Goal: Task Accomplishment & Management: Complete application form

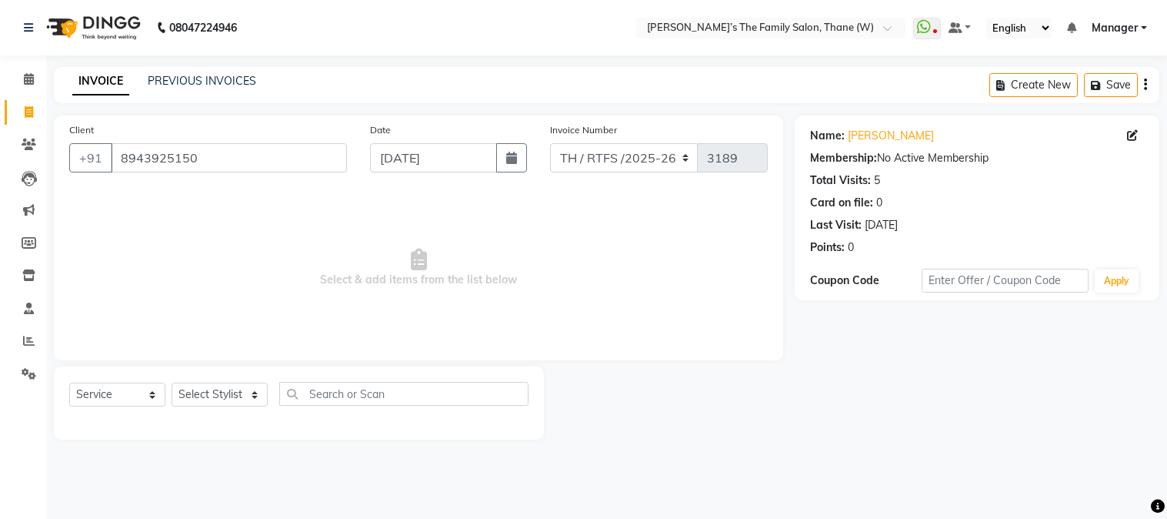
select select "service"
click at [318, 158] on input "8943925150" at bounding box center [229, 157] width 236 height 29
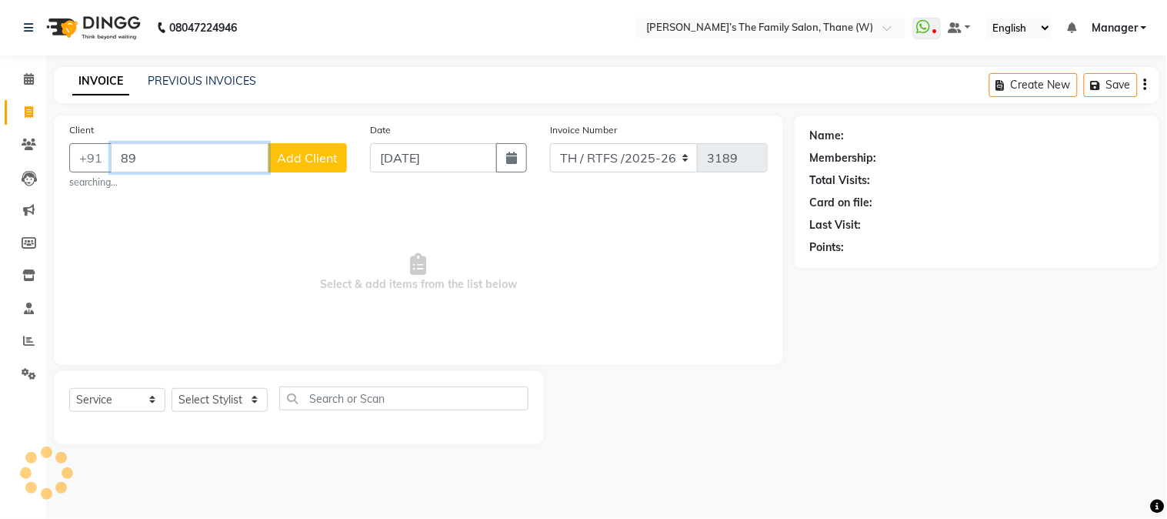
type input "8"
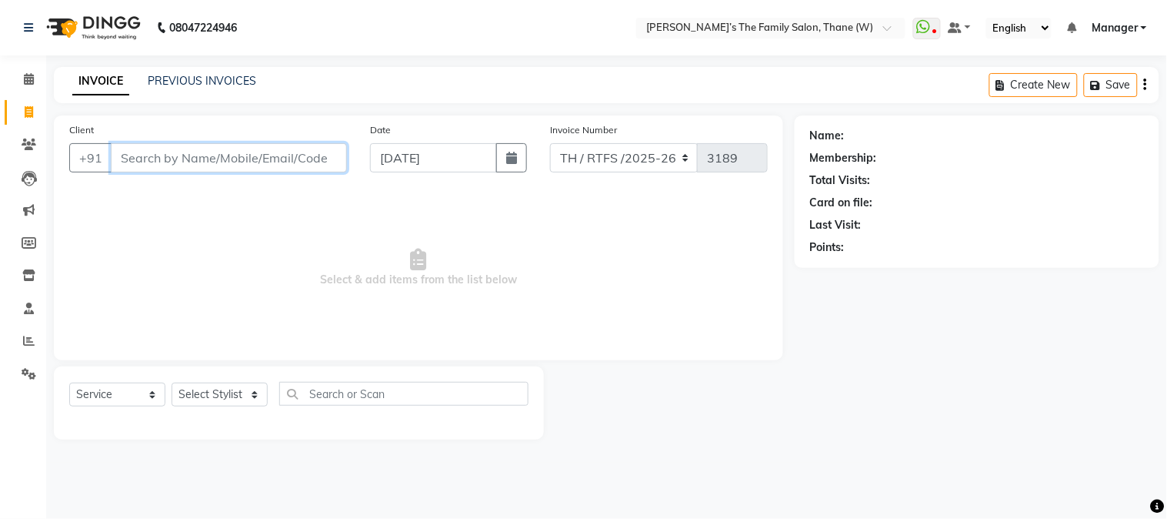
click at [289, 162] on input "Client" at bounding box center [229, 157] width 236 height 29
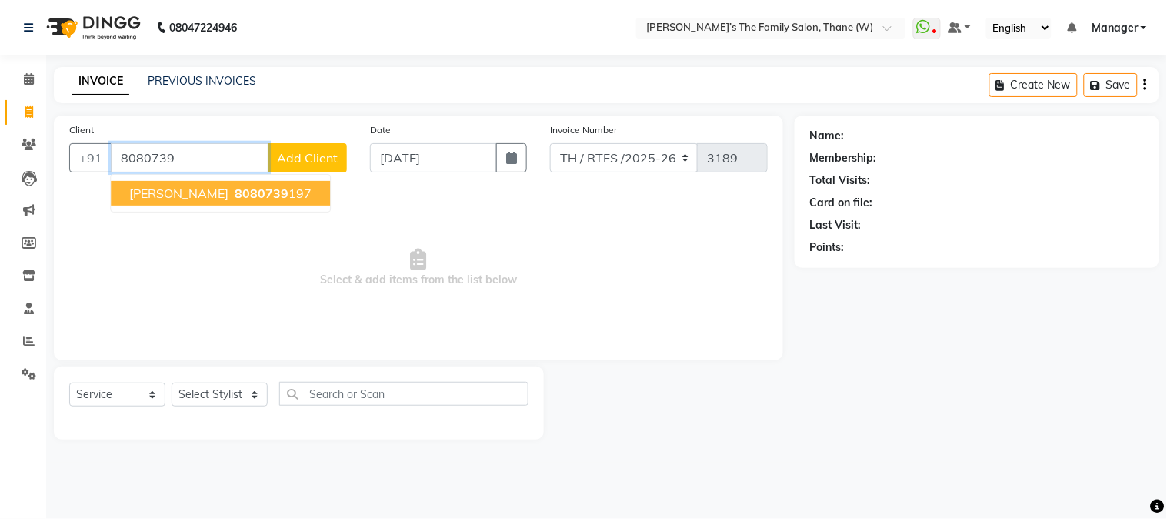
click at [258, 195] on ngb-highlight "8080739 197" at bounding box center [272, 192] width 80 height 15
type input "8080739197"
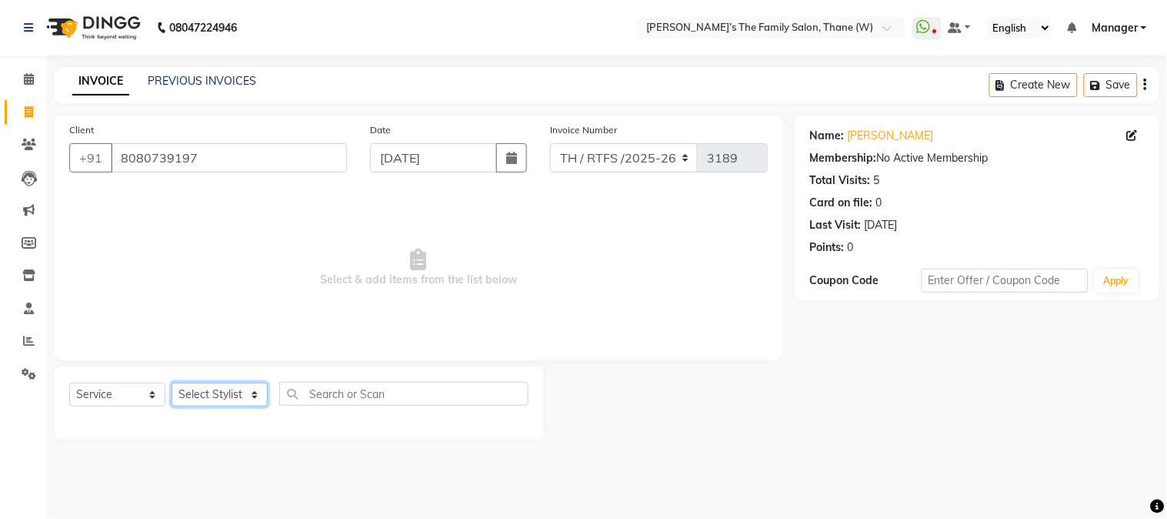
click at [221, 399] on select "Select Stylist Aarohi P [PERSON_NAME] [PERSON_NAME] A [PERSON_NAME] .[PERSON_NA…" at bounding box center [220, 394] width 96 height 24
select select "35589"
click at [172, 383] on select "Select Stylist Aarohi P [PERSON_NAME] [PERSON_NAME] A [PERSON_NAME] .[PERSON_NA…" at bounding box center [220, 394] width 96 height 24
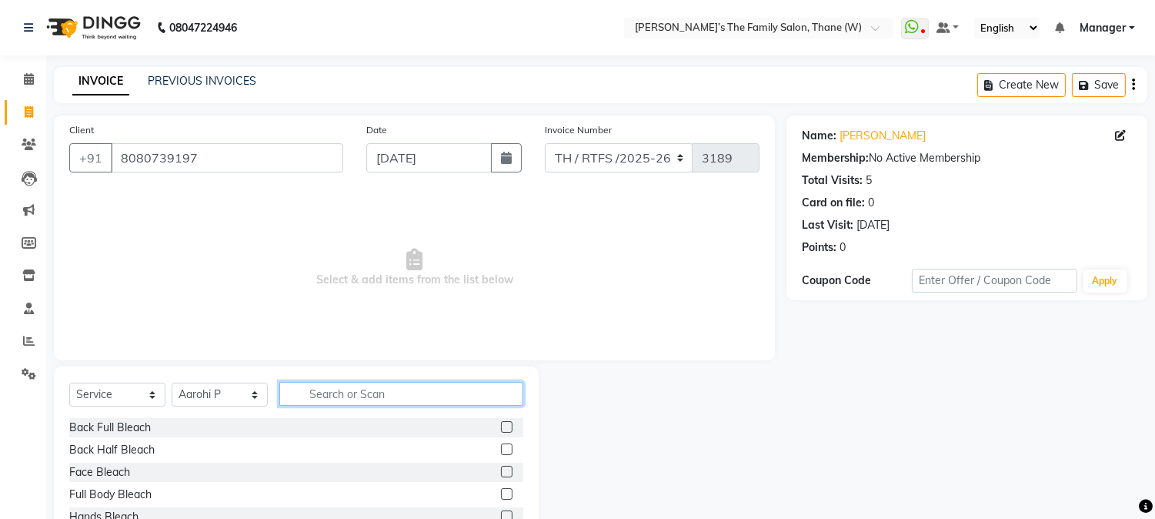
click at [401, 395] on input "text" at bounding box center [401, 394] width 244 height 24
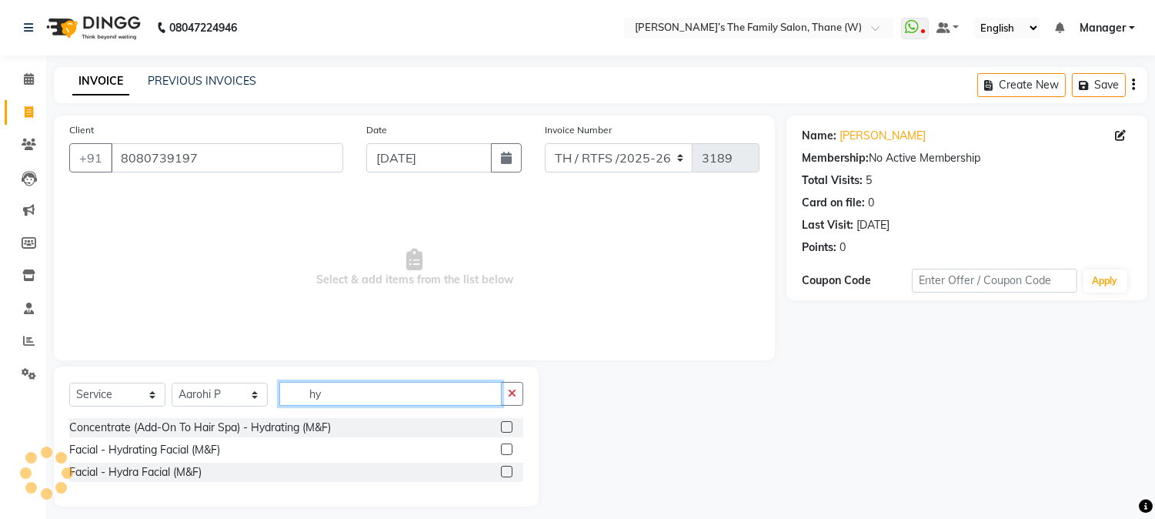
type input "hy"
click at [503, 473] on label at bounding box center [507, 472] width 12 height 12
click at [503, 473] on input "checkbox" at bounding box center [506, 472] width 10 height 10
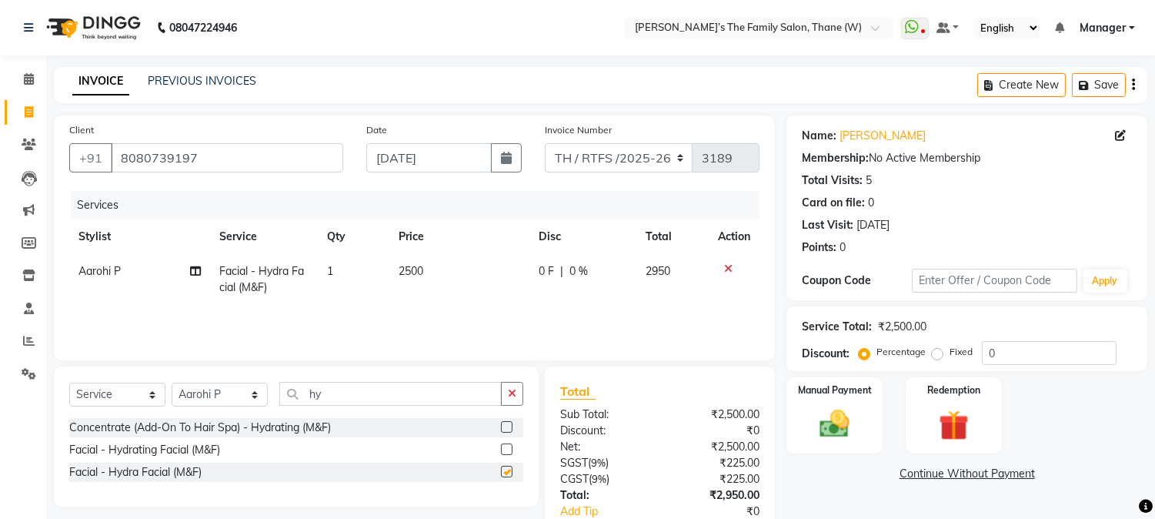
checkbox input "false"
click at [412, 275] on span "2500" at bounding box center [411, 271] width 25 height 14
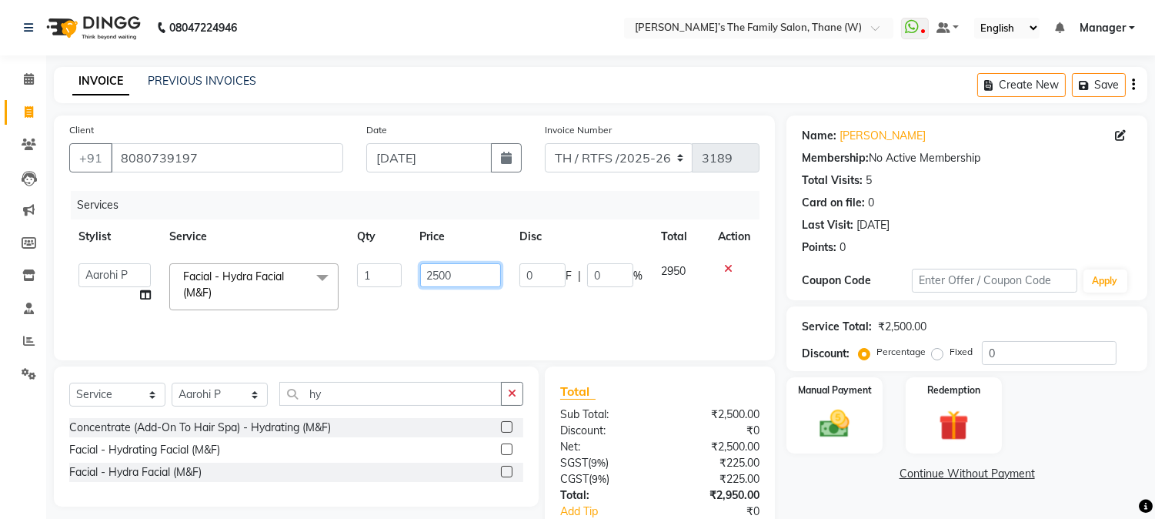
click at [472, 283] on input "2500" at bounding box center [460, 275] width 81 height 24
type input "2"
type input "3500"
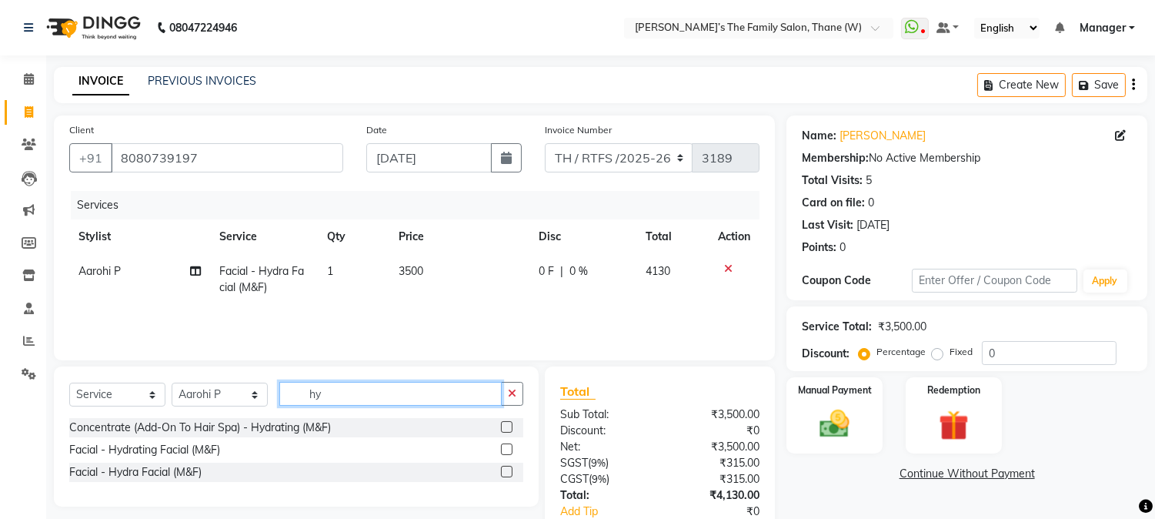
click at [349, 395] on input "hy" at bounding box center [390, 394] width 222 height 24
type input "h"
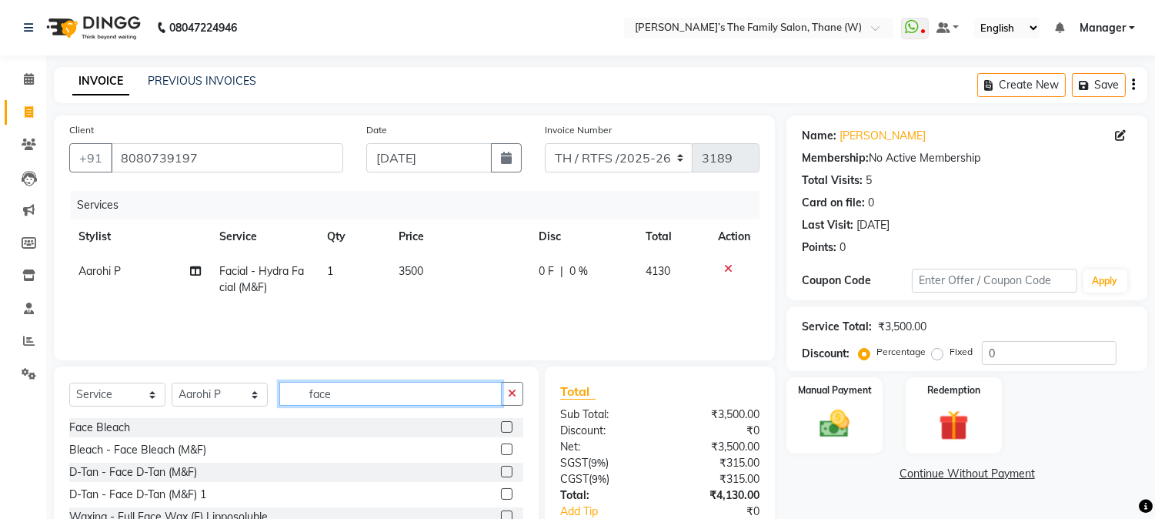
type input "face"
click at [501, 472] on label at bounding box center [507, 472] width 12 height 12
click at [501, 472] on input "checkbox" at bounding box center [506, 472] width 10 height 10
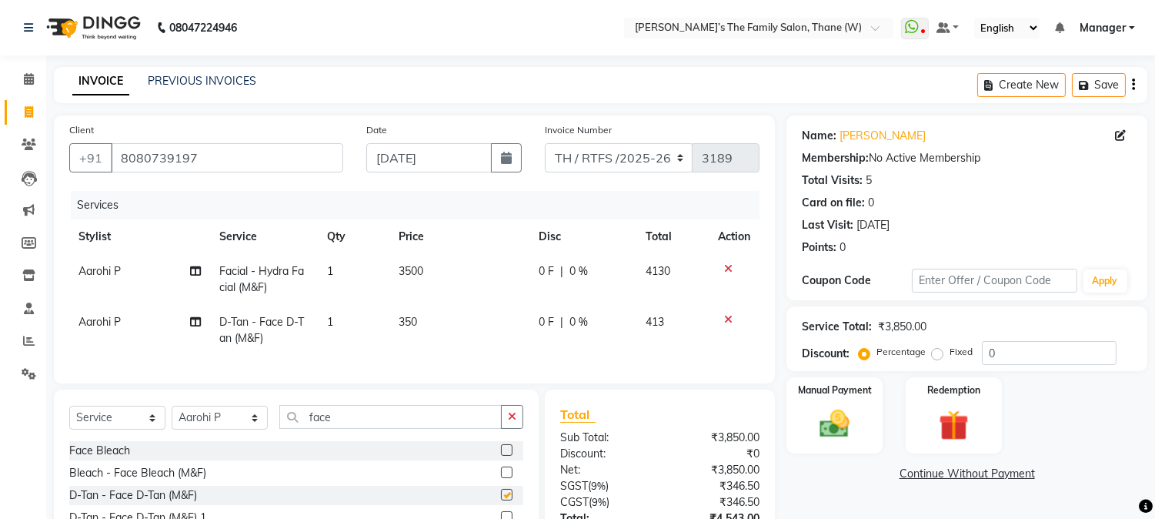
checkbox input "false"
click at [431, 335] on td "350" at bounding box center [459, 330] width 140 height 51
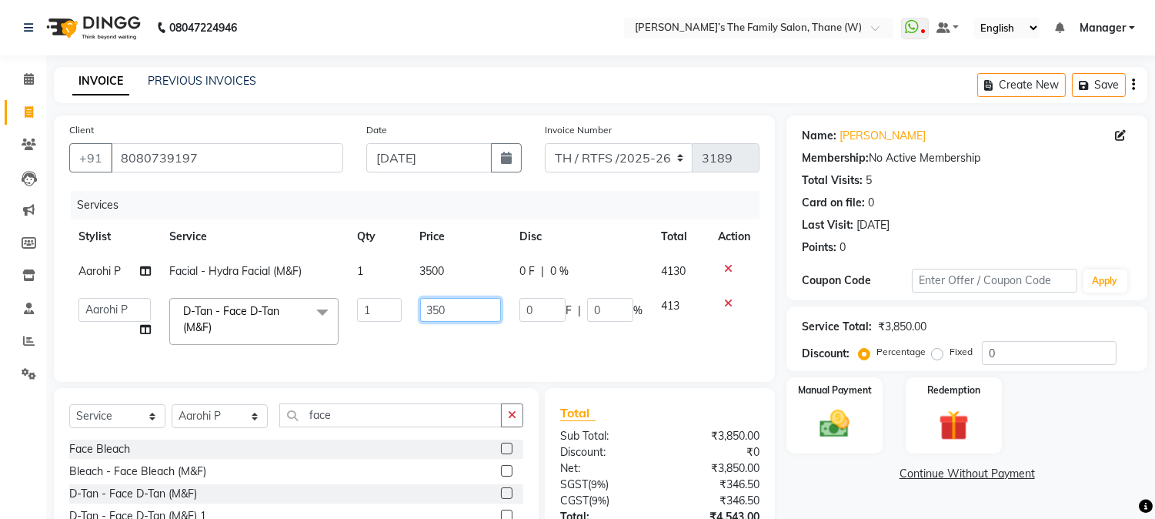
click at [455, 313] on input "350" at bounding box center [460, 310] width 81 height 24
type input "3"
type input "500"
click at [385, 426] on input "face" at bounding box center [390, 415] width 222 height 24
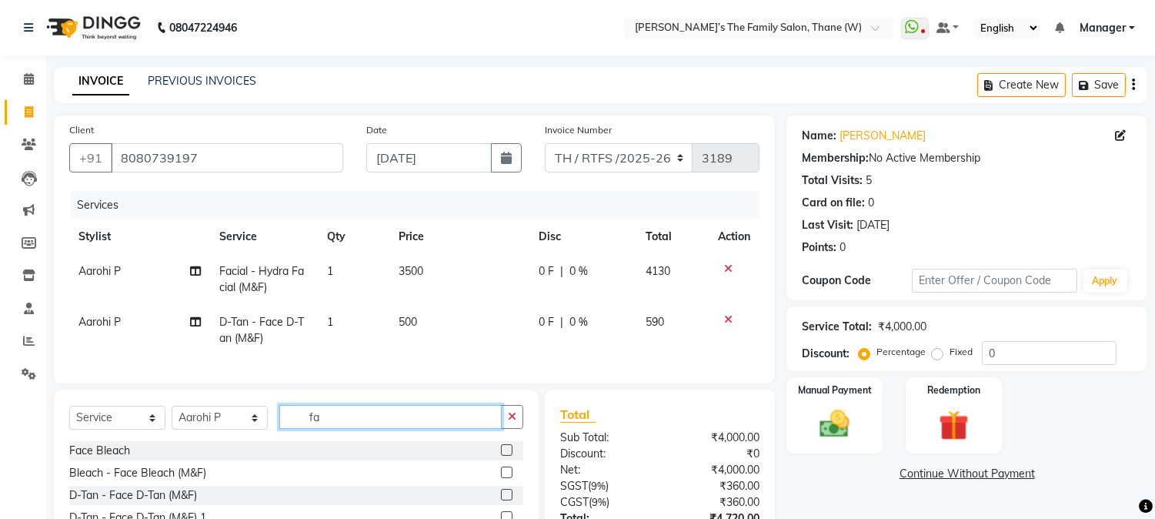
type input "f"
type input "th"
click at [501, 456] on label at bounding box center [507, 450] width 12 height 12
click at [501, 456] on input "checkbox" at bounding box center [506, 451] width 10 height 10
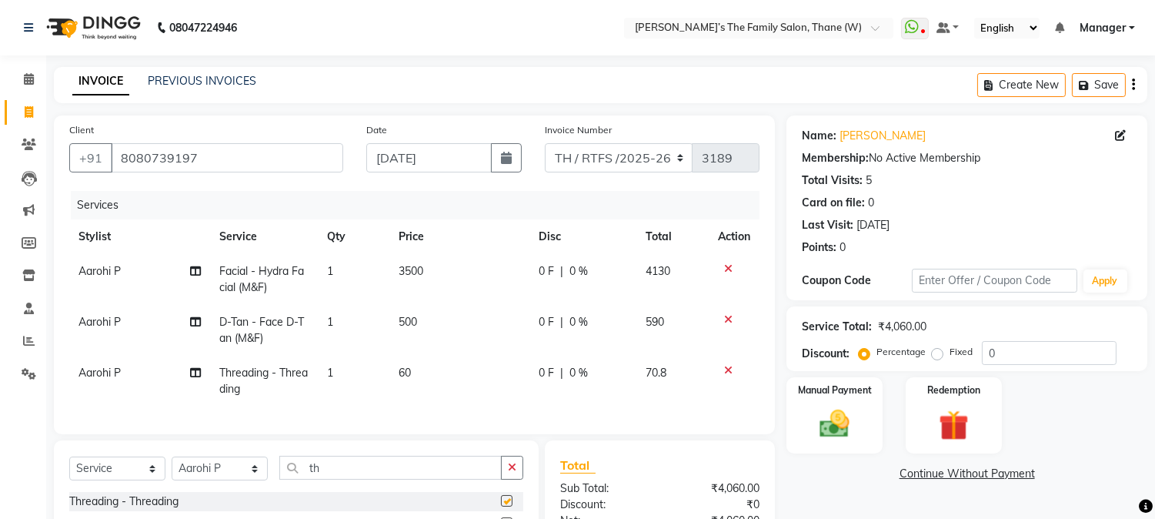
checkbox input "false"
click at [402, 479] on input "th" at bounding box center [390, 468] width 222 height 24
type input "t"
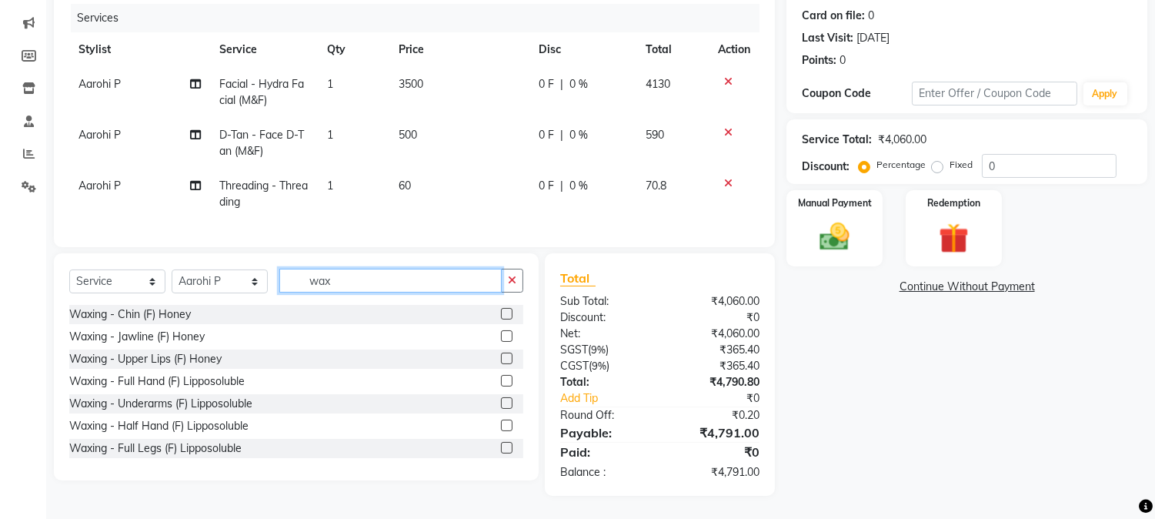
type input "wax"
click at [501, 402] on label at bounding box center [507, 403] width 12 height 12
click at [501, 402] on input "checkbox" at bounding box center [506, 404] width 10 height 10
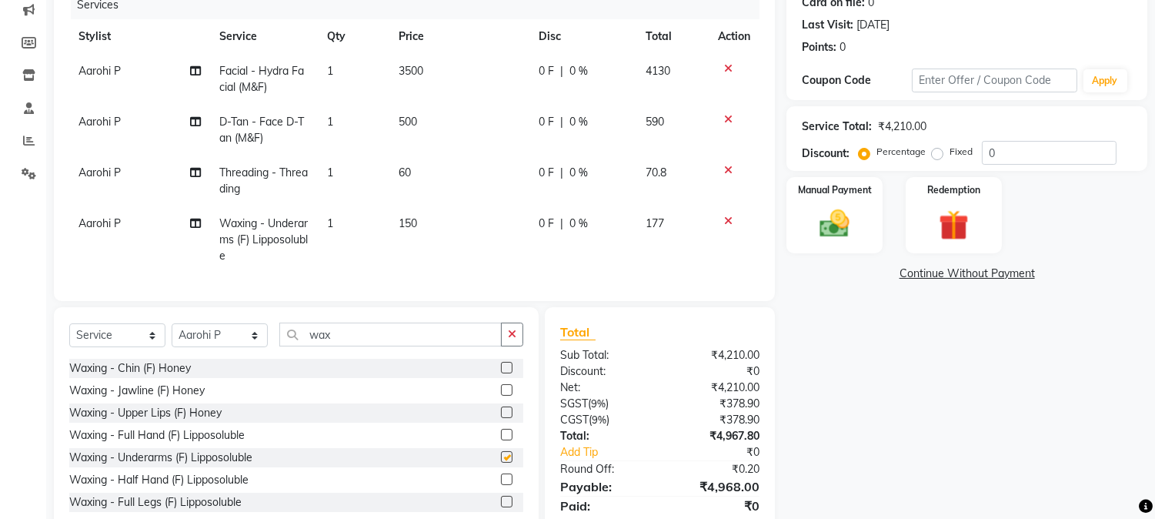
checkbox input "false"
click at [833, 219] on img at bounding box center [834, 224] width 51 height 36
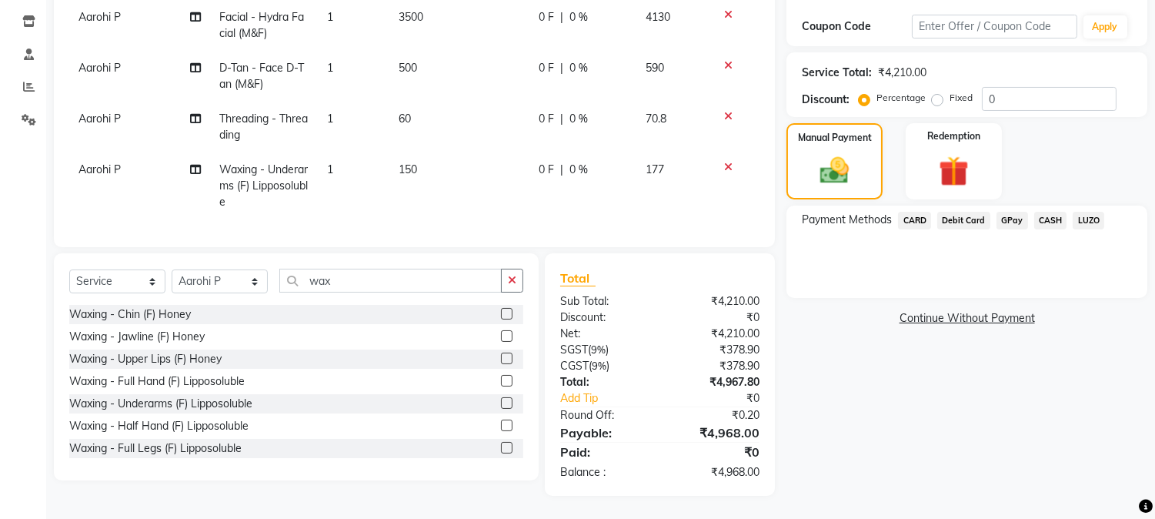
scroll to position [266, 0]
click at [1013, 212] on span "GPay" at bounding box center [1012, 221] width 32 height 18
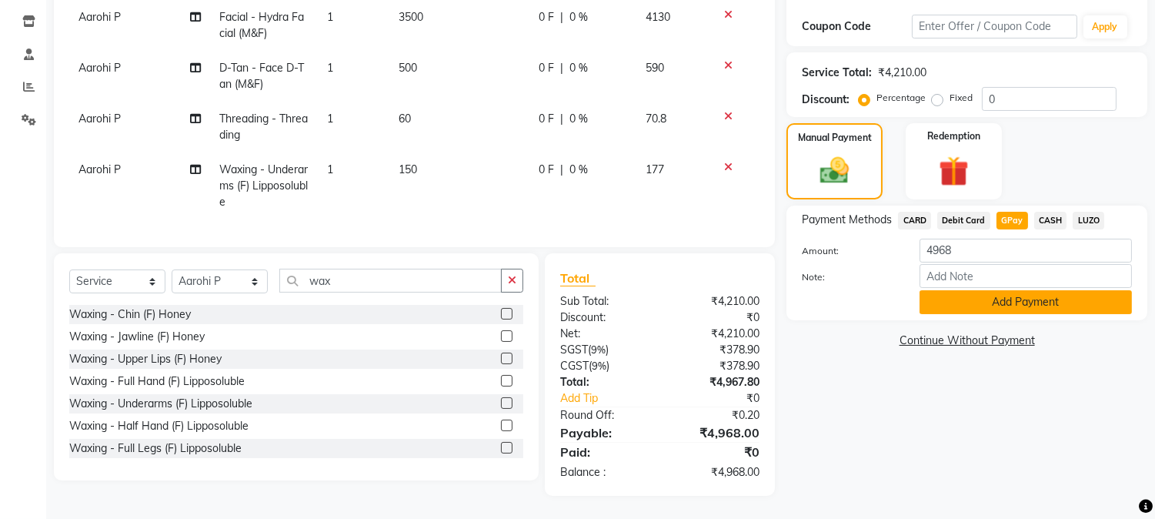
click at [988, 293] on button "Add Payment" at bounding box center [1025, 302] width 212 height 24
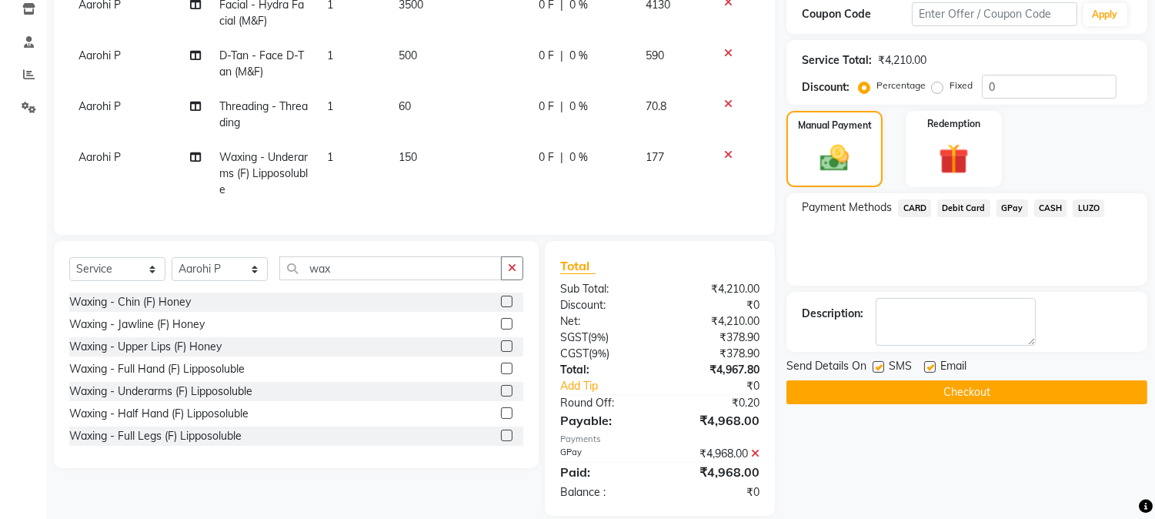
click at [959, 385] on button "Checkout" at bounding box center [966, 392] width 361 height 24
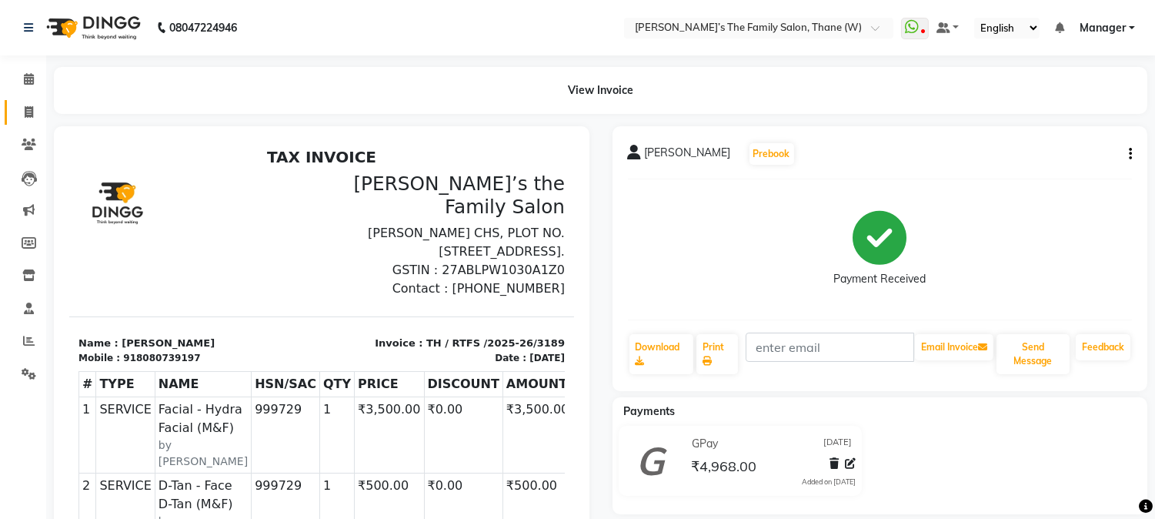
click at [25, 101] on link "Invoice" at bounding box center [23, 112] width 37 height 25
select select "service"
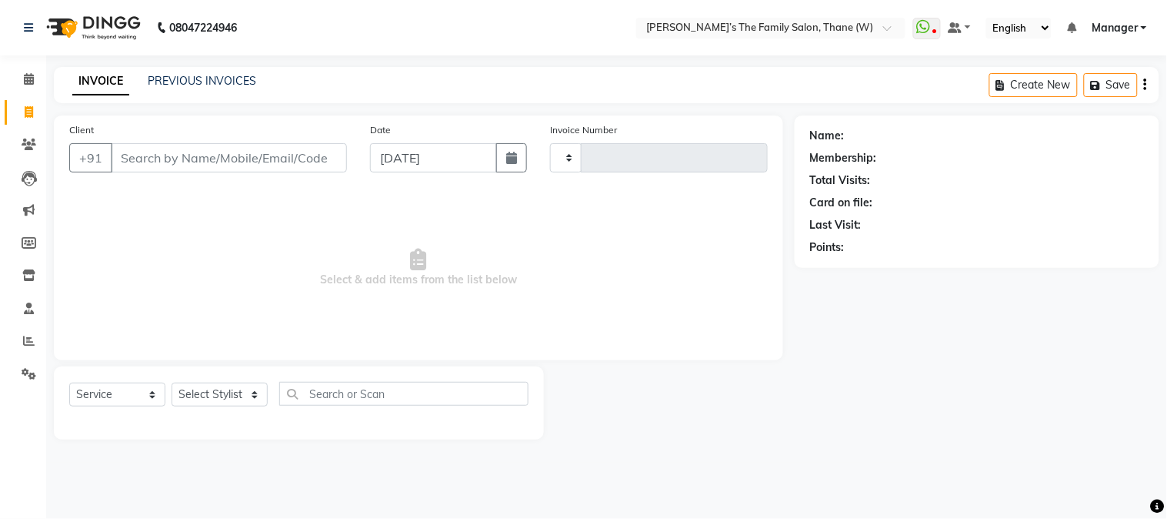
type input "3190"
select select "8004"
click at [152, 155] on input "Client" at bounding box center [229, 157] width 236 height 29
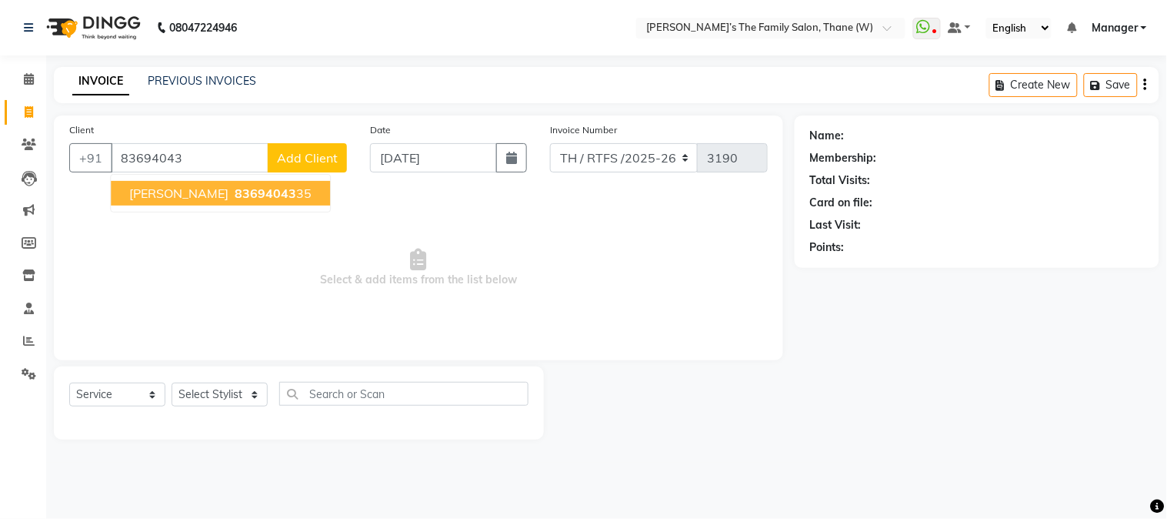
click at [195, 202] on button "[PERSON_NAME] 83694043 35" at bounding box center [220, 193] width 219 height 25
type input "8369404335"
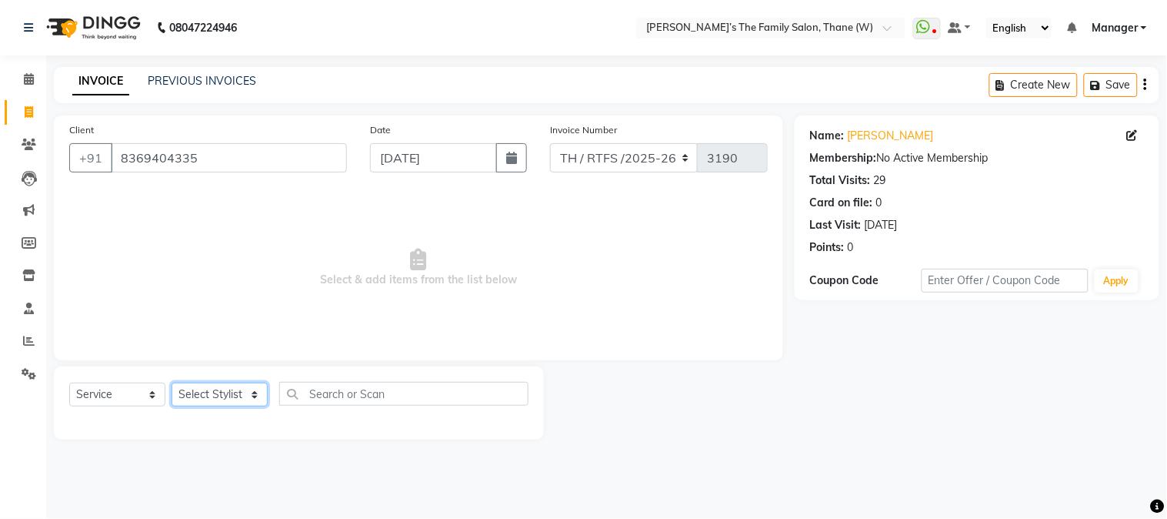
click at [228, 400] on select "Select Stylist Aarohi P [PERSON_NAME] [PERSON_NAME] A [PERSON_NAME] .[PERSON_NA…" at bounding box center [220, 394] width 96 height 24
select select "78217"
click at [172, 383] on select "Select Stylist Aarohi P [PERSON_NAME] [PERSON_NAME] A [PERSON_NAME] .[PERSON_NA…" at bounding box center [220, 394] width 96 height 24
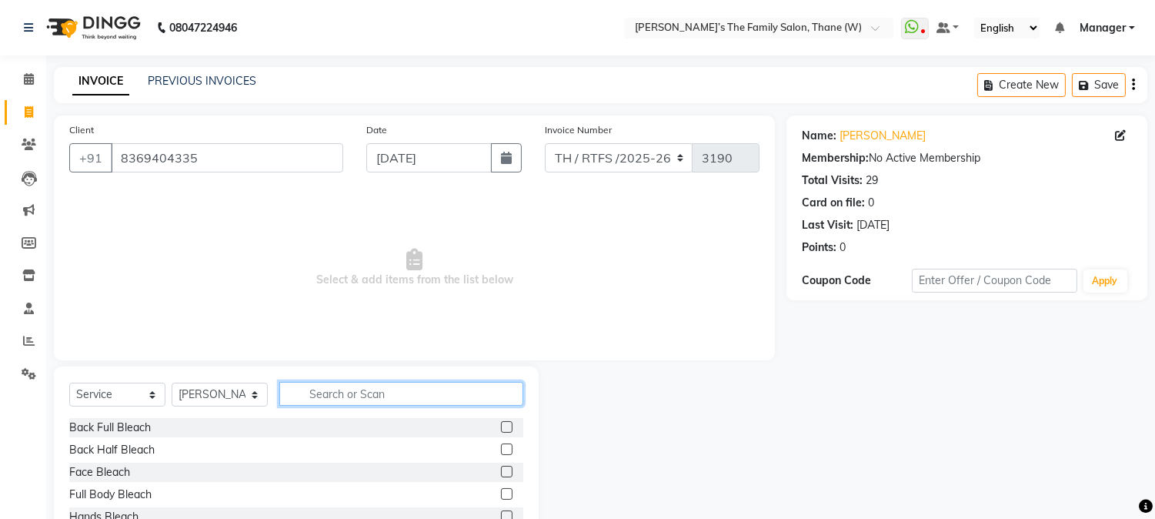
click at [322, 403] on input "text" at bounding box center [401, 394] width 244 height 24
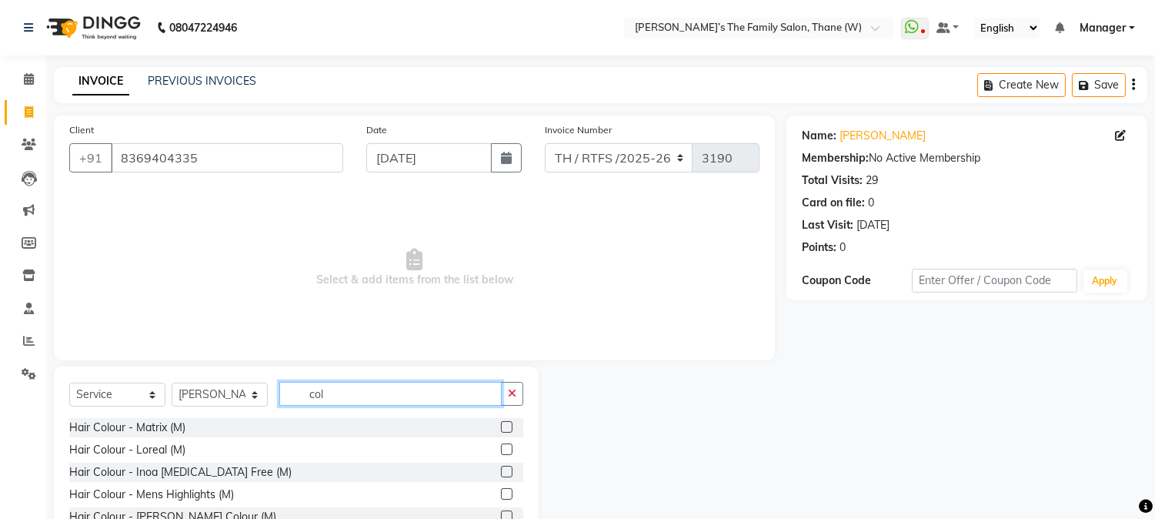
type input "col"
click at [501, 473] on label at bounding box center [507, 472] width 12 height 12
click at [501, 473] on input "checkbox" at bounding box center [506, 472] width 10 height 10
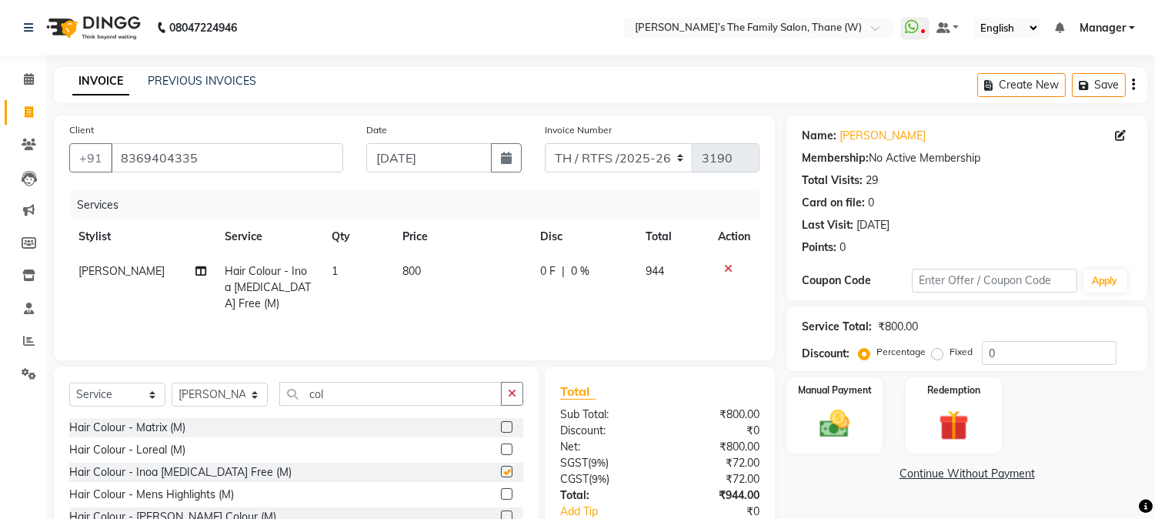
checkbox input "false"
click at [349, 395] on input "col" at bounding box center [390, 394] width 222 height 24
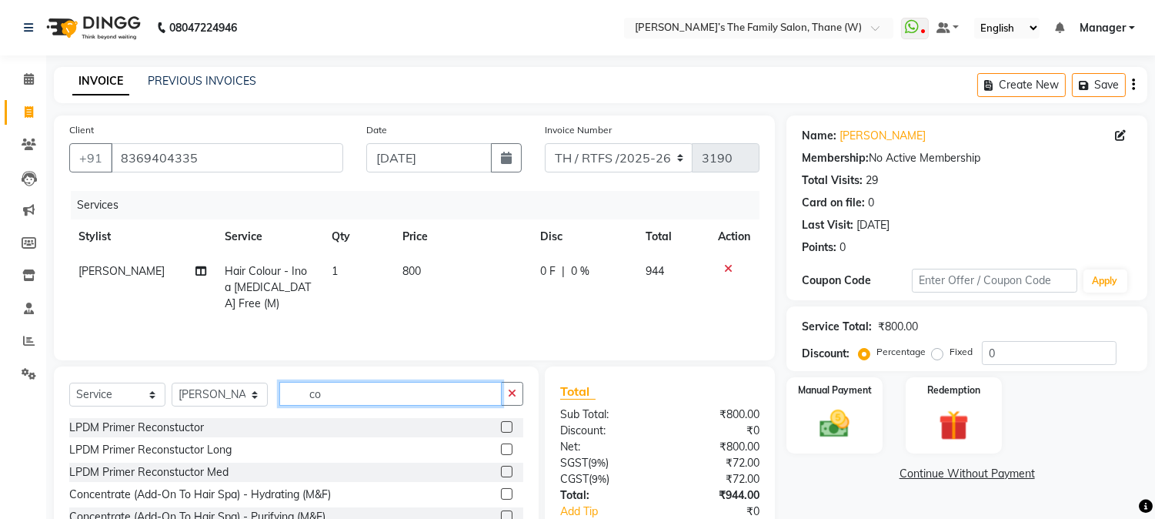
type input "c"
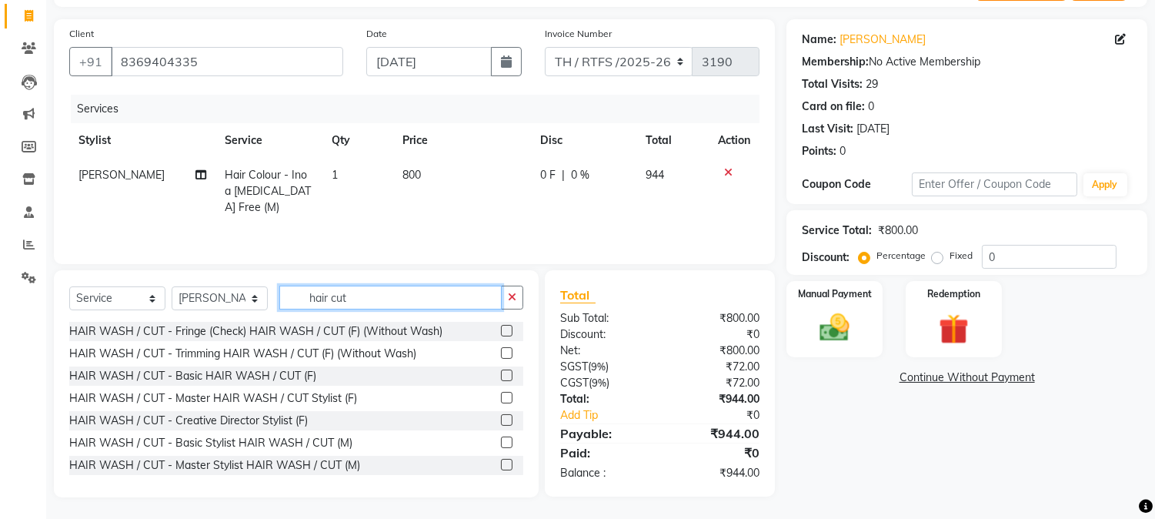
scroll to position [98, 0]
type input "hair cut"
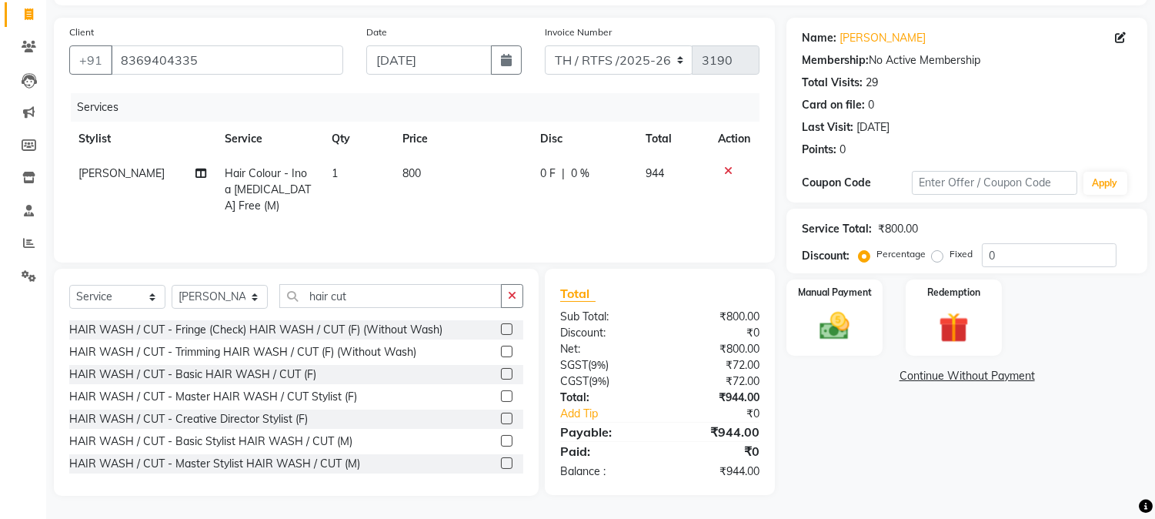
click at [501, 439] on label at bounding box center [507, 441] width 12 height 12
click at [501, 439] on input "checkbox" at bounding box center [506, 441] width 10 height 10
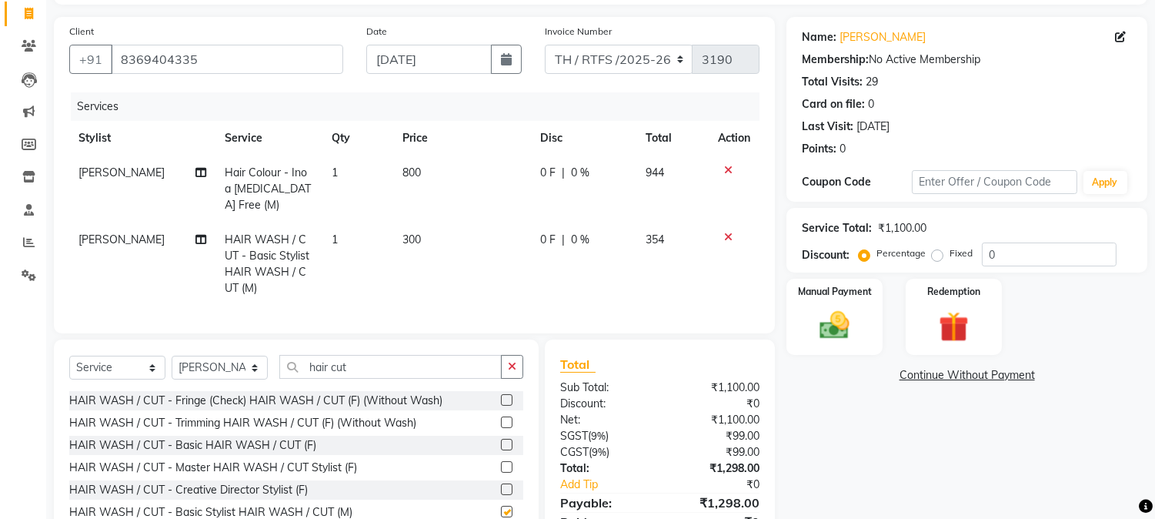
checkbox input "false"
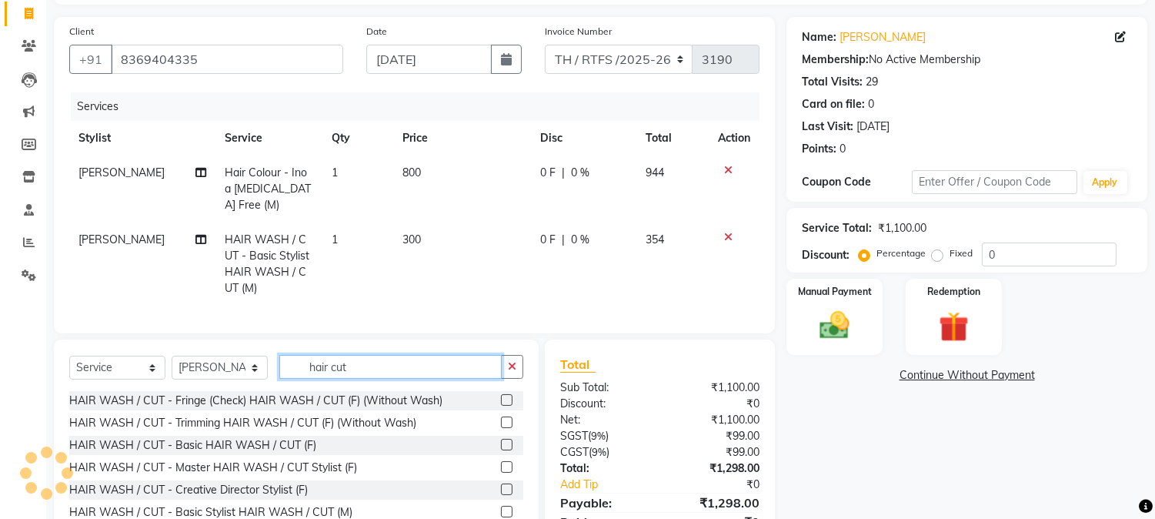
click at [389, 379] on input "hair cut" at bounding box center [390, 367] width 222 height 24
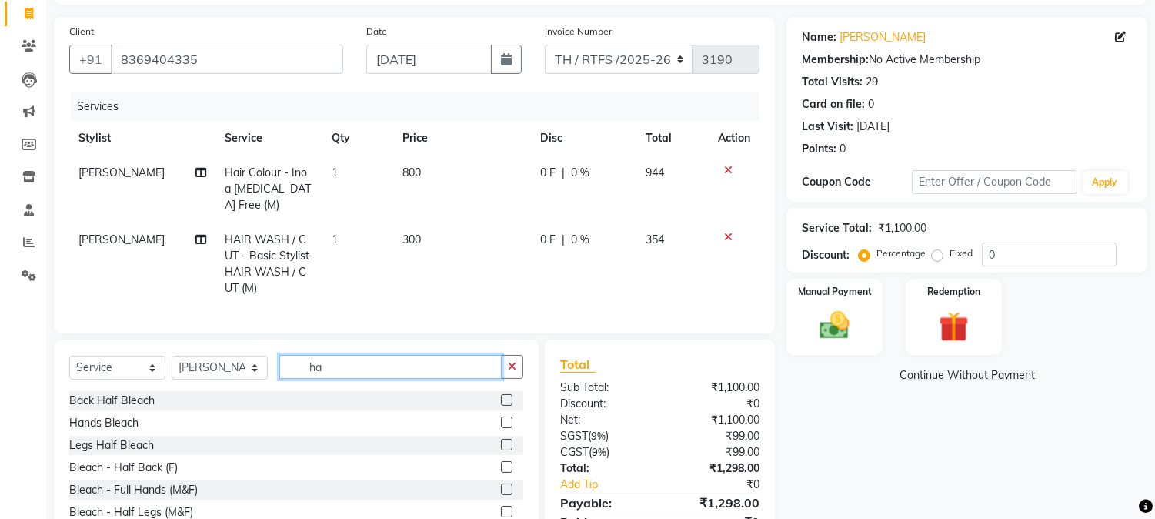
type input "h"
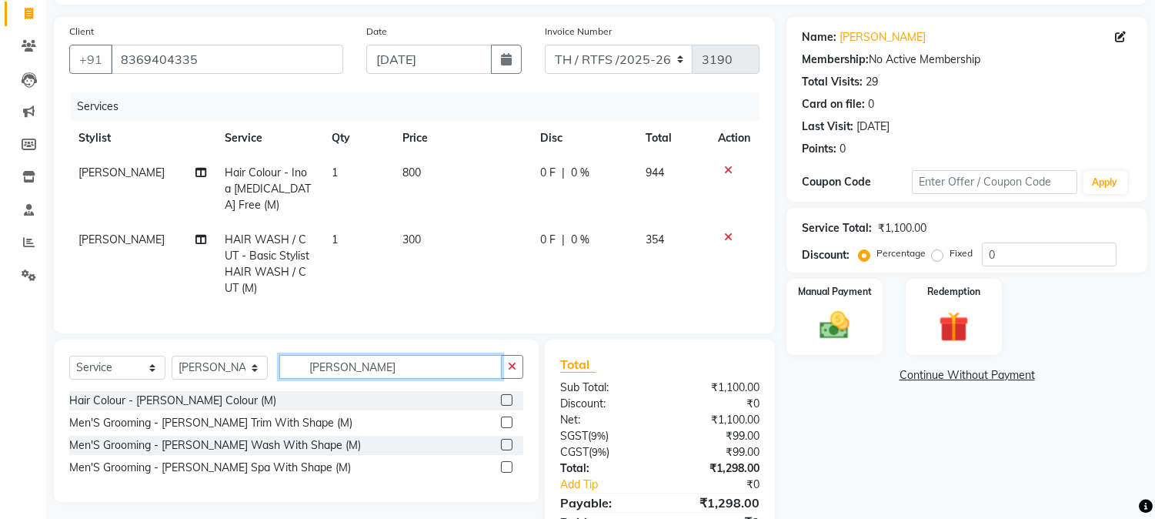
type input "[PERSON_NAME]"
click at [502, 428] on label at bounding box center [507, 422] width 12 height 12
click at [502, 428] on input "checkbox" at bounding box center [506, 423] width 10 height 10
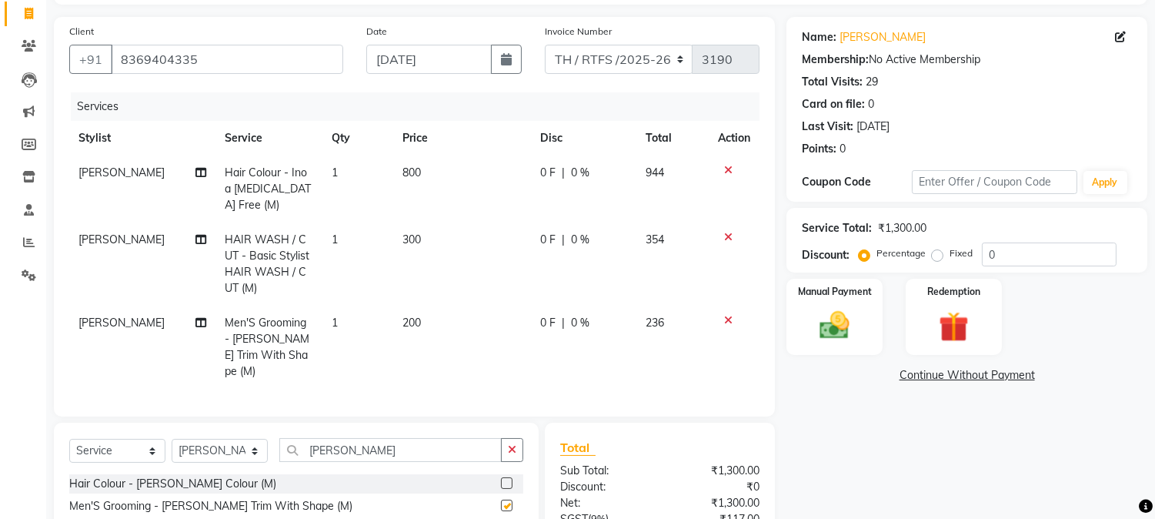
checkbox input "false"
click at [363, 452] on input "[PERSON_NAME]" at bounding box center [390, 450] width 222 height 24
type input "b"
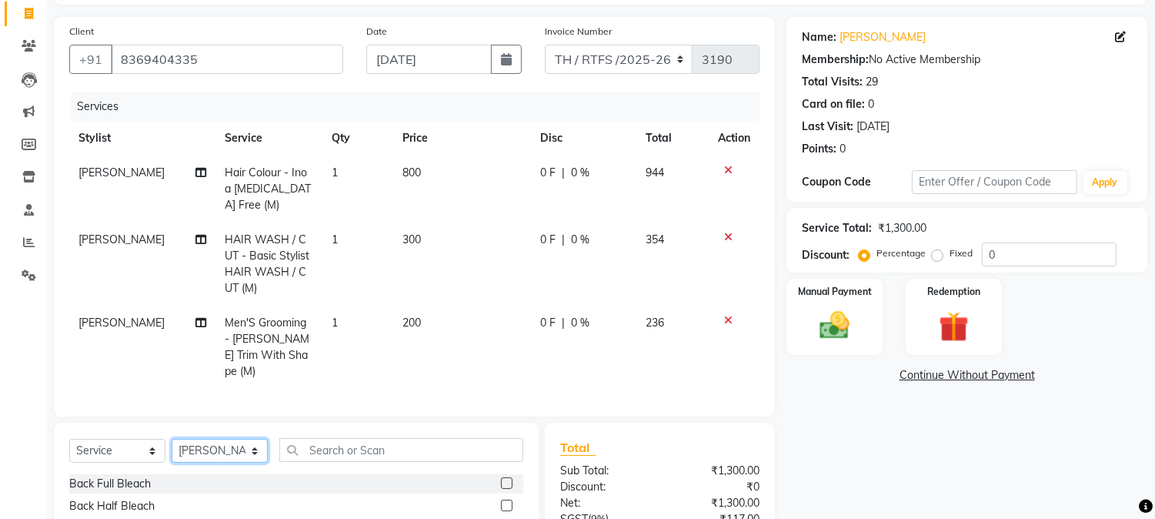
click at [218, 439] on select "Select Stylist Aarohi P [PERSON_NAME] [PERSON_NAME] A [PERSON_NAME] .[PERSON_NA…" at bounding box center [220, 451] width 96 height 24
select select "87859"
click at [172, 439] on select "Select Stylist Aarohi P [PERSON_NAME] [PERSON_NAME] A [PERSON_NAME] .[PERSON_NA…" at bounding box center [220, 451] width 96 height 24
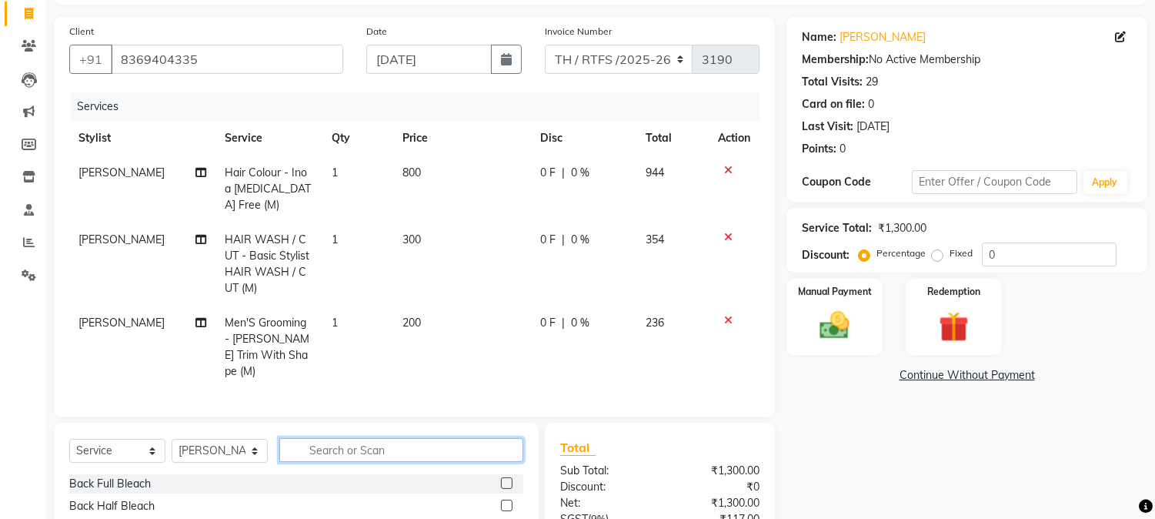
click at [355, 449] on input "text" at bounding box center [401, 450] width 244 height 24
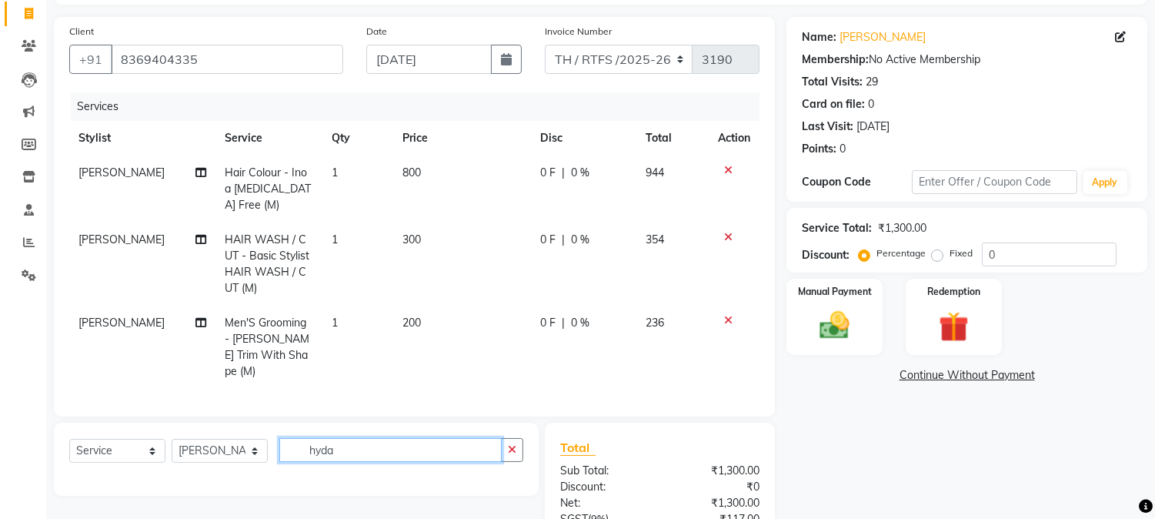
scroll to position [248, 0]
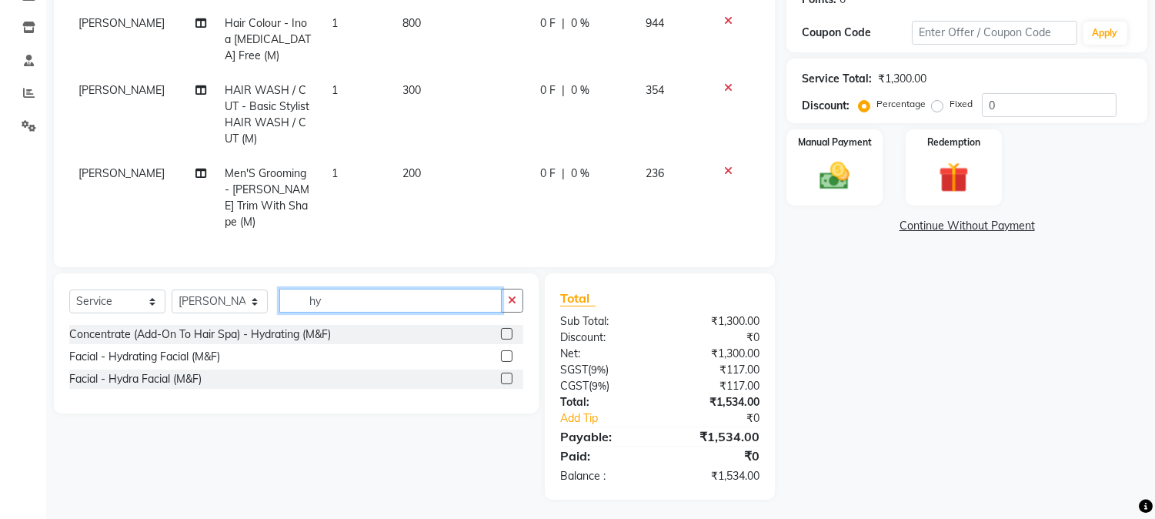
type input "h"
type input "hydr"
click at [508, 352] on label at bounding box center [507, 356] width 12 height 12
click at [508, 352] on input "checkbox" at bounding box center [506, 357] width 10 height 10
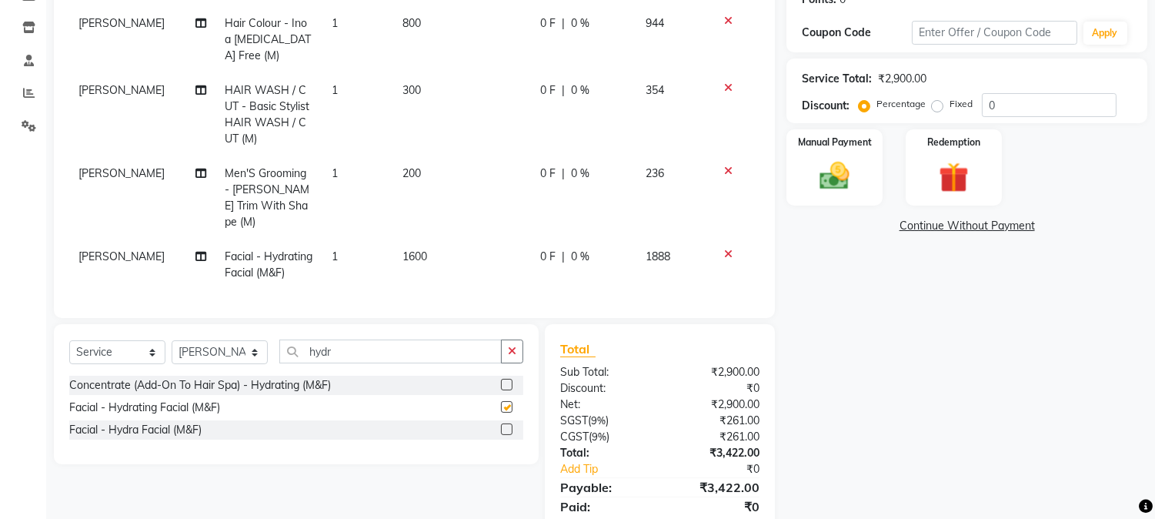
checkbox input "false"
click at [412, 249] on span "1600" at bounding box center [414, 256] width 25 height 14
select select "87859"
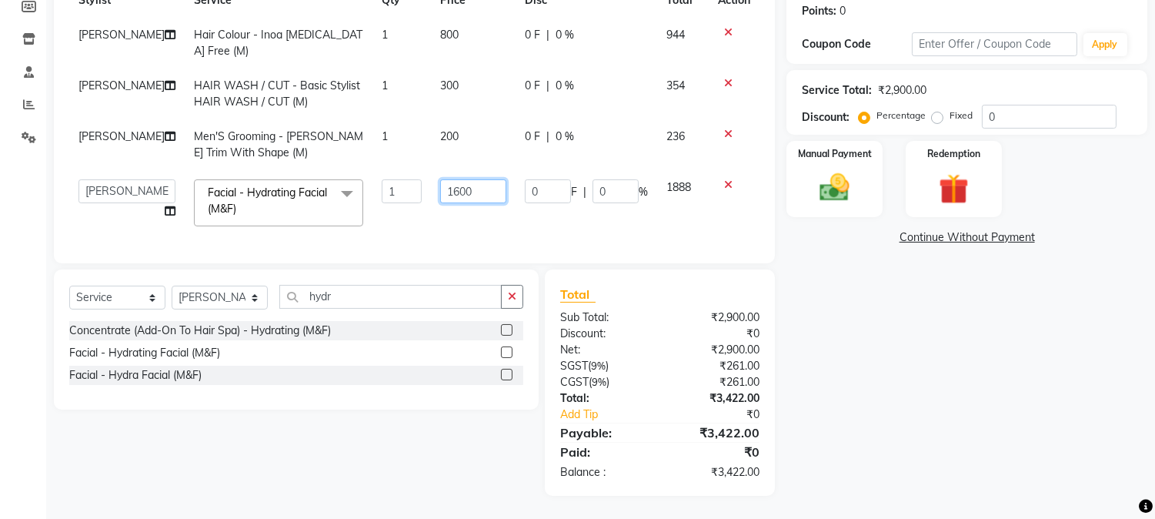
click at [469, 182] on input "1600" at bounding box center [473, 191] width 66 height 24
type input "1"
type input "3499"
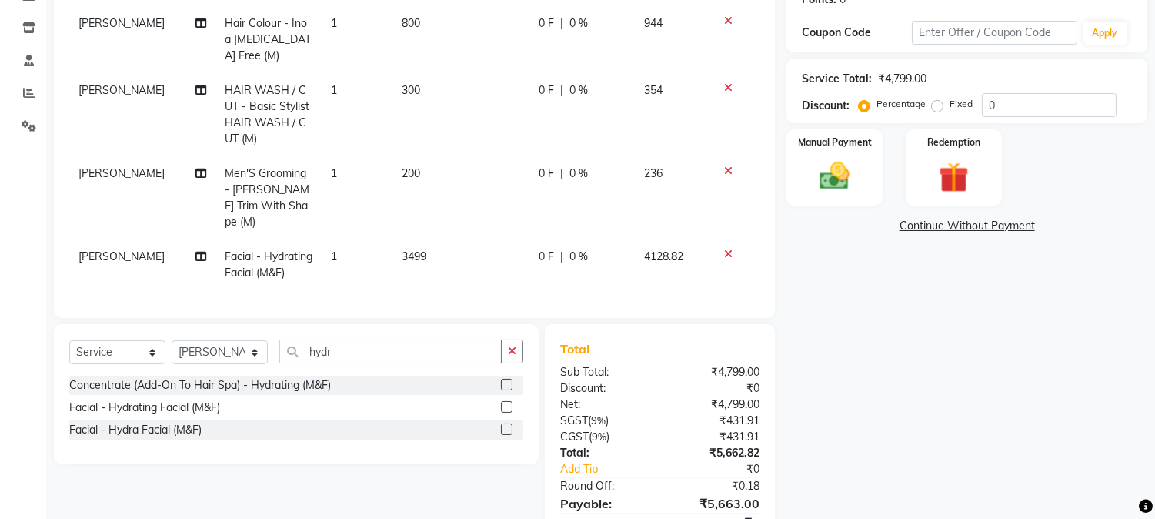
click at [904, 342] on div "Name: [PERSON_NAME] Membership: No Active Membership Total Visits: 29 Card on f…" at bounding box center [972, 217] width 372 height 699
click at [513, 351] on icon "button" at bounding box center [512, 350] width 8 height 11
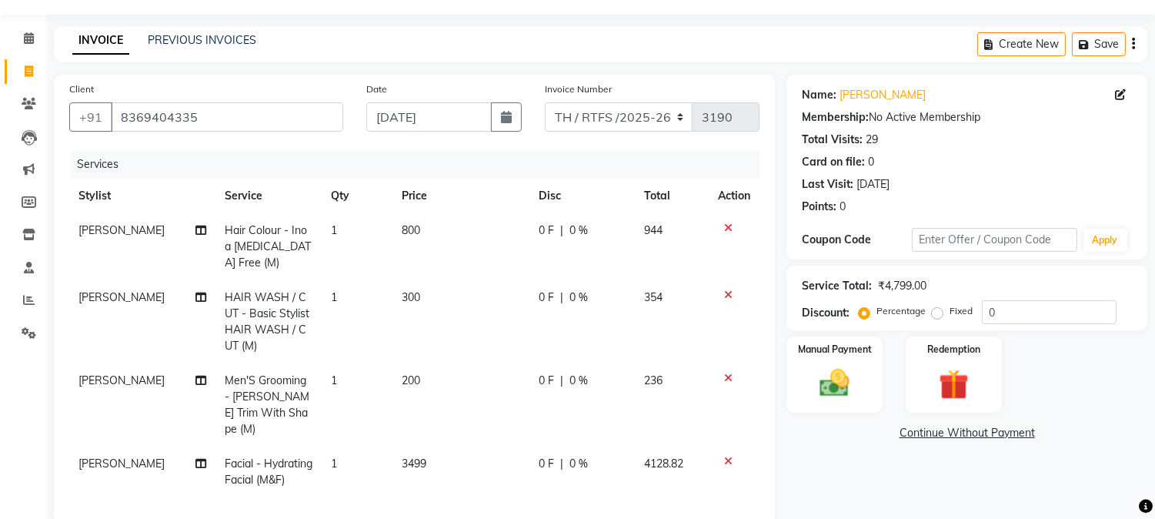
scroll to position [314, 0]
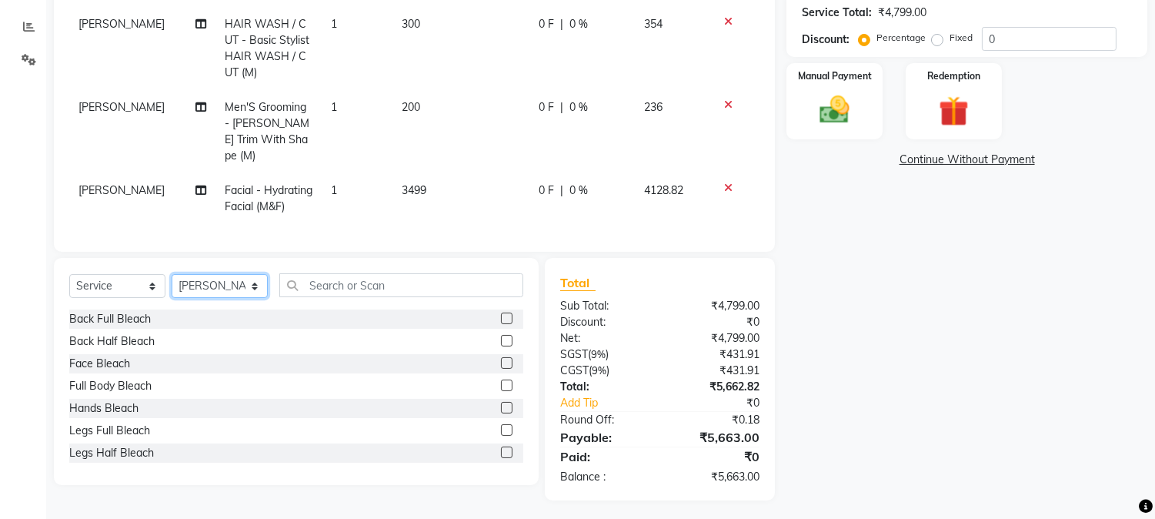
click at [204, 279] on select "Select Stylist Aarohi P [PERSON_NAME] [PERSON_NAME] A [PERSON_NAME] .[PERSON_NA…" at bounding box center [220, 286] width 96 height 24
select select "78217"
click at [172, 274] on select "Select Stylist Aarohi P [PERSON_NAME] [PERSON_NAME] A [PERSON_NAME] .[PERSON_NA…" at bounding box center [220, 286] width 96 height 24
click at [109, 285] on select "Select Service Product Membership Package Voucher Prepaid Gift Card" at bounding box center [117, 286] width 96 height 24
click at [69, 274] on select "Select Service Product Membership Package Voucher Prepaid Gift Card" at bounding box center [117, 286] width 96 height 24
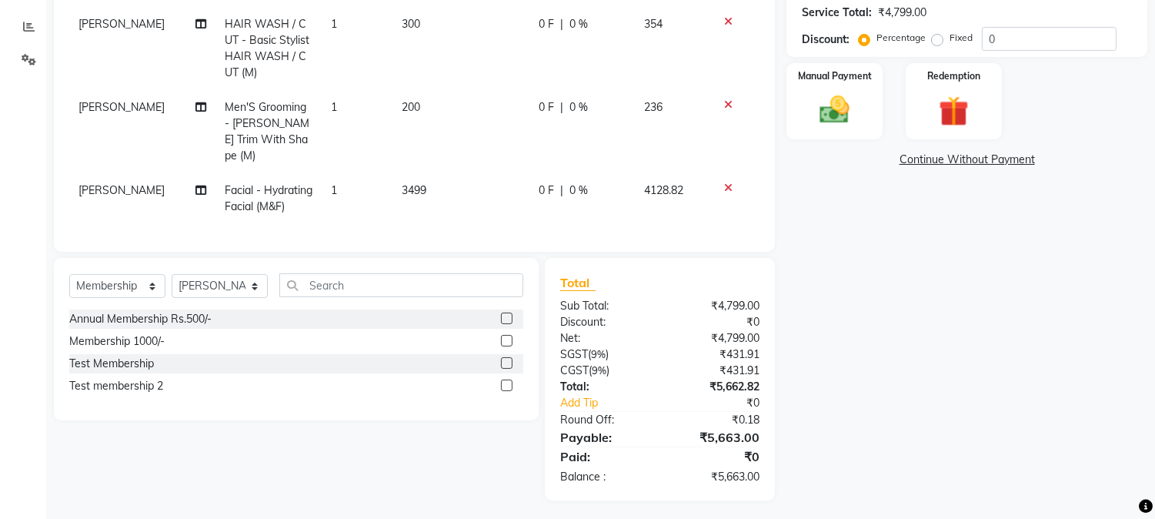
click at [509, 335] on label at bounding box center [507, 341] width 12 height 12
click at [509, 336] on input "checkbox" at bounding box center [506, 341] width 10 height 10
select select "select"
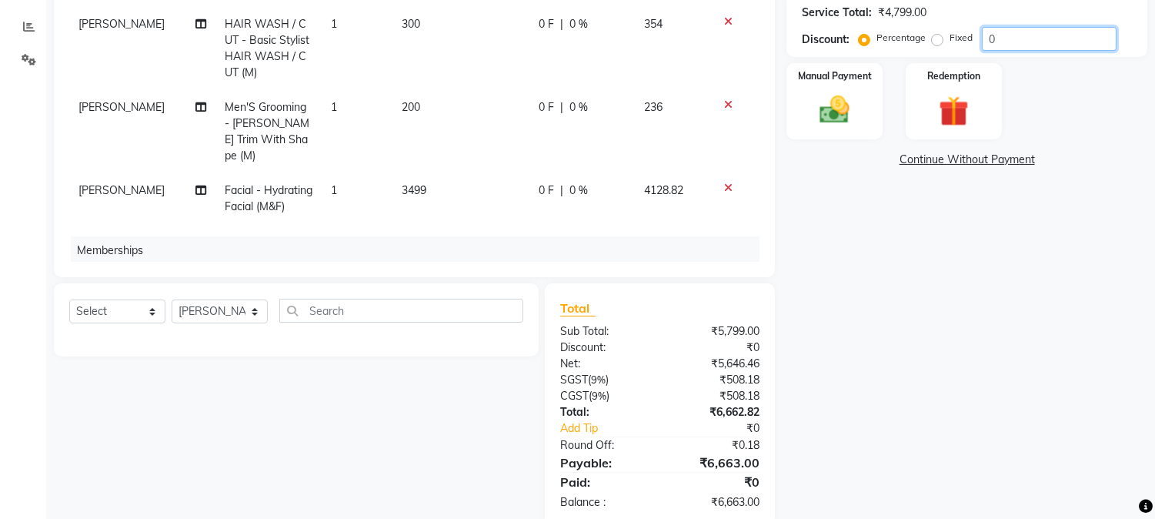
click at [1010, 34] on input "0" at bounding box center [1049, 39] width 135 height 24
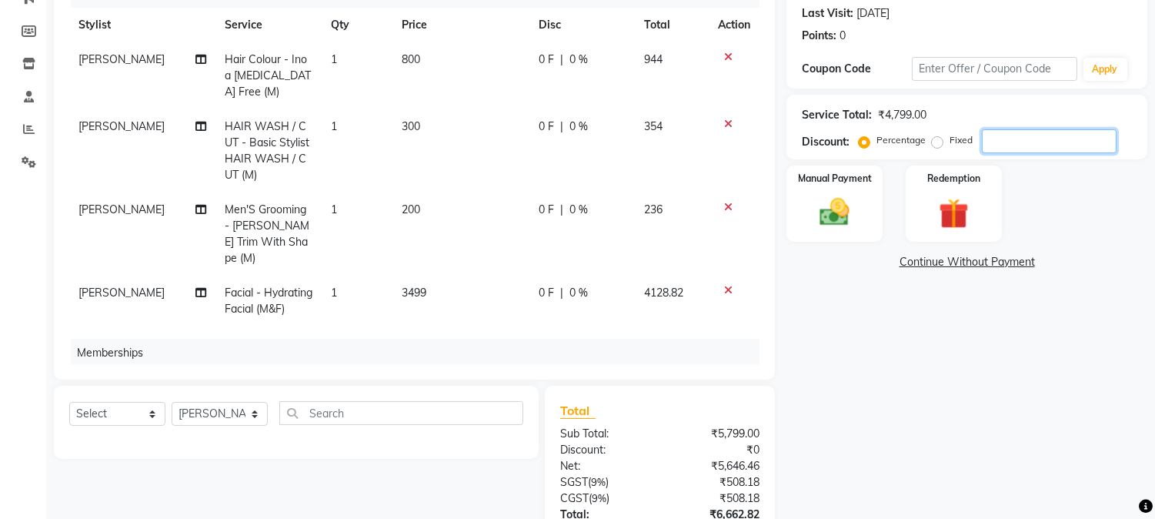
scroll to position [201, 0]
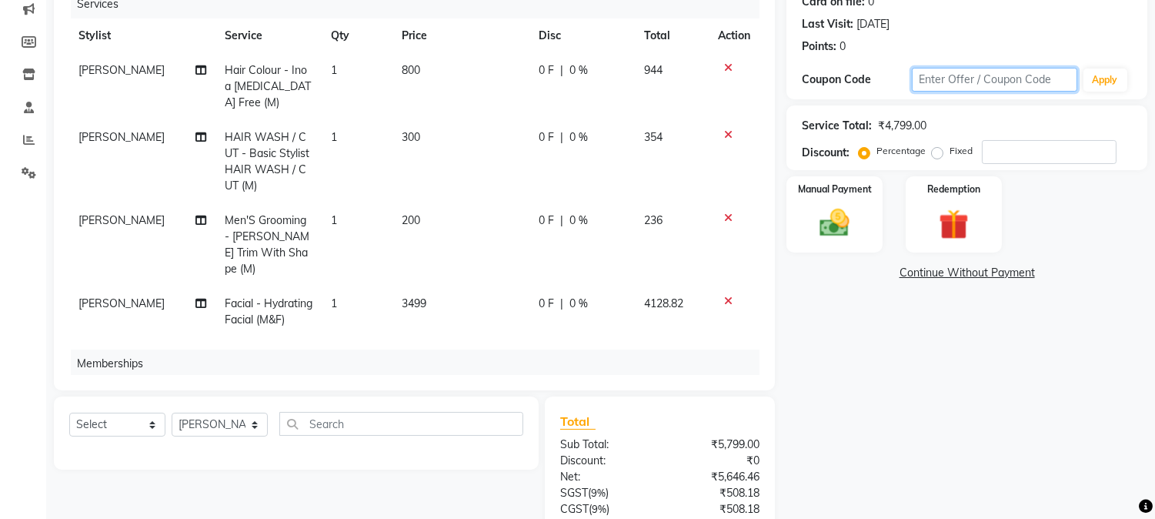
click at [995, 71] on input "text" at bounding box center [994, 80] width 165 height 24
click at [1024, 159] on input "number" at bounding box center [1049, 152] width 135 height 24
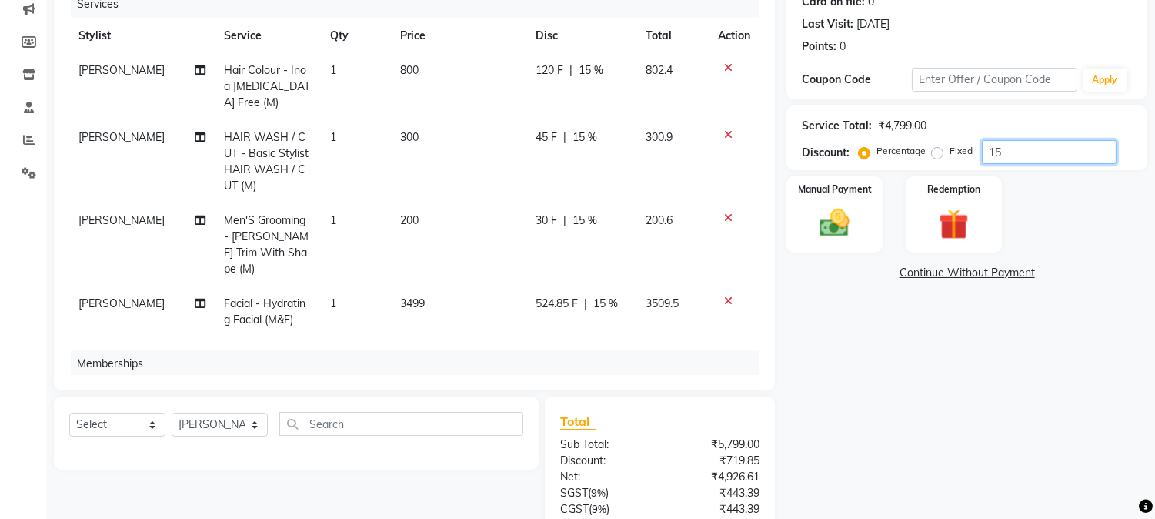
type input "15"
click at [605, 295] on span "15 %" at bounding box center [606, 303] width 25 height 16
select select "87859"
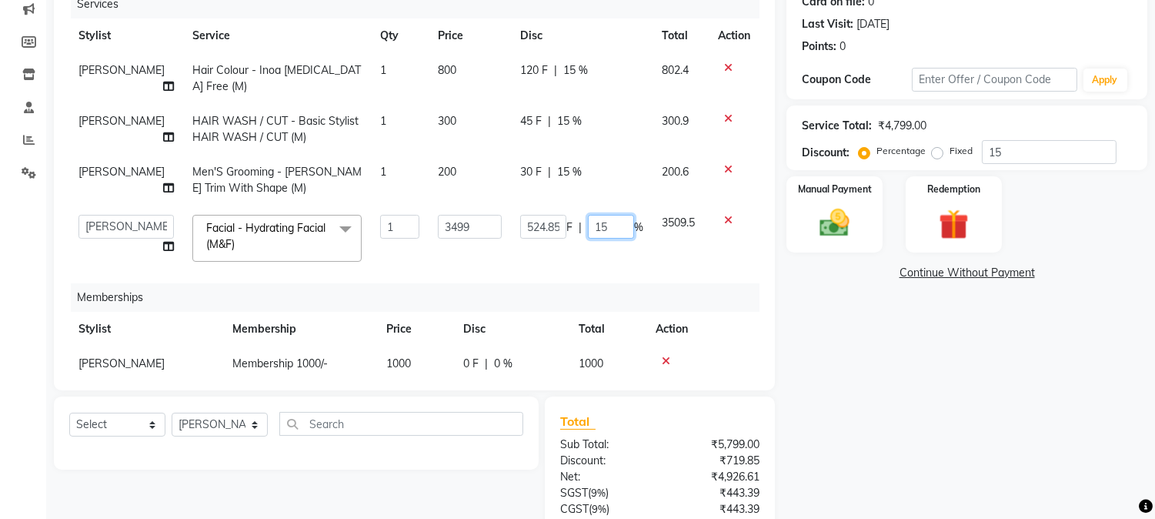
click at [601, 236] on input "15" at bounding box center [611, 227] width 46 height 24
type input "1"
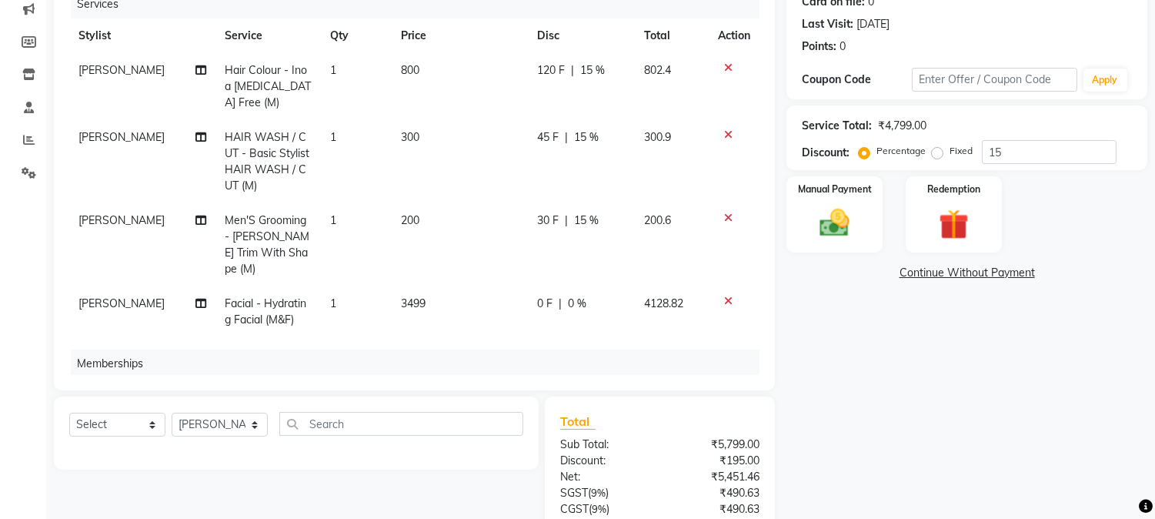
click at [911, 401] on div "Name: [PERSON_NAME] Membership: No Active Membership Total Visits: 29 Card on f…" at bounding box center [972, 277] width 372 height 724
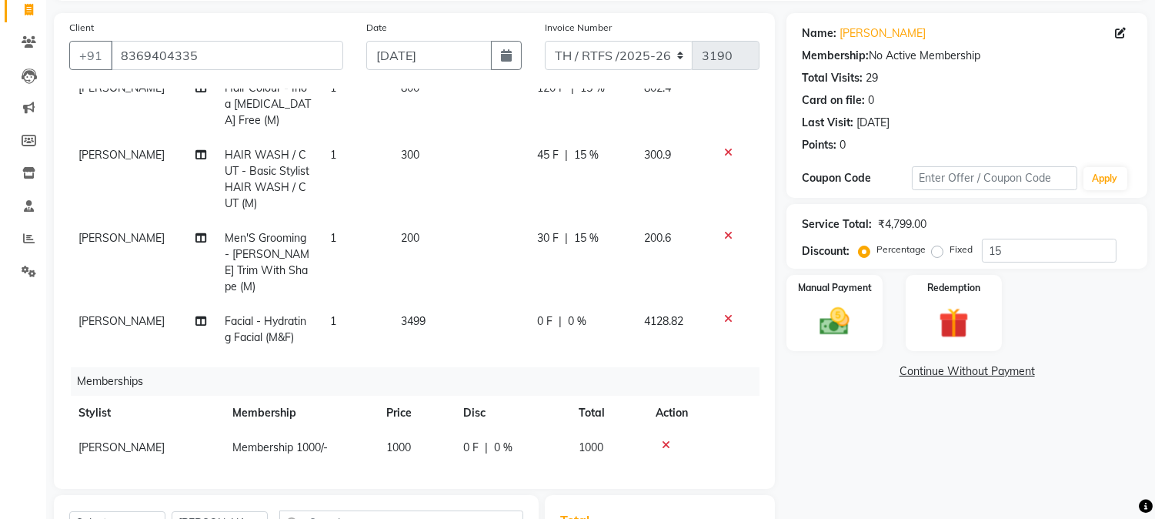
scroll to position [343, 0]
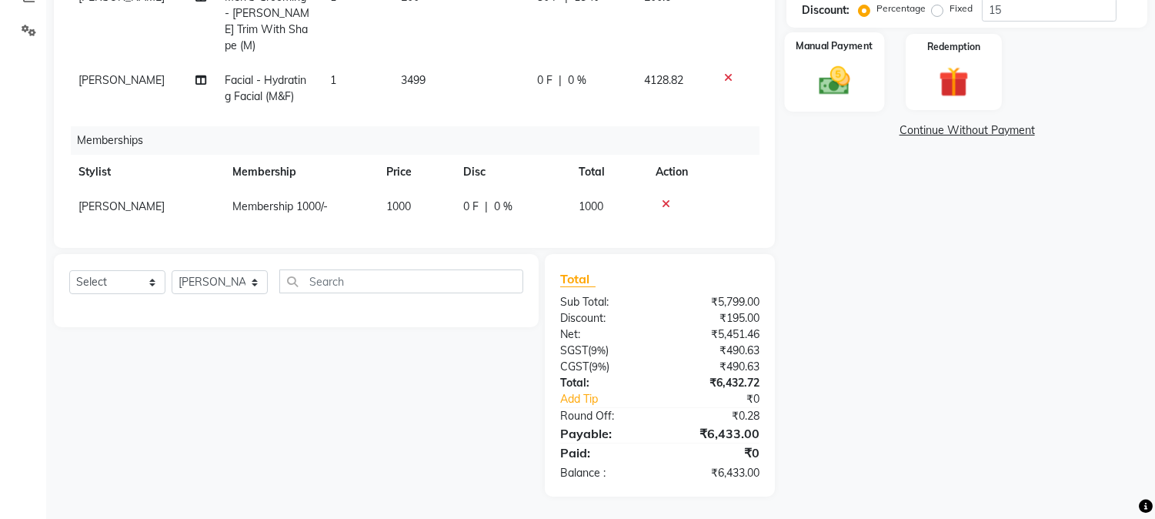
click at [857, 80] on img at bounding box center [834, 81] width 51 height 36
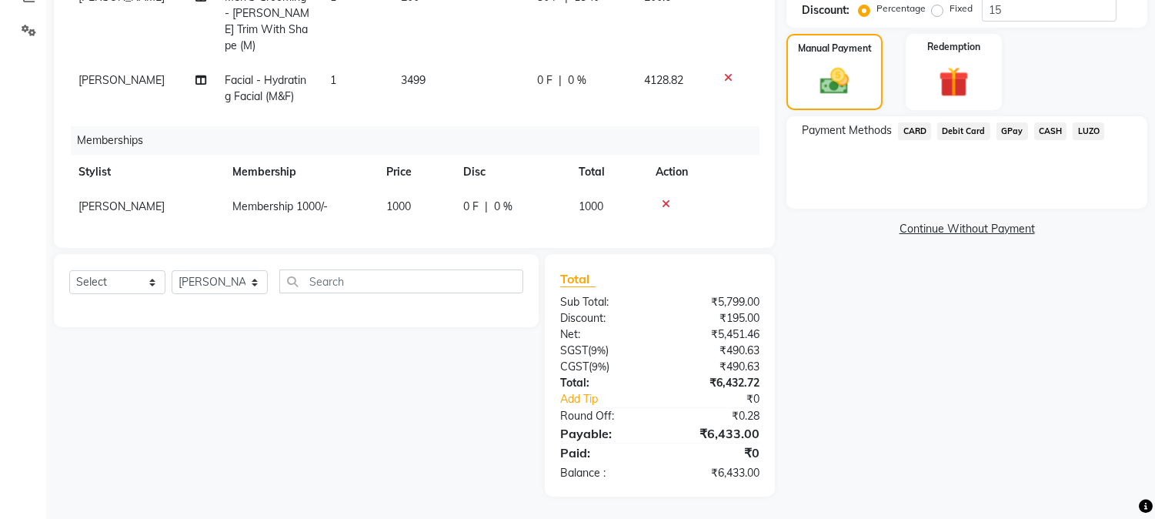
click at [1012, 128] on span "GPay" at bounding box center [1012, 131] width 32 height 18
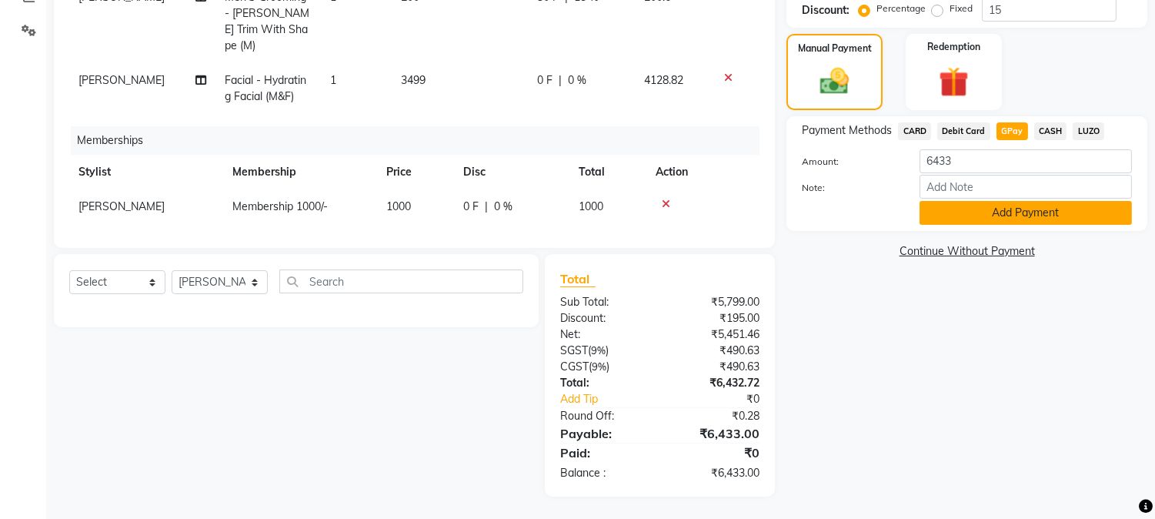
click at [990, 214] on button "Add Payment" at bounding box center [1025, 213] width 212 height 24
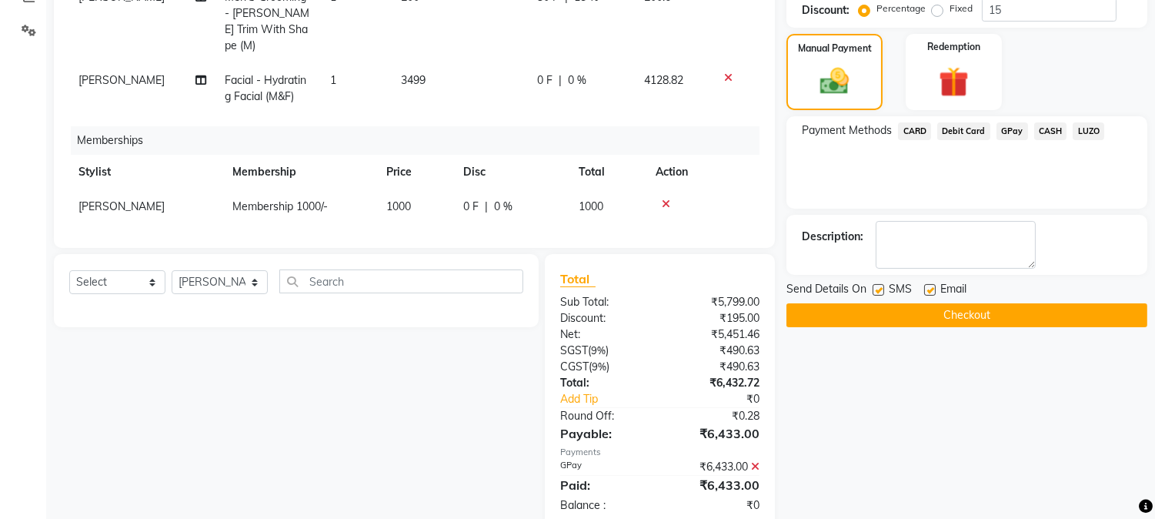
click at [993, 305] on button "Checkout" at bounding box center [966, 315] width 361 height 24
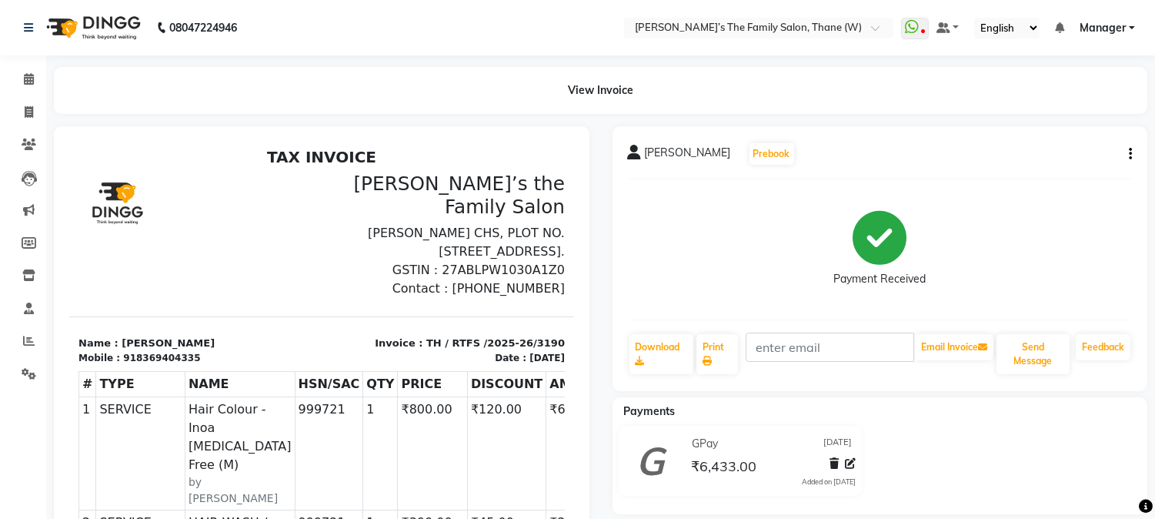
click at [681, 155] on span "[PERSON_NAME]" at bounding box center [688, 156] width 86 height 22
click at [135, 335] on p "Name : [PERSON_NAME]" at bounding box center [195, 342] width 234 height 15
click at [672, 150] on span "[PERSON_NAME]" at bounding box center [688, 156] width 86 height 22
click at [128, 335] on p "Name : [PERSON_NAME]" at bounding box center [195, 342] width 234 height 15
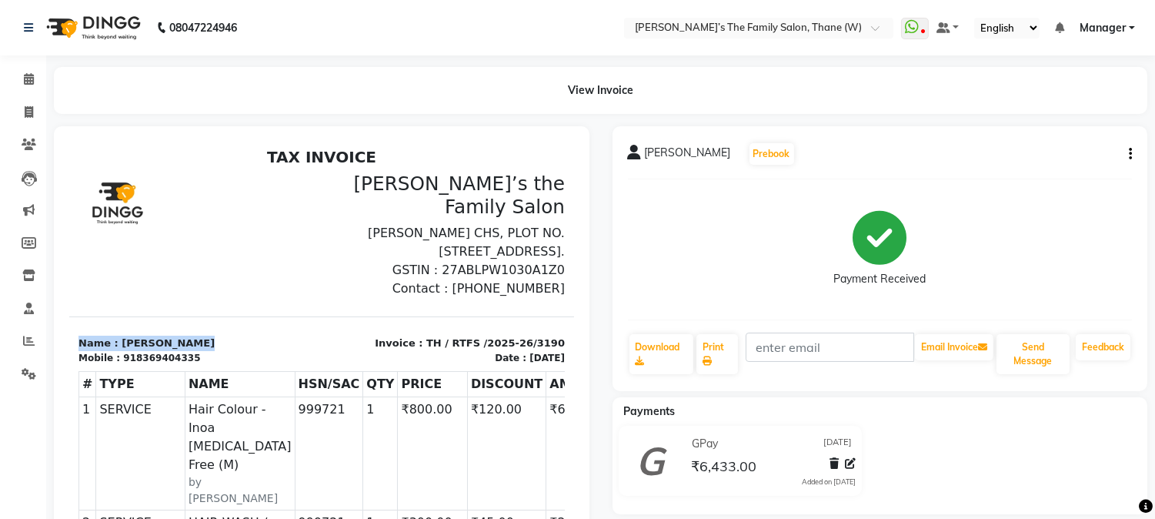
click at [128, 335] on p "Name : [PERSON_NAME]" at bounding box center [195, 342] width 234 height 15
click at [636, 154] on icon at bounding box center [635, 152] width 14 height 15
click at [1127, 155] on button "button" at bounding box center [1127, 154] width 9 height 16
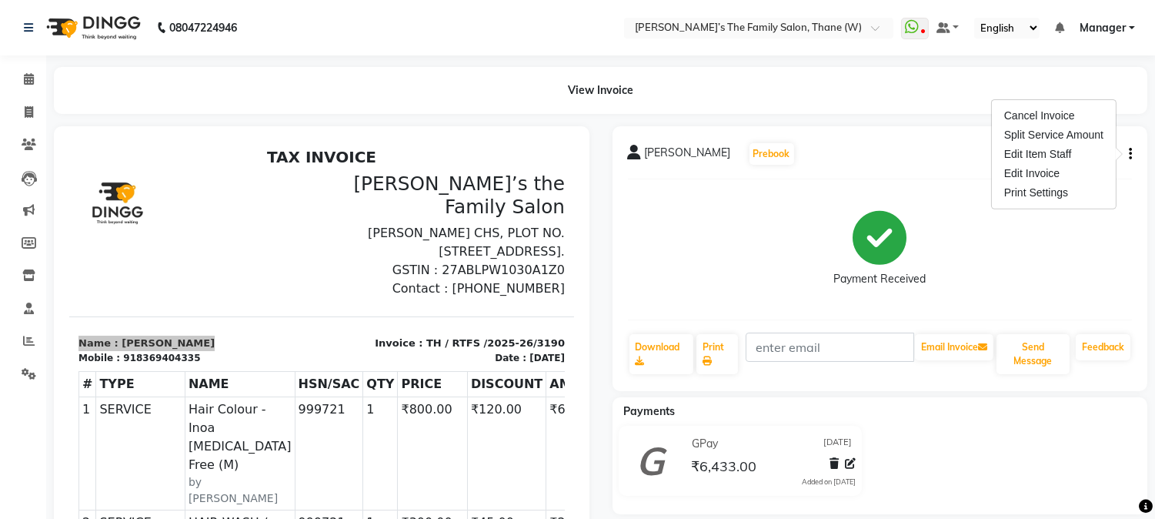
click at [919, 260] on div "Payment Received" at bounding box center [879, 250] width 92 height 76
click at [28, 112] on icon at bounding box center [29, 112] width 8 height 12
select select "service"
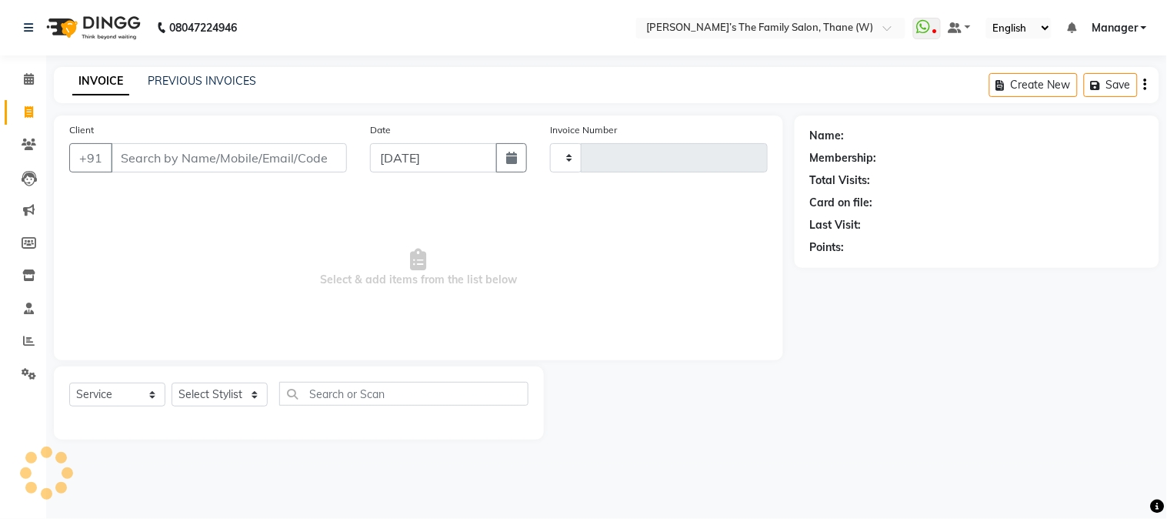
type input "3191"
select select "8004"
click at [225, 71] on div "INVOICE PREVIOUS INVOICES Create New Save" at bounding box center [607, 85] width 1106 height 36
click at [221, 78] on link "PREVIOUS INVOICES" at bounding box center [202, 81] width 108 height 14
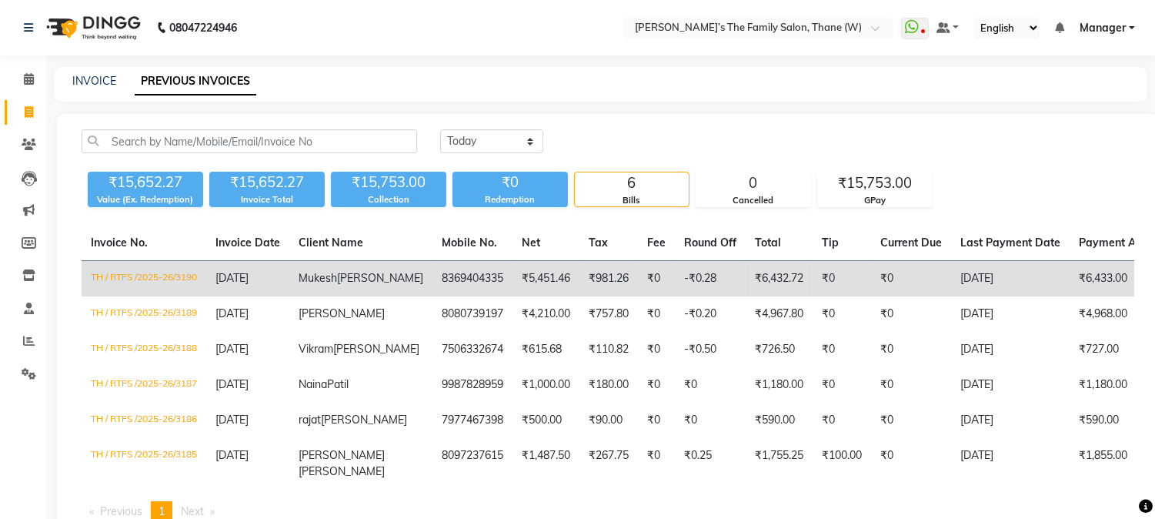
click at [146, 273] on td "TH / RTFS /2025-26/3190" at bounding box center [144, 279] width 125 height 36
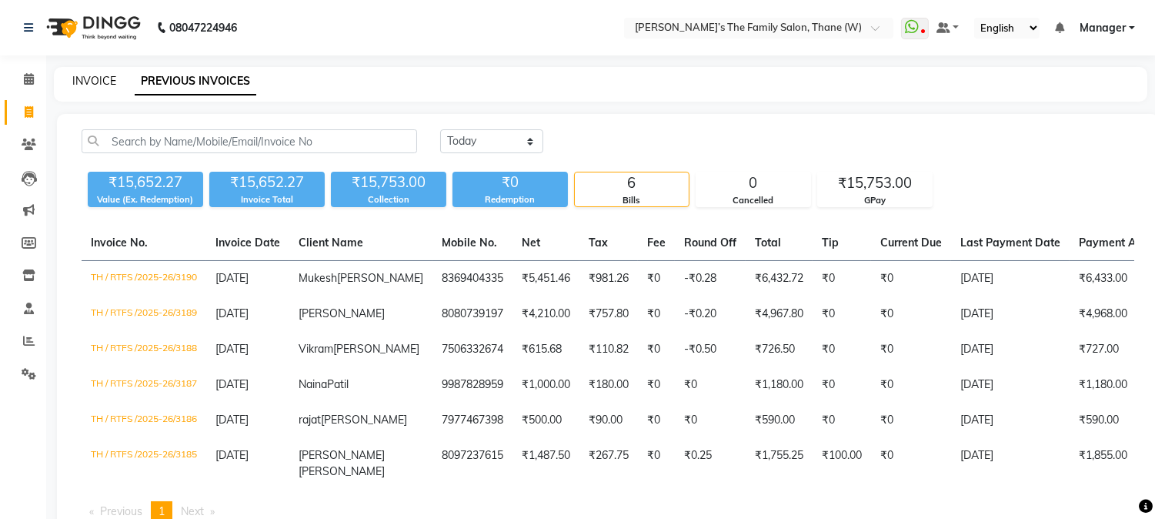
click at [86, 74] on link "INVOICE" at bounding box center [94, 81] width 44 height 14
select select "service"
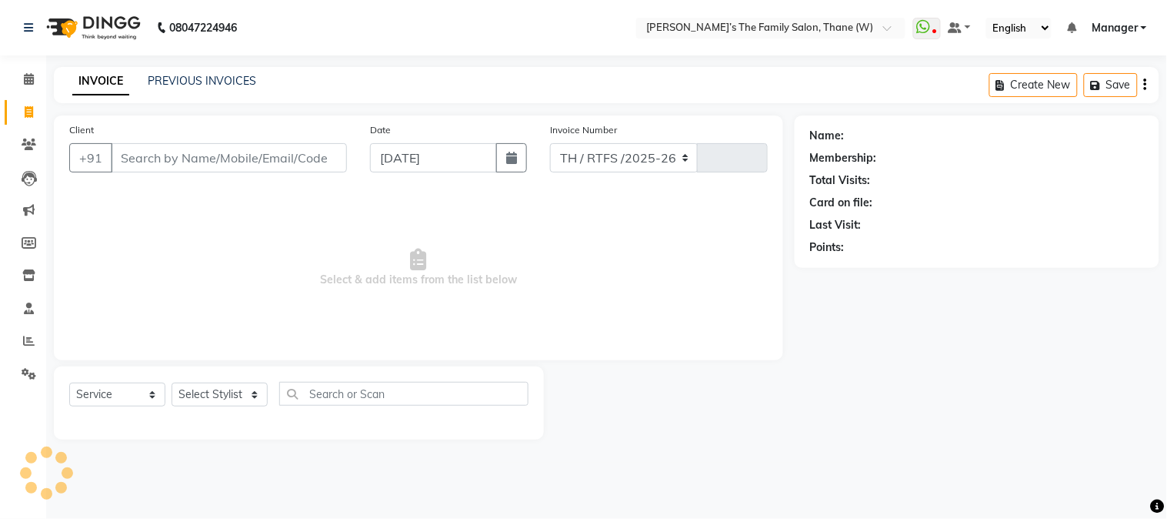
select select "8004"
type input "3191"
click at [159, 159] on input "Client" at bounding box center [229, 157] width 236 height 29
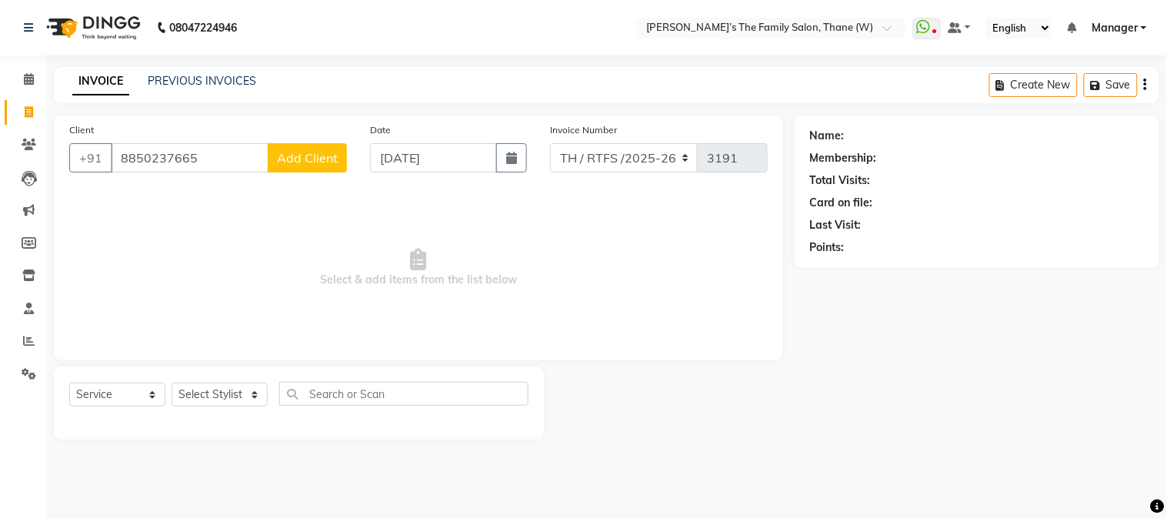
type input "8850237665"
click at [319, 154] on span "Add Client" at bounding box center [307, 157] width 61 height 15
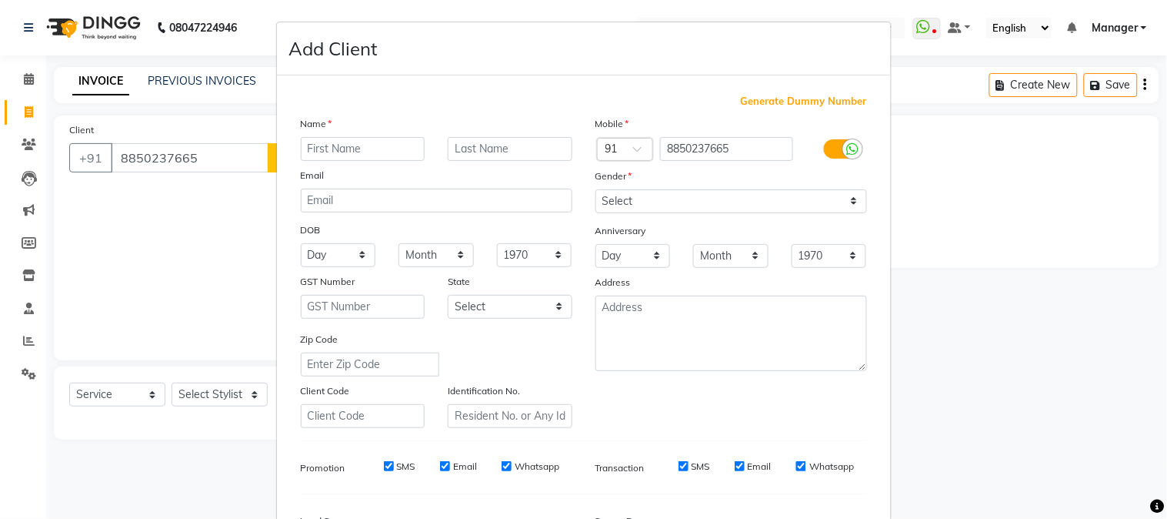
click at [349, 144] on input "text" at bounding box center [363, 149] width 125 height 24
type input "[PERSON_NAME]"
click at [471, 147] on input "text" at bounding box center [510, 149] width 125 height 24
type input "joshi"
click at [668, 208] on select "Select [DEMOGRAPHIC_DATA] [DEMOGRAPHIC_DATA] Other Prefer Not To Say" at bounding box center [732, 201] width 272 height 24
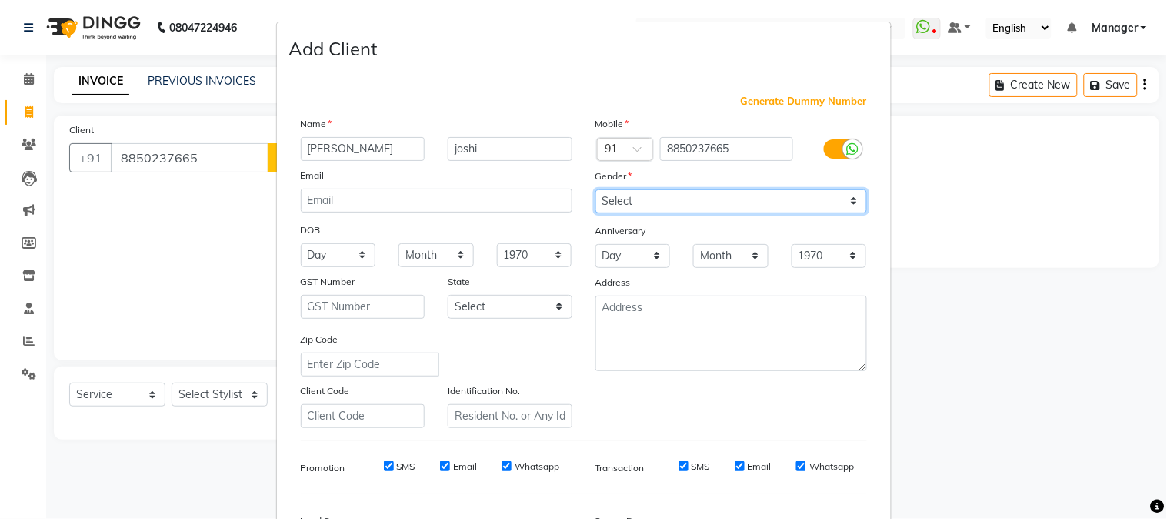
click at [596, 189] on select "Select [DEMOGRAPHIC_DATA] [DEMOGRAPHIC_DATA] Other Prefer Not To Say" at bounding box center [732, 201] width 272 height 24
click at [655, 200] on select "Select [DEMOGRAPHIC_DATA] [DEMOGRAPHIC_DATA] Other Prefer Not To Say" at bounding box center [732, 201] width 272 height 24
select select "[DEMOGRAPHIC_DATA]"
click at [596, 189] on select "Select [DEMOGRAPHIC_DATA] [DEMOGRAPHIC_DATA] Other Prefer Not To Say" at bounding box center [732, 201] width 272 height 24
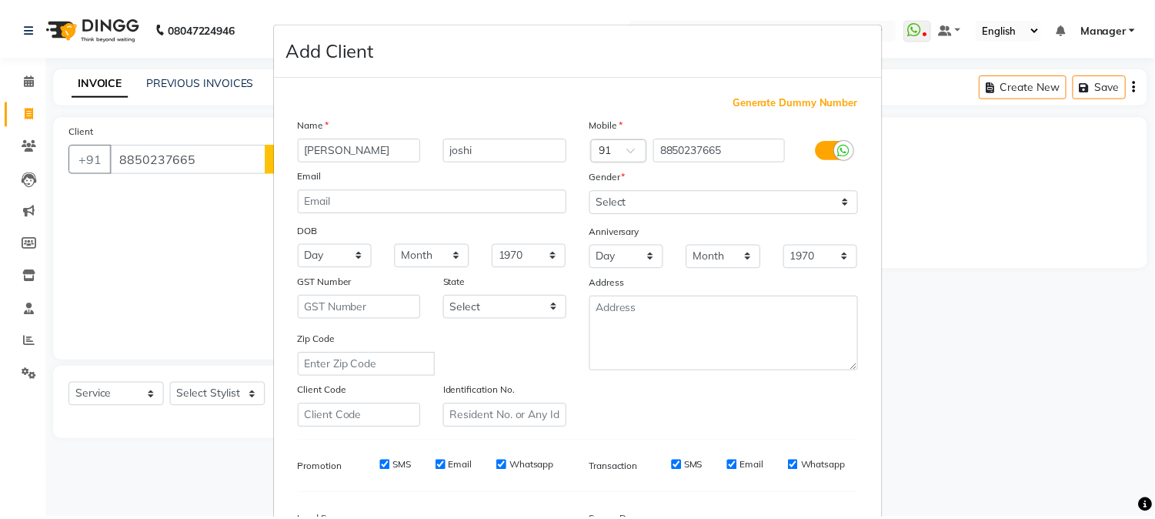
scroll to position [192, 0]
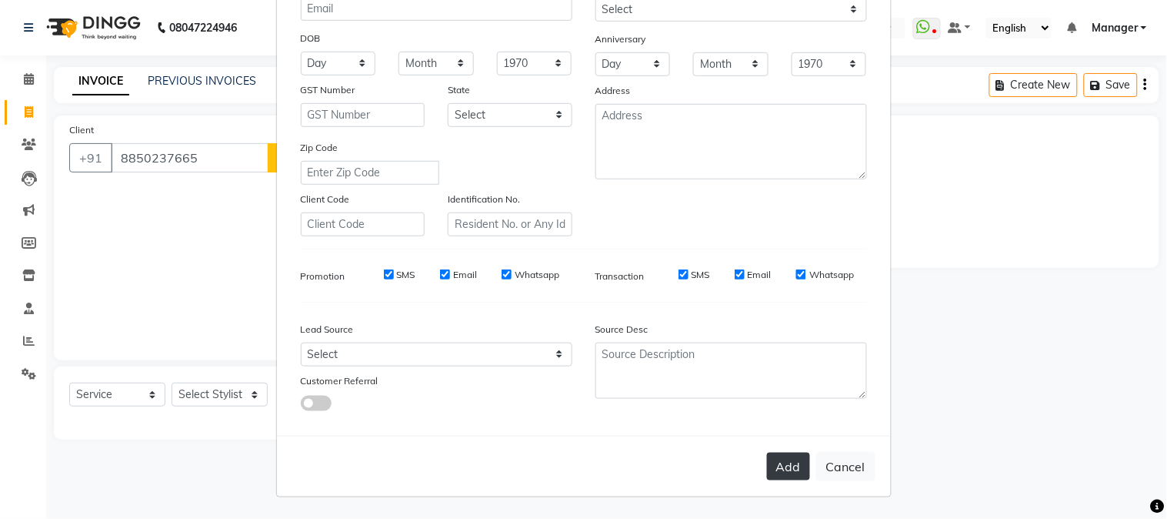
click at [778, 464] on button "Add" at bounding box center [788, 466] width 43 height 28
select select
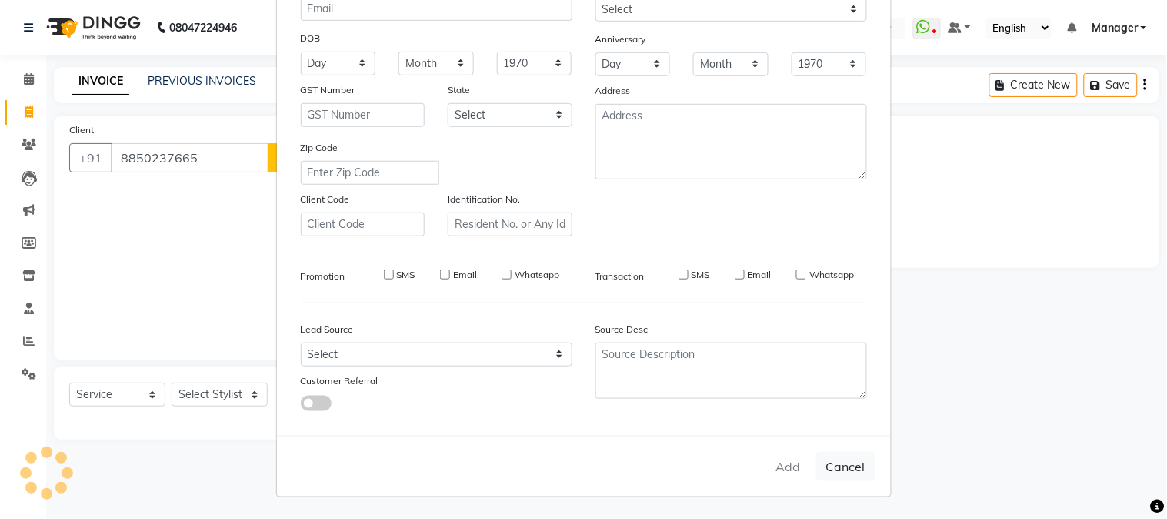
select select
checkbox input "false"
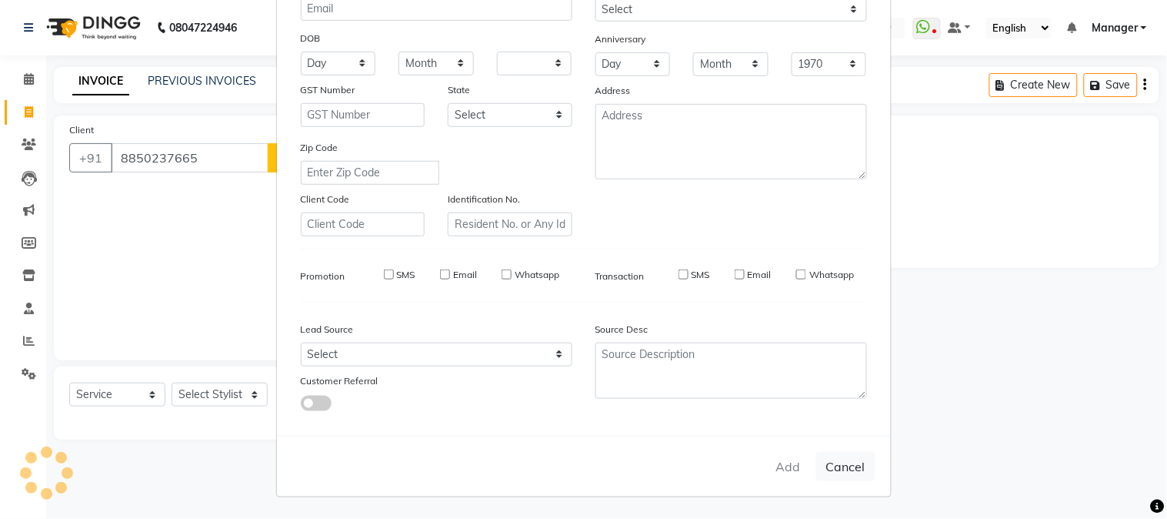
checkbox input "false"
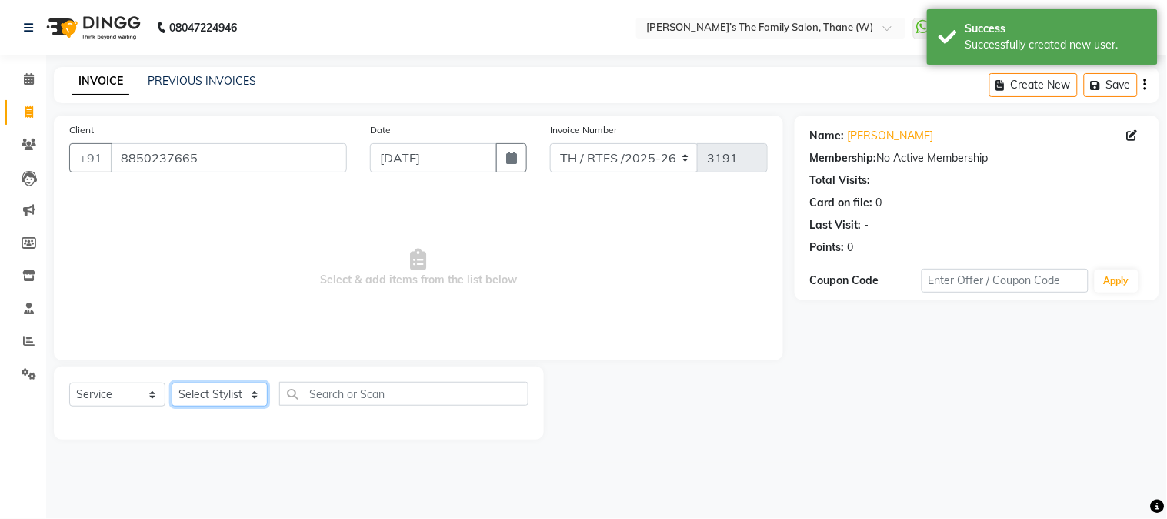
click at [223, 391] on select "Select Stylist Aarohi P [PERSON_NAME] [PERSON_NAME] A [PERSON_NAME] .[PERSON_NA…" at bounding box center [220, 394] width 96 height 24
select select "35597"
click at [172, 383] on select "Select Stylist Aarohi P [PERSON_NAME] [PERSON_NAME] A [PERSON_NAME] .[PERSON_NA…" at bounding box center [220, 394] width 96 height 24
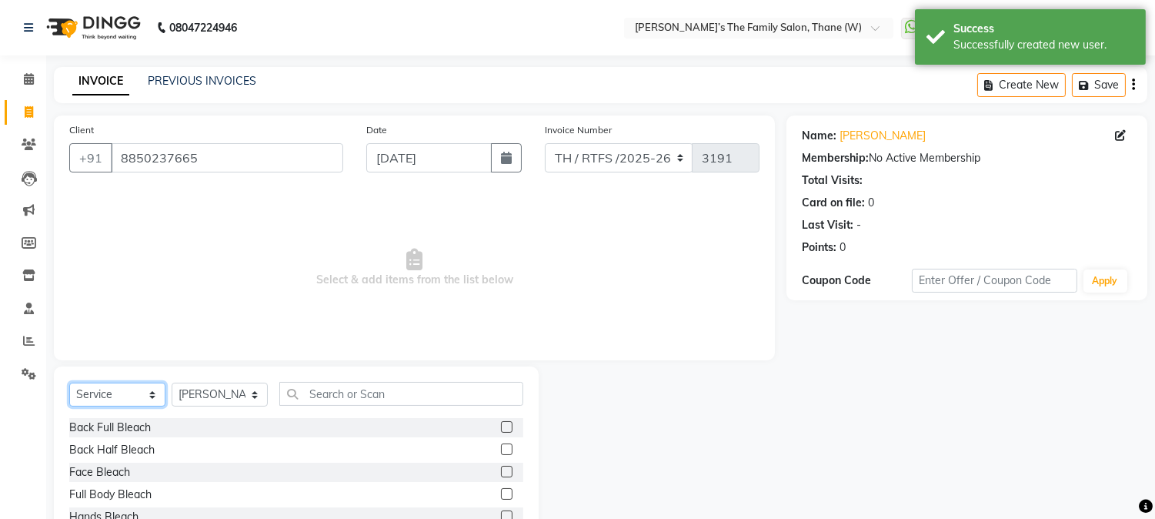
click at [122, 392] on select "Select Service Product Membership Package Voucher Prepaid Gift Card" at bounding box center [117, 394] width 96 height 24
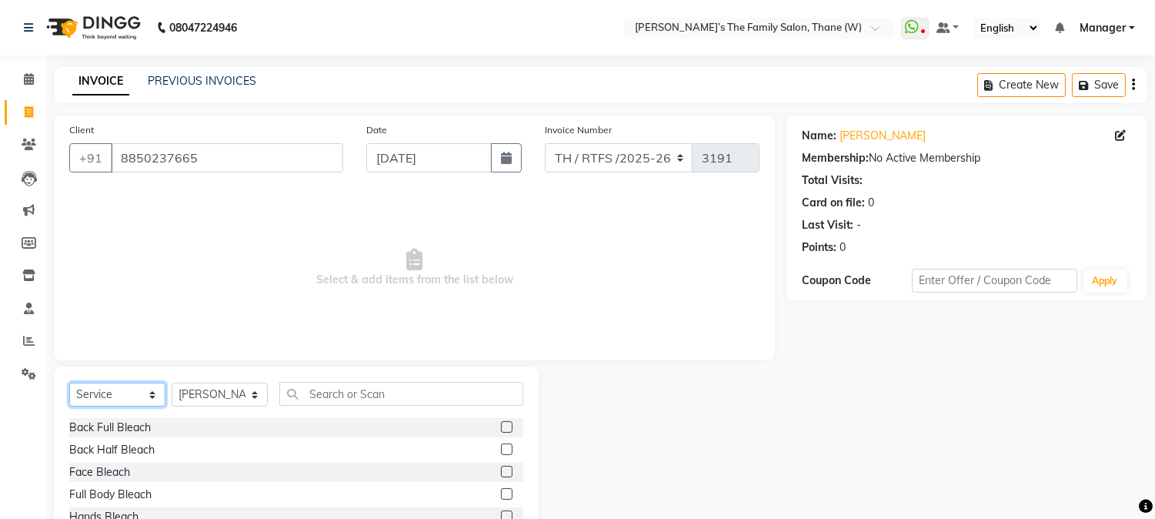
select select "package"
click at [69, 383] on select "Select Service Product Membership Package Voucher Prepaid Gift Card" at bounding box center [117, 394] width 96 height 24
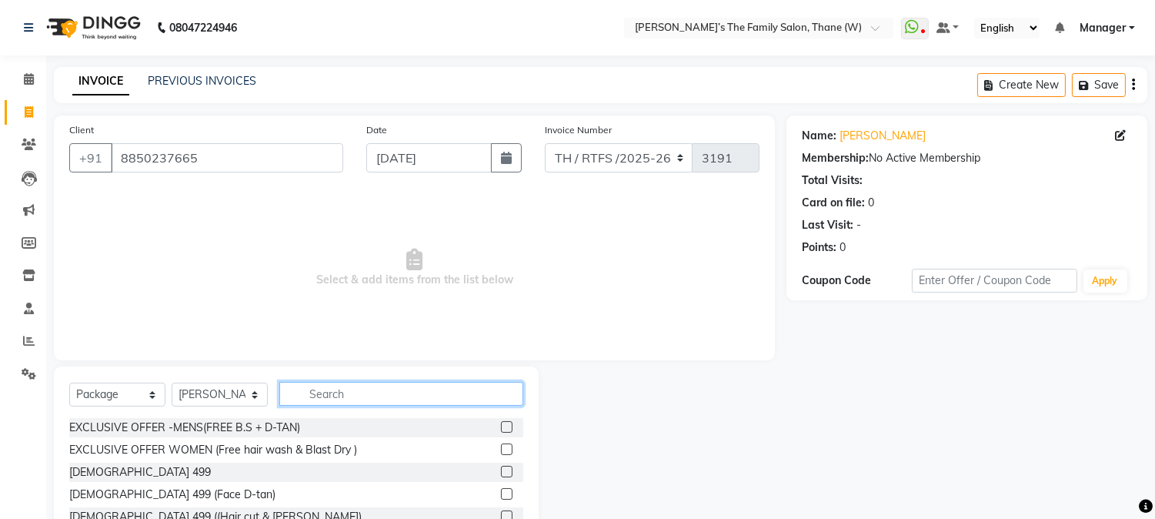
click at [327, 397] on input "text" at bounding box center [401, 394] width 244 height 24
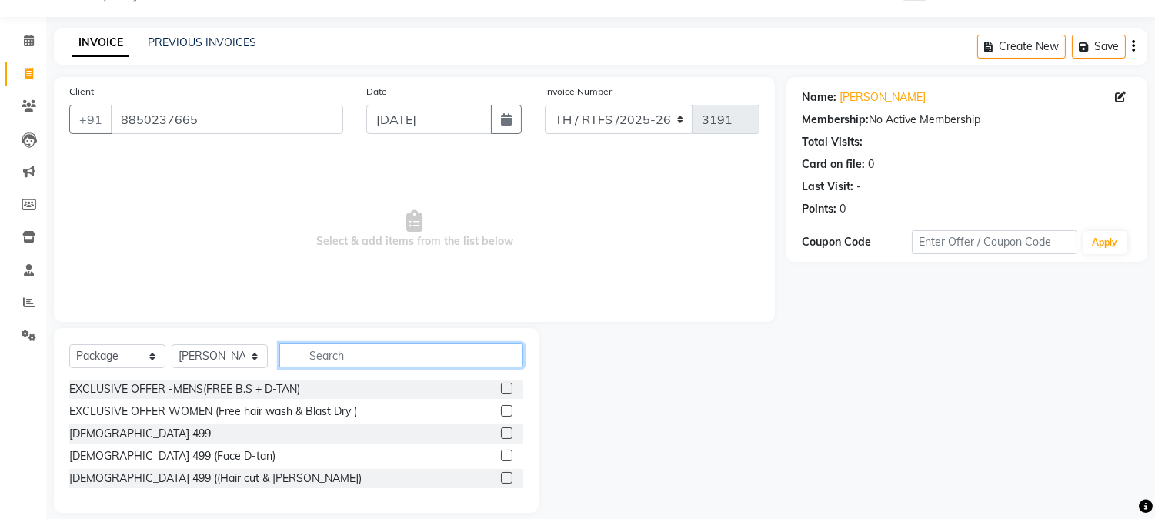
scroll to position [55, 0]
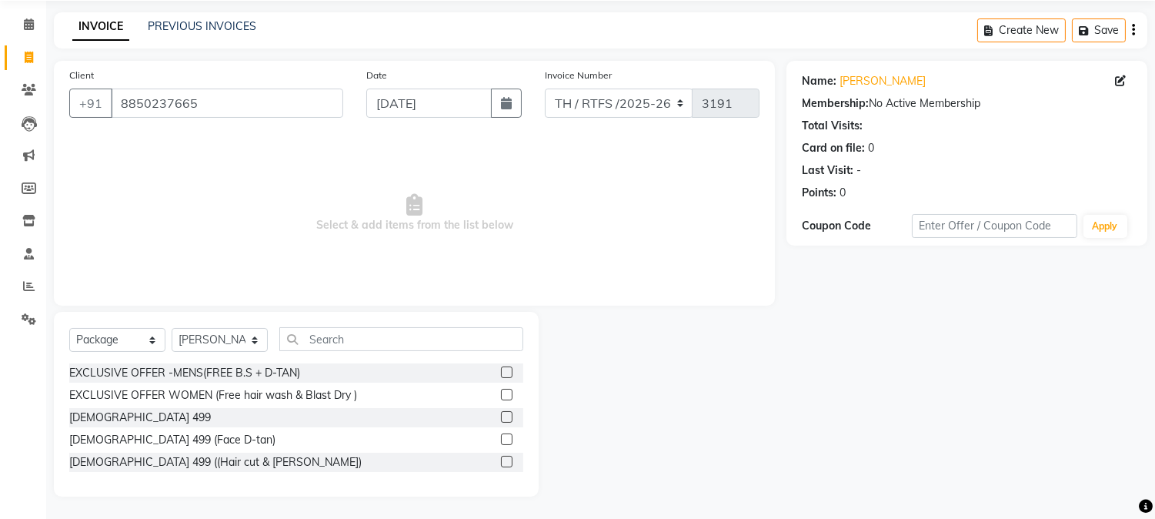
click at [505, 413] on label at bounding box center [507, 417] width 12 height 12
click at [505, 413] on input "checkbox" at bounding box center [506, 417] width 10 height 10
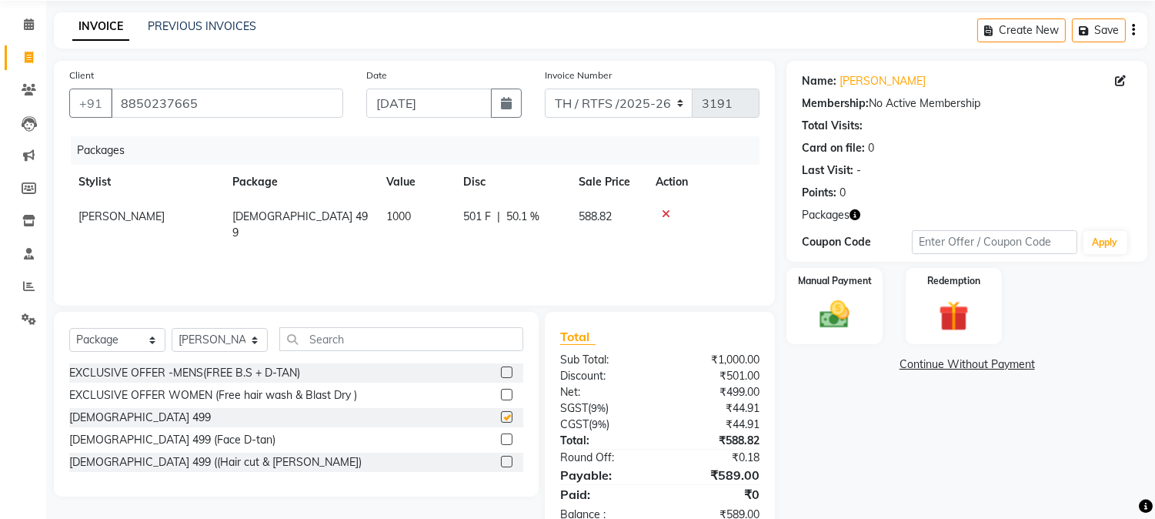
checkbox input "false"
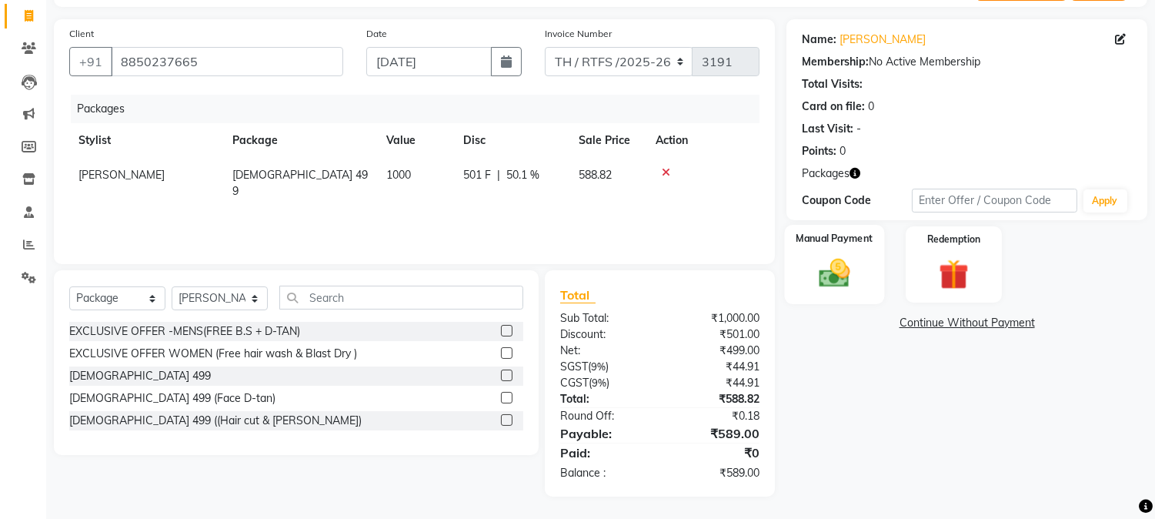
click at [847, 282] on img at bounding box center [834, 273] width 51 height 36
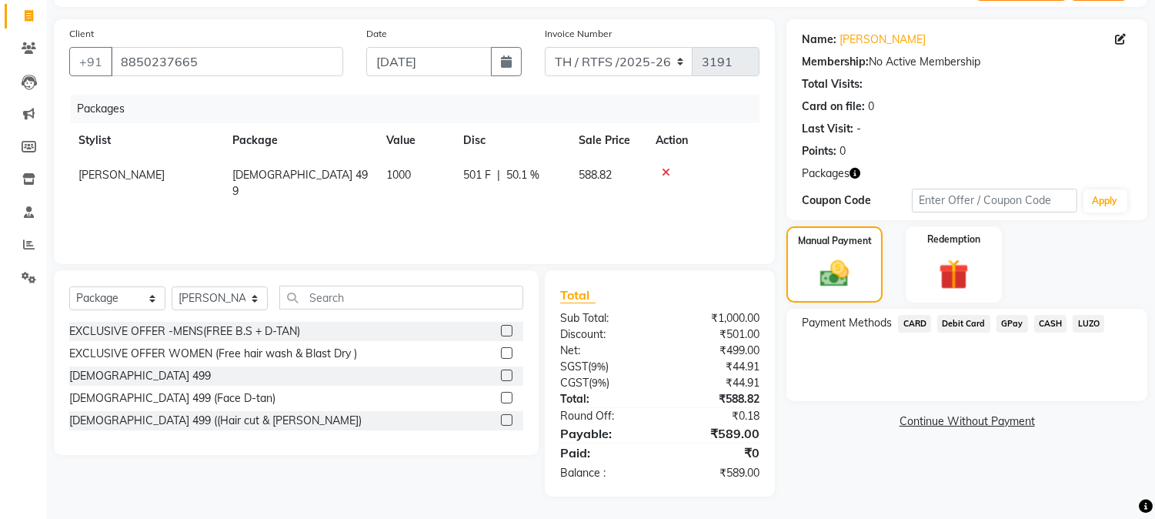
click at [1047, 311] on div "Payment Methods CARD Debit Card GPay CASH LUZO" at bounding box center [966, 355] width 361 height 92
click at [1048, 320] on span "CASH" at bounding box center [1050, 324] width 33 height 18
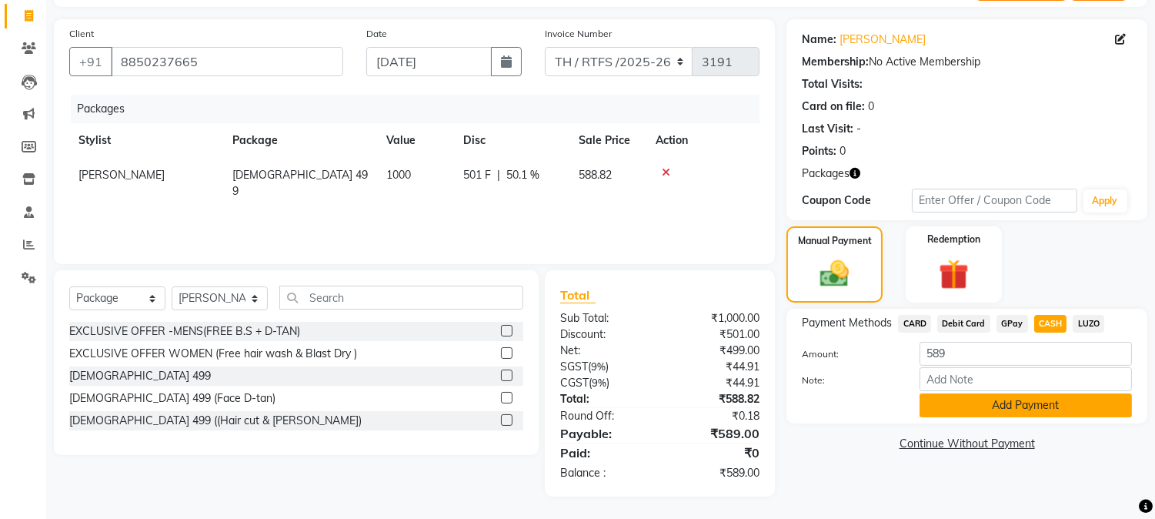
click at [1006, 402] on button "Add Payment" at bounding box center [1025, 405] width 212 height 24
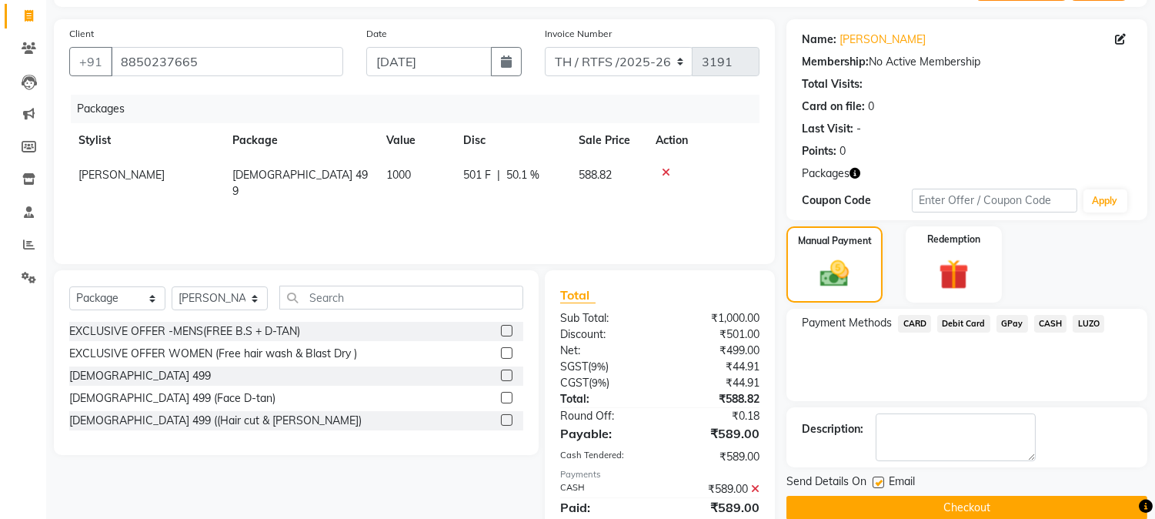
scroll to position [151, 0]
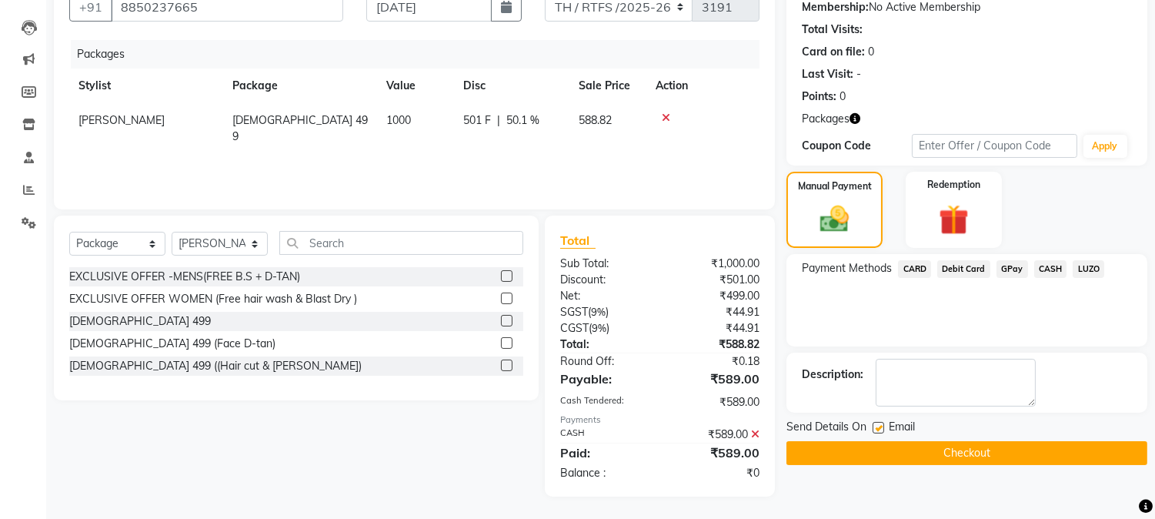
click at [1071, 452] on button "Checkout" at bounding box center [966, 453] width 361 height 24
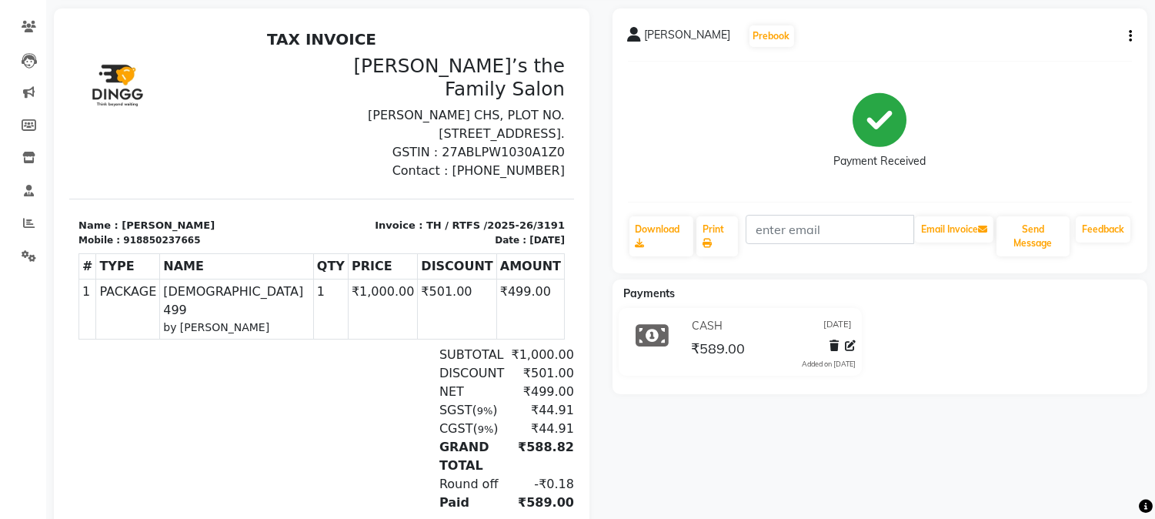
scroll to position [175, 0]
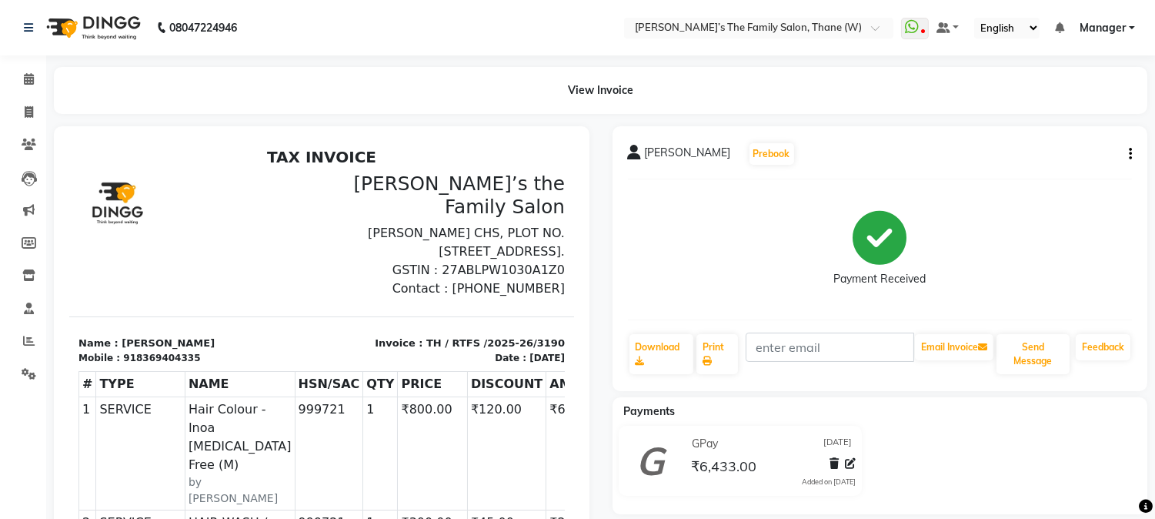
click at [1131, 154] on icon "button" at bounding box center [1130, 154] width 3 height 1
click at [1057, 173] on div "Edit Invoice" at bounding box center [1053, 173] width 105 height 19
select select "service"
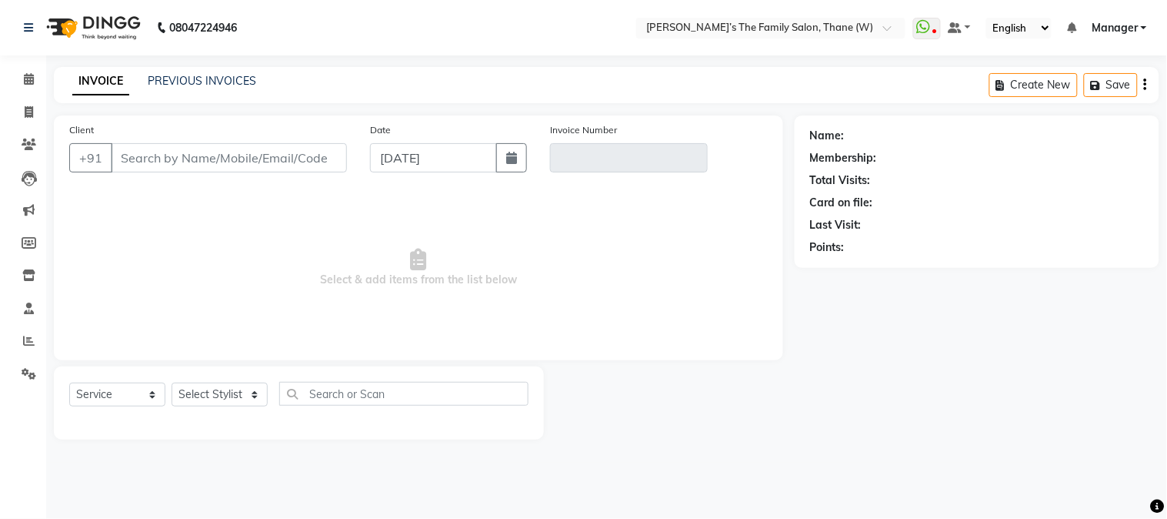
type input "8369404335"
type input "TH / RTFS /2025-26/3190"
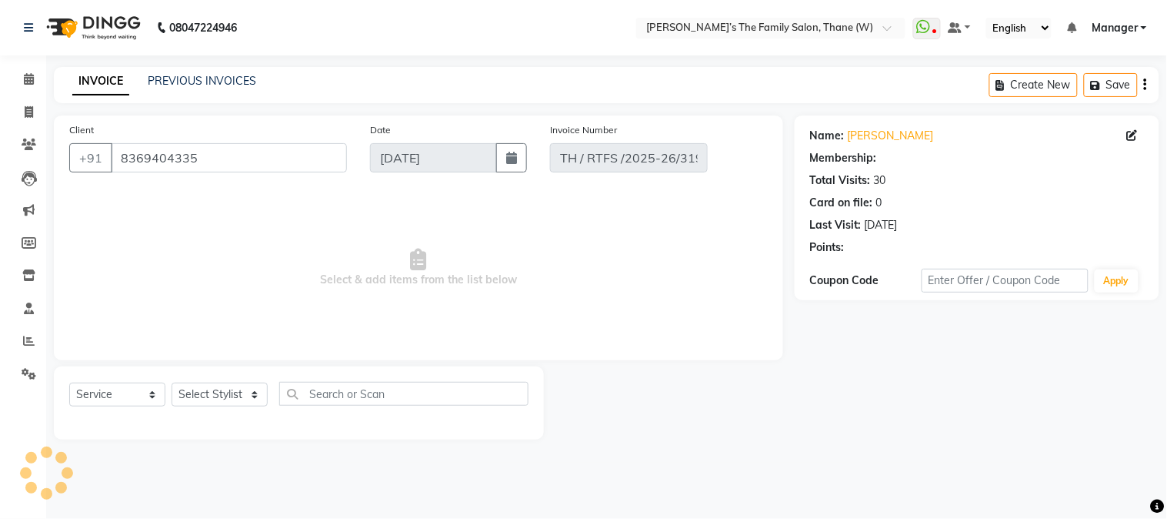
select select "select"
select select "1: Object"
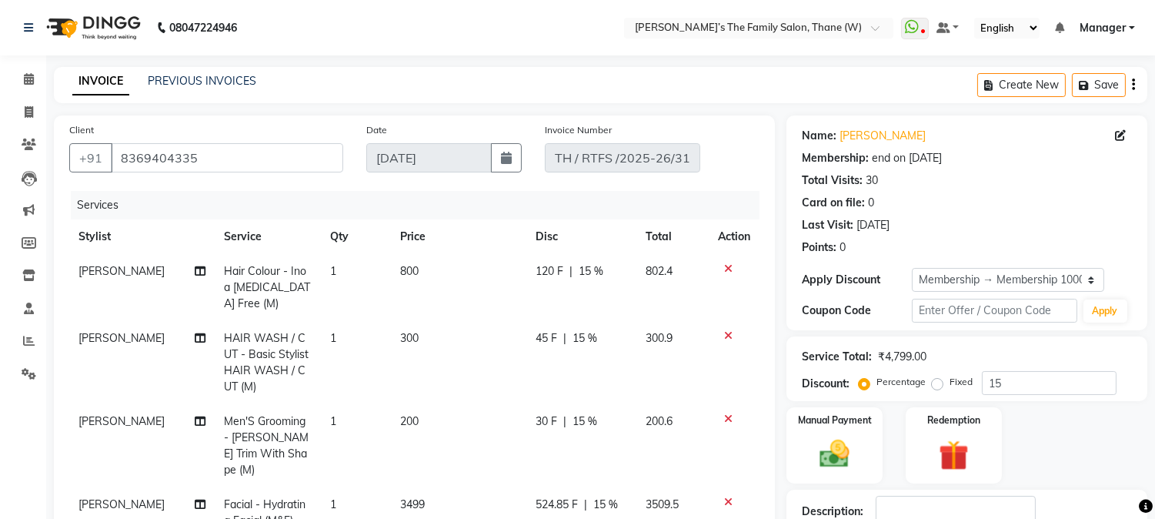
scroll to position [389, 0]
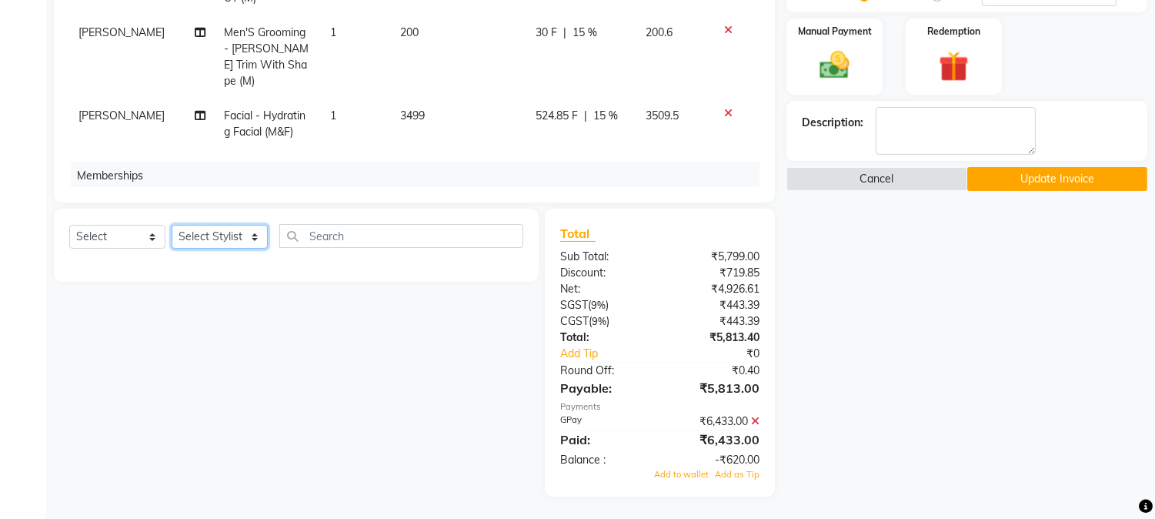
click at [220, 239] on select "Select Stylist Aarohi P [PERSON_NAME] [PERSON_NAME] A [PERSON_NAME] .[PERSON_NA…" at bounding box center [220, 237] width 96 height 24
select select "35584"
click at [172, 225] on select "Select Stylist Aarohi P [PERSON_NAME] [PERSON_NAME] A [PERSON_NAME] .[PERSON_NA…" at bounding box center [220, 237] width 96 height 24
click at [370, 237] on input "text" at bounding box center [401, 236] width 244 height 24
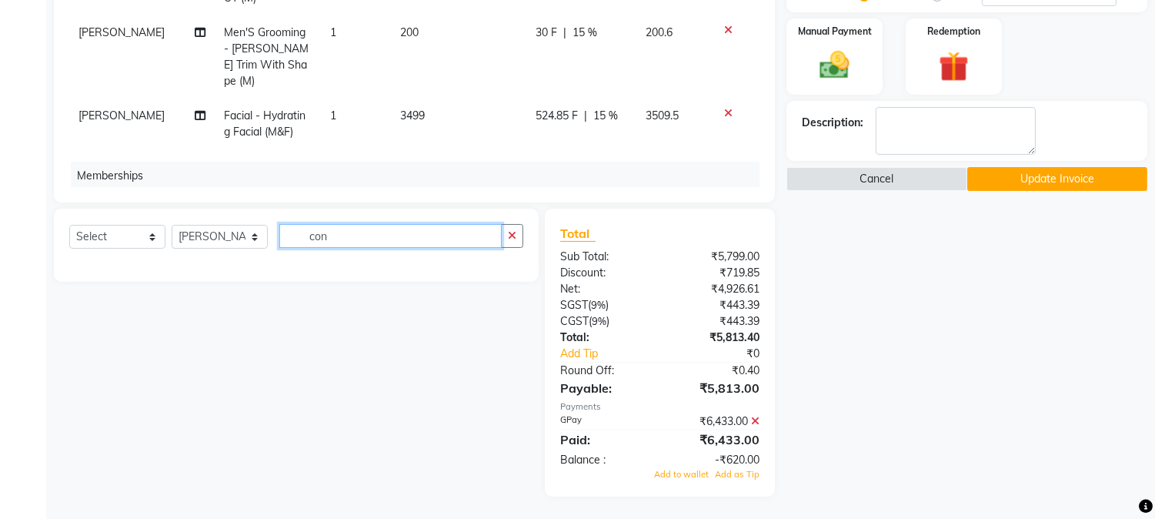
type input "con"
click at [91, 233] on select "Select Service Product Package Voucher Prepaid Gift Card" at bounding box center [117, 237] width 96 height 24
select select "product"
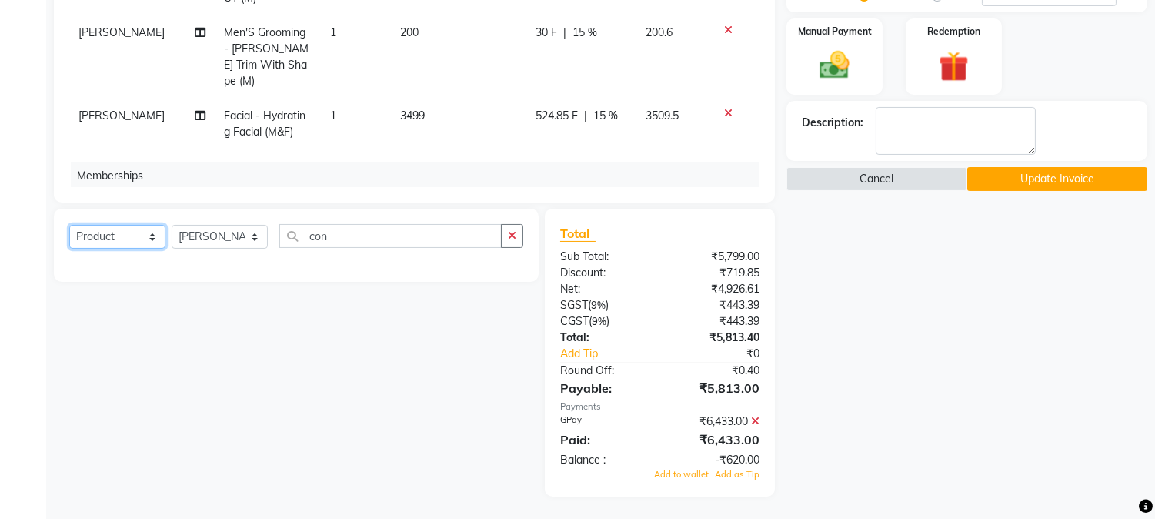
click at [69, 225] on select "Select Service Product Package Voucher Prepaid Gift Card" at bounding box center [117, 237] width 96 height 24
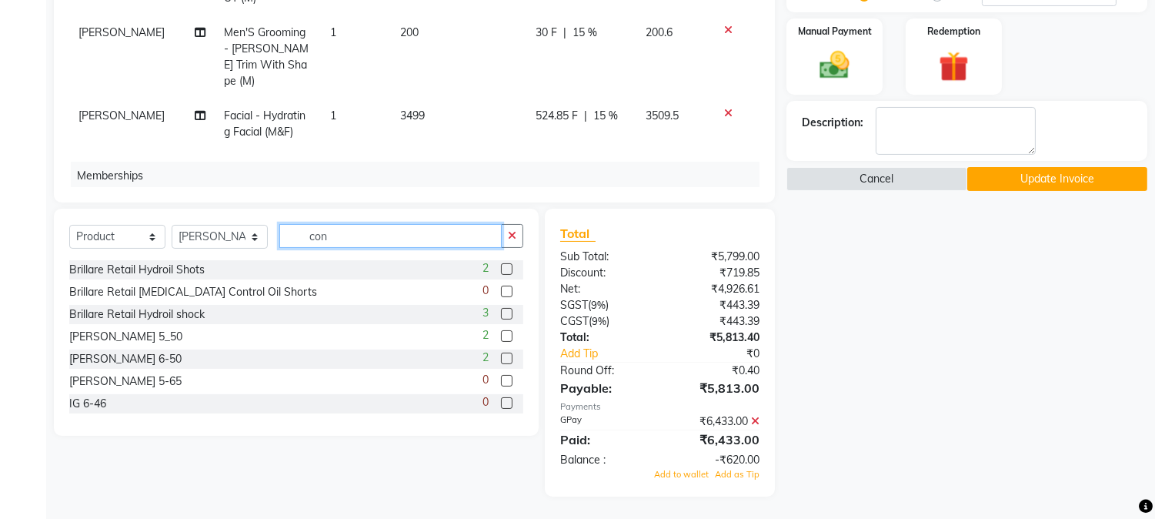
click at [352, 236] on input "con" at bounding box center [390, 236] width 222 height 24
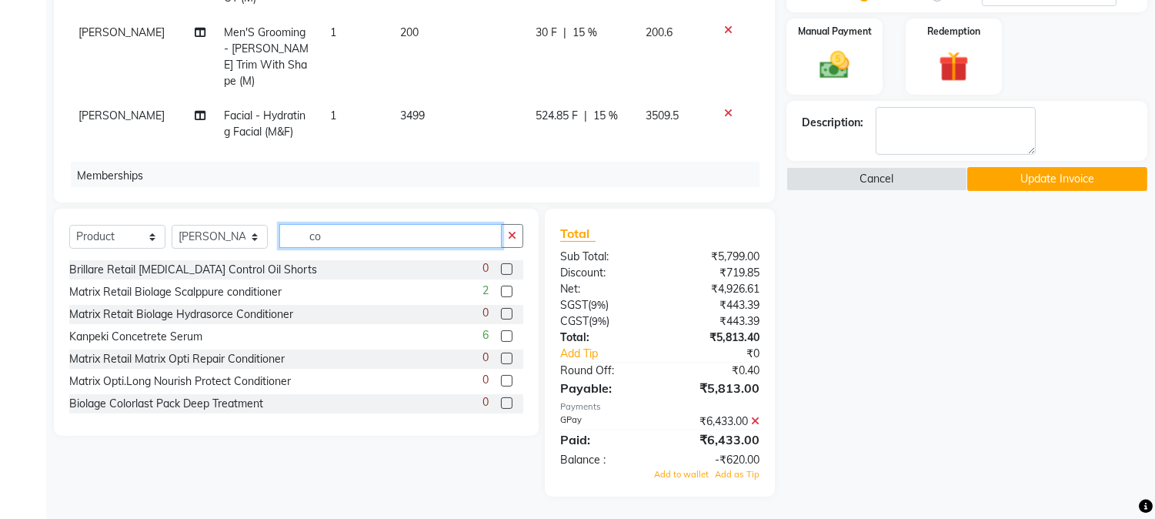
type input "c"
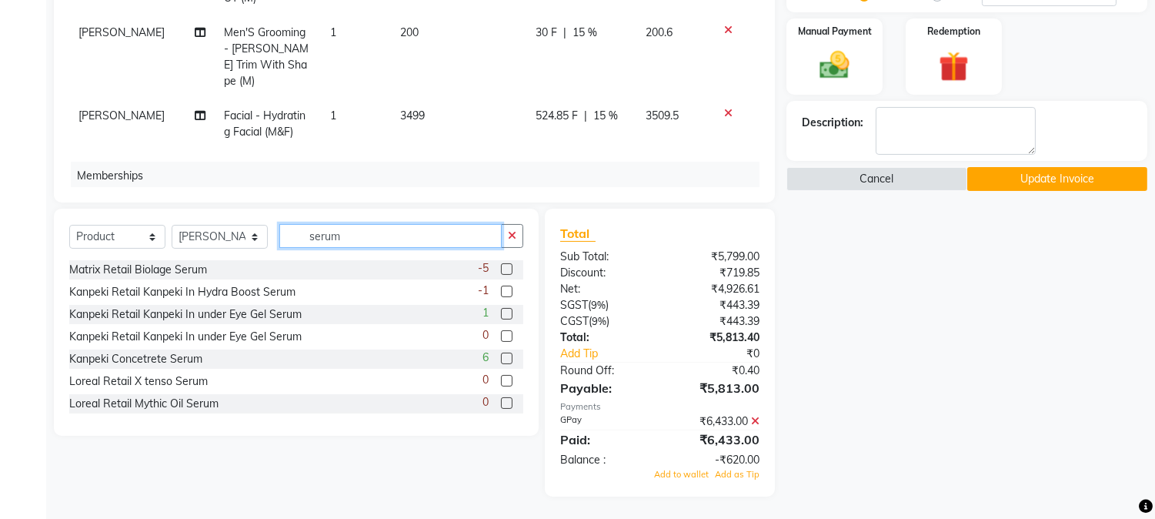
type input "serum"
click at [501, 356] on label at bounding box center [507, 358] width 12 height 12
click at [501, 356] on input "checkbox" at bounding box center [506, 359] width 10 height 10
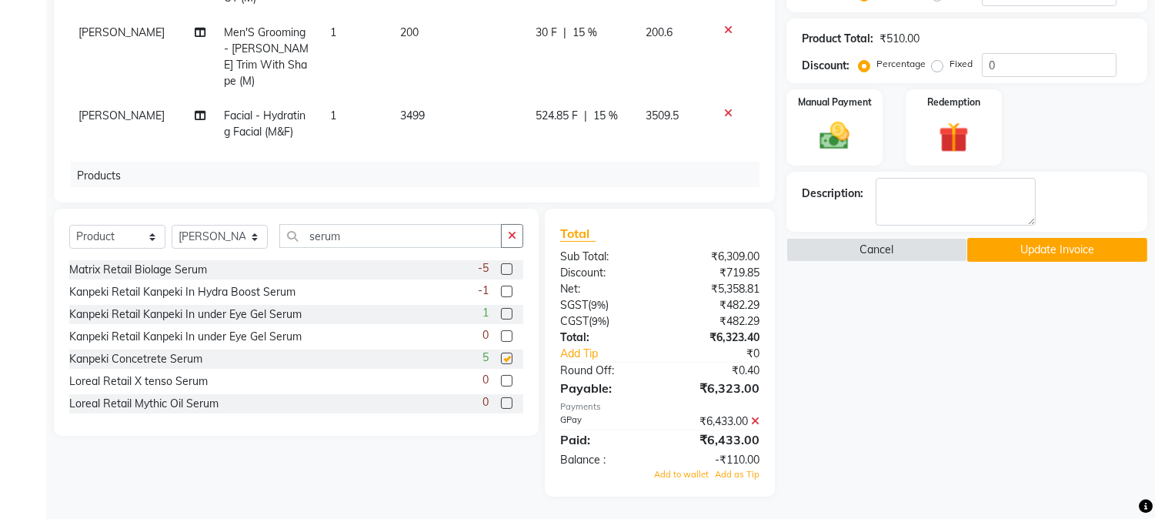
checkbox input "false"
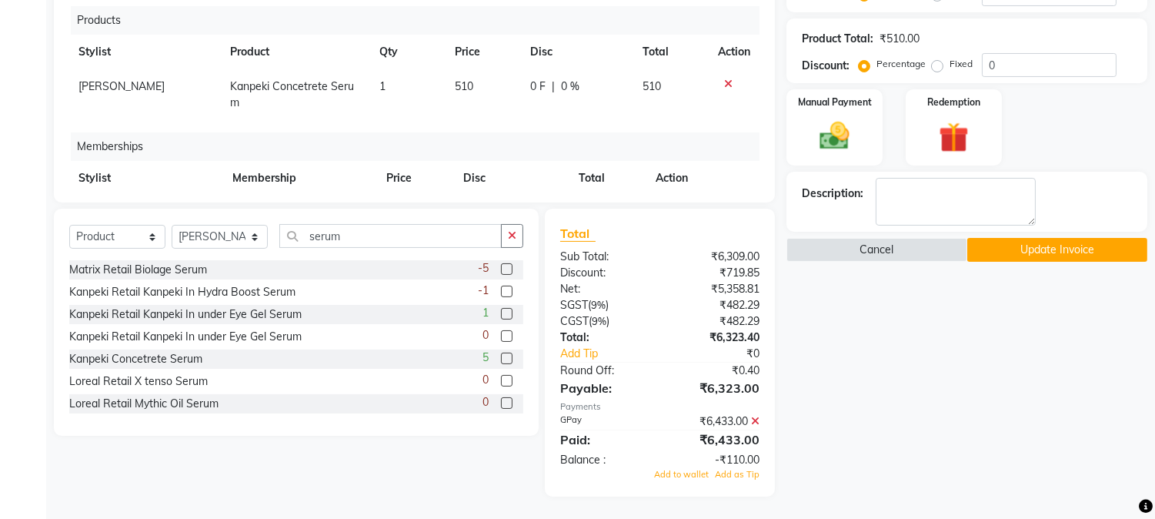
scroll to position [171, 0]
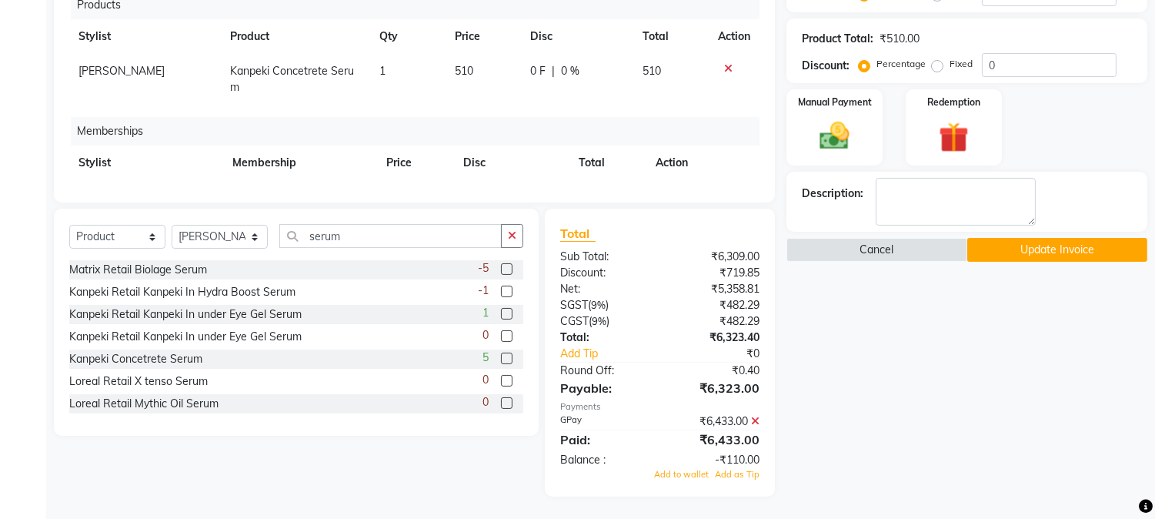
click at [472, 54] on td "510" at bounding box center [483, 79] width 75 height 51
select select "35584"
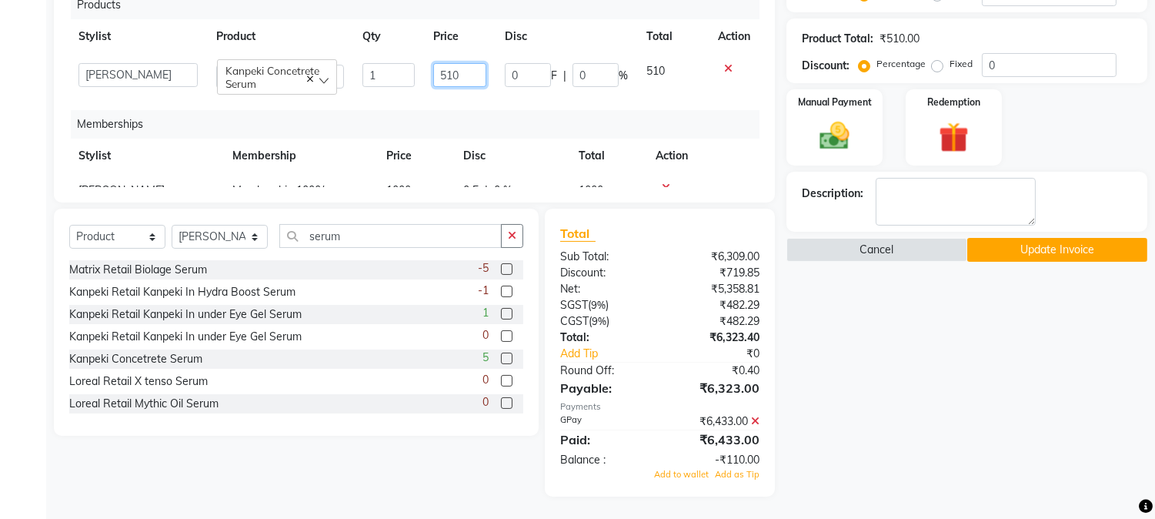
click at [462, 63] on input "510" at bounding box center [459, 75] width 53 height 24
type input "5"
type input "1060"
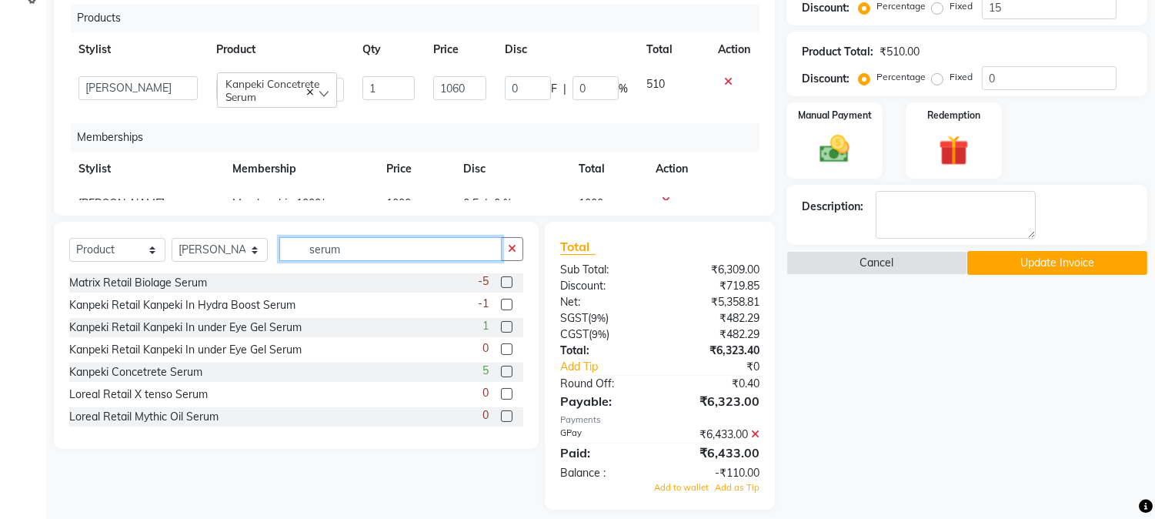
click at [395, 237] on input "serum" at bounding box center [390, 249] width 222 height 24
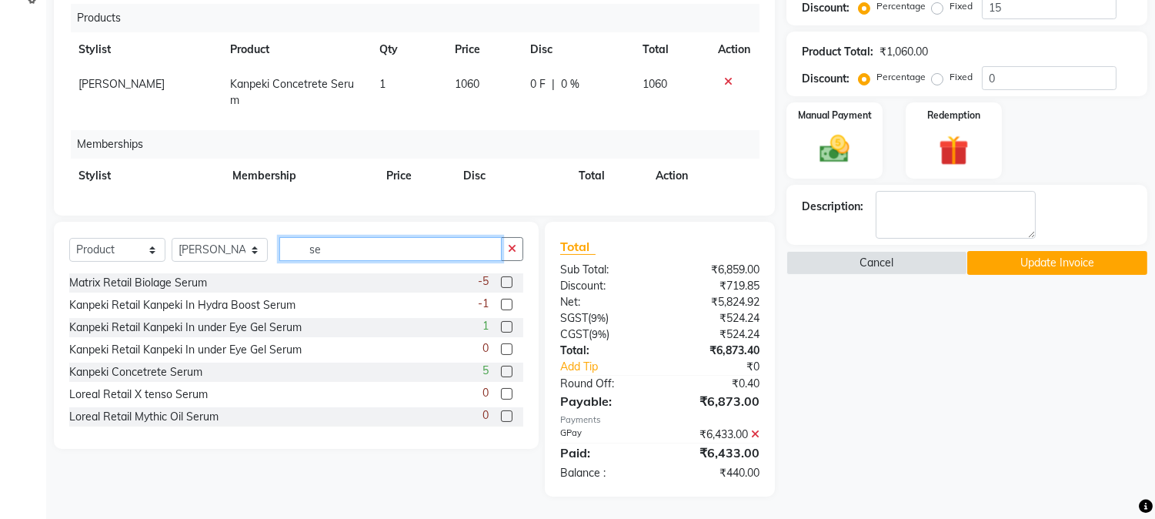
type input "s"
type input "spf"
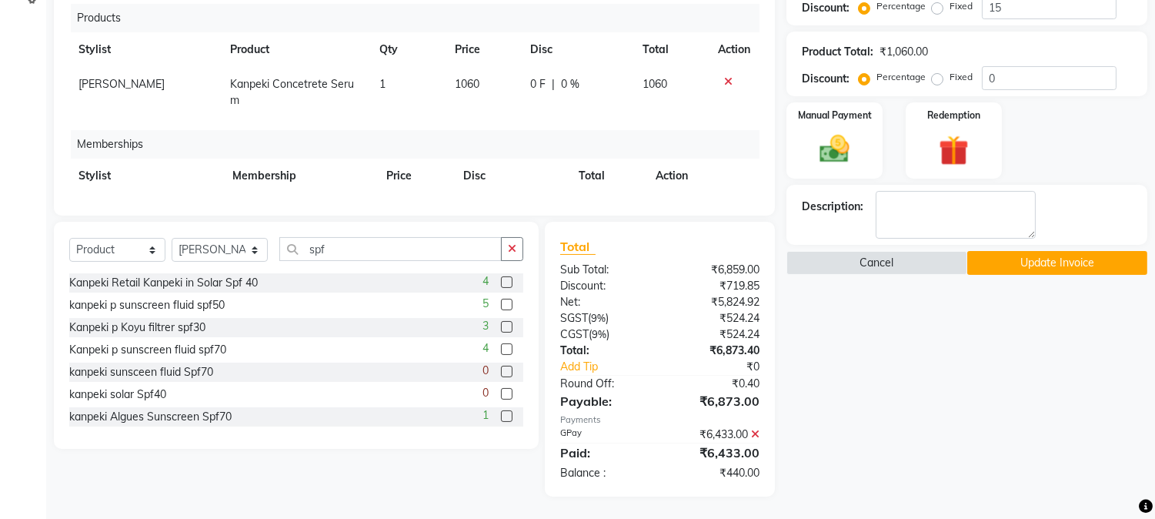
click at [501, 305] on label at bounding box center [507, 305] width 12 height 12
click at [501, 305] on input "checkbox" at bounding box center [506, 305] width 10 height 10
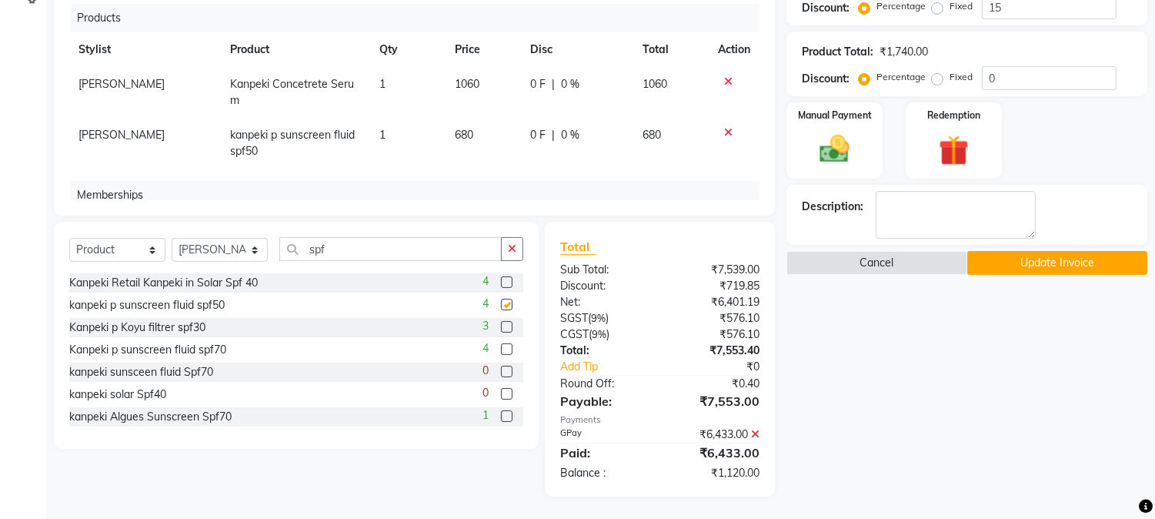
checkbox input "false"
click at [466, 118] on td "680" at bounding box center [483, 143] width 75 height 51
select select "35584"
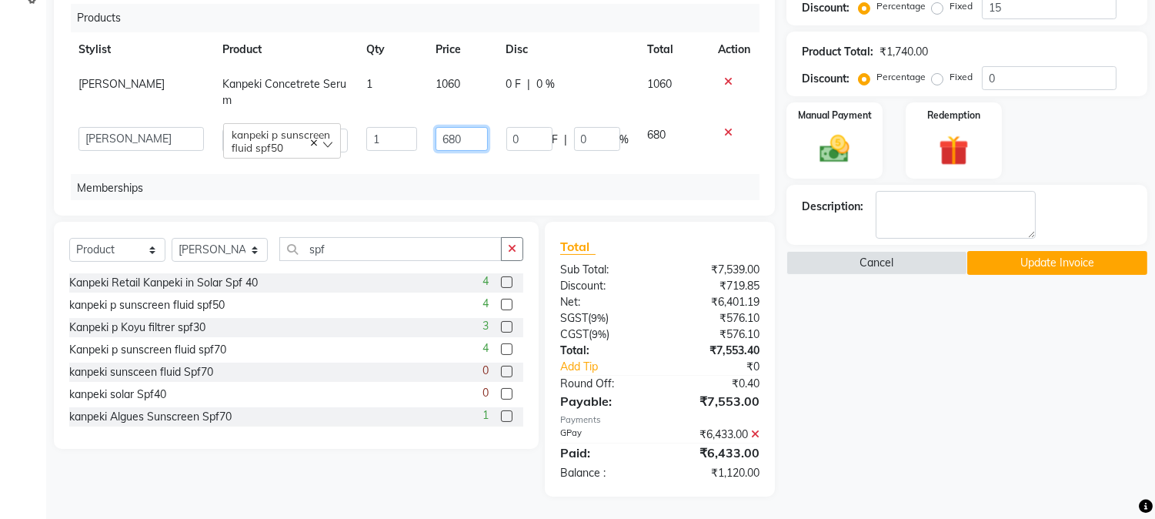
click at [466, 127] on input "680" at bounding box center [462, 139] width 52 height 24
type input "6"
type input "1320"
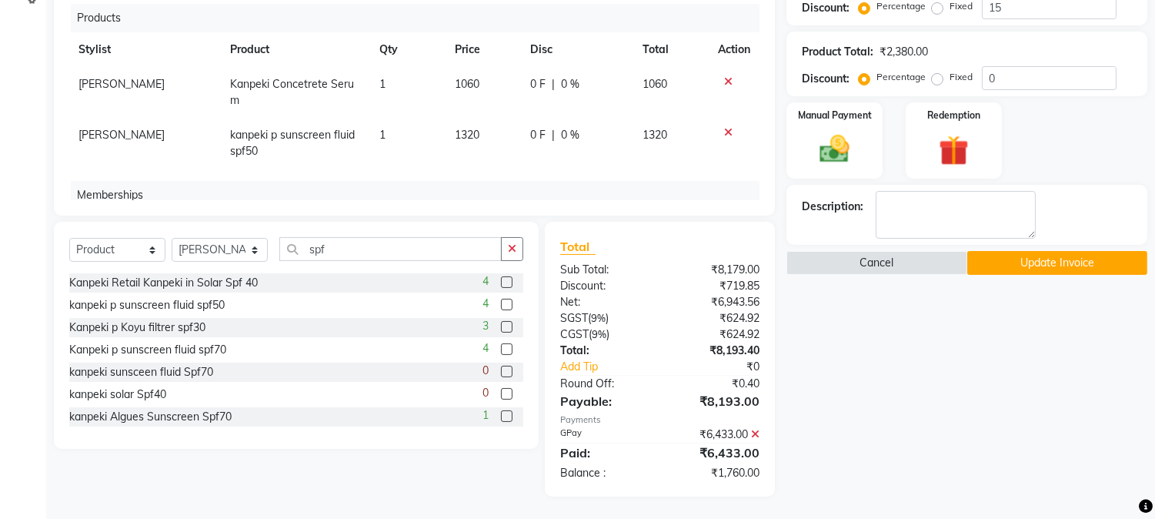
click at [1010, 265] on button "Update Invoice" at bounding box center [1057, 263] width 180 height 24
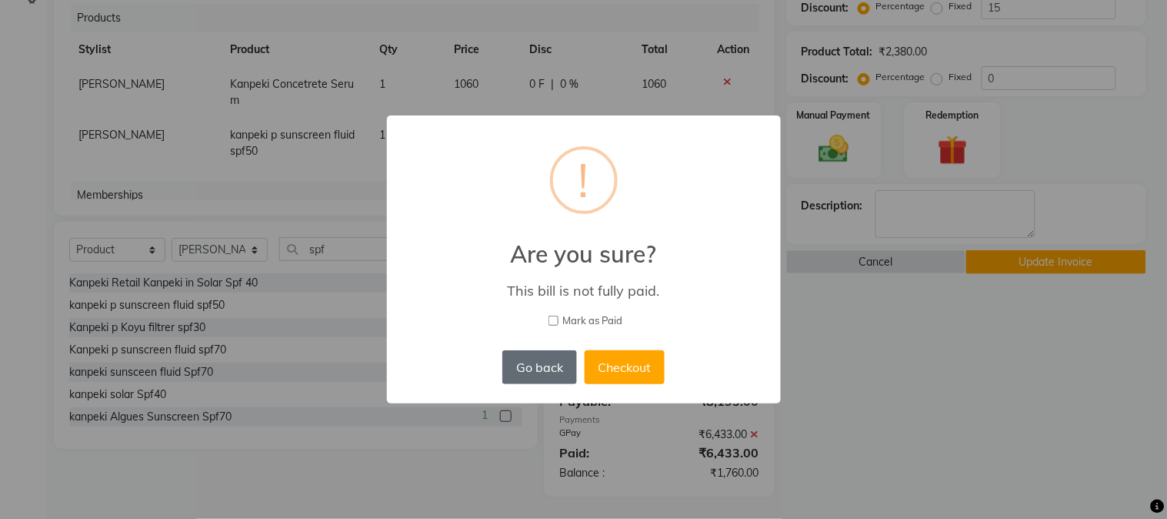
click at [523, 360] on button "Go back" at bounding box center [539, 367] width 74 height 34
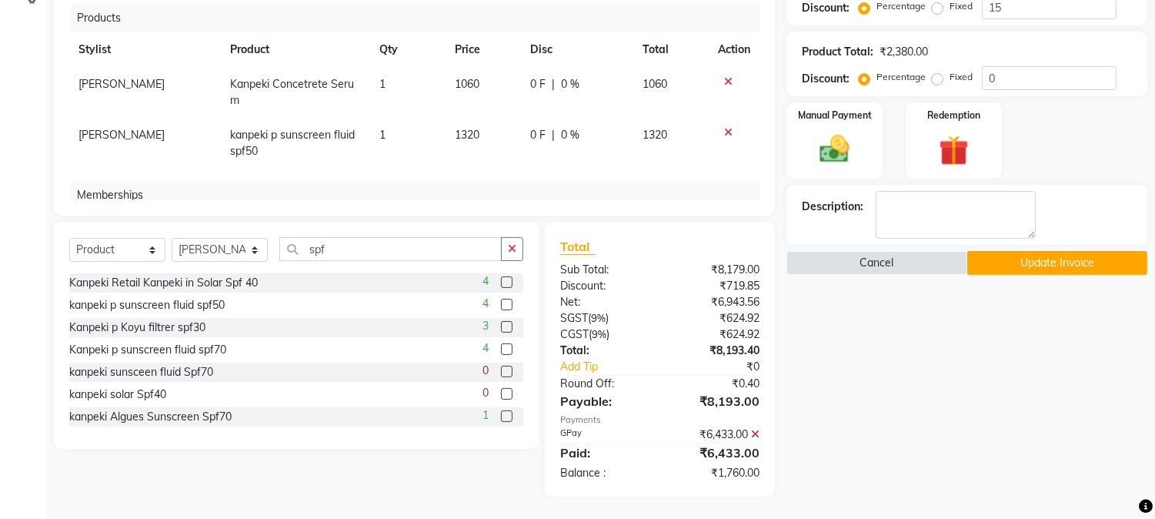
click at [756, 432] on icon at bounding box center [755, 434] width 8 height 11
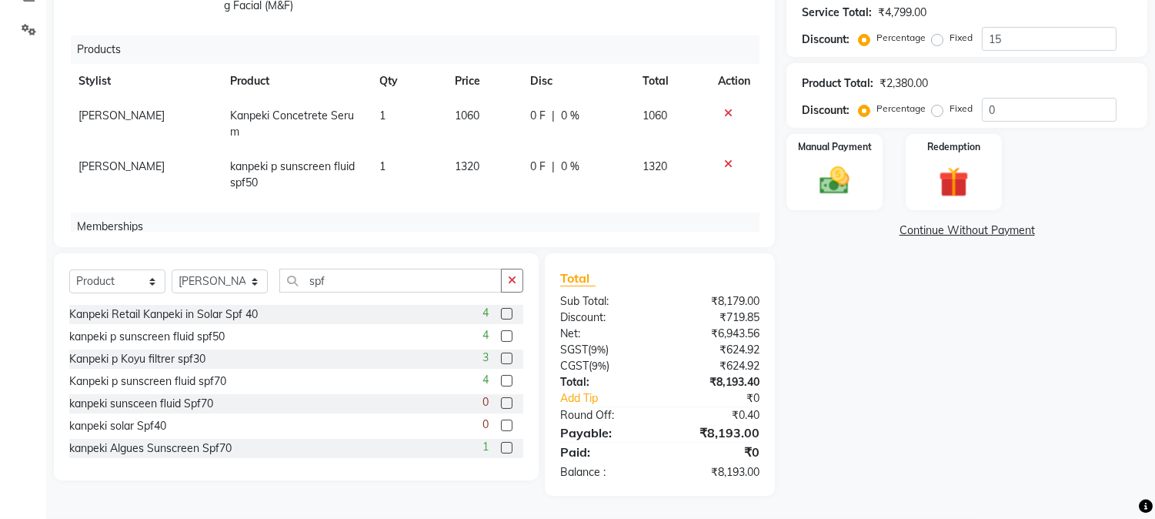
scroll to position [343, 0]
click at [854, 183] on img at bounding box center [834, 182] width 51 height 36
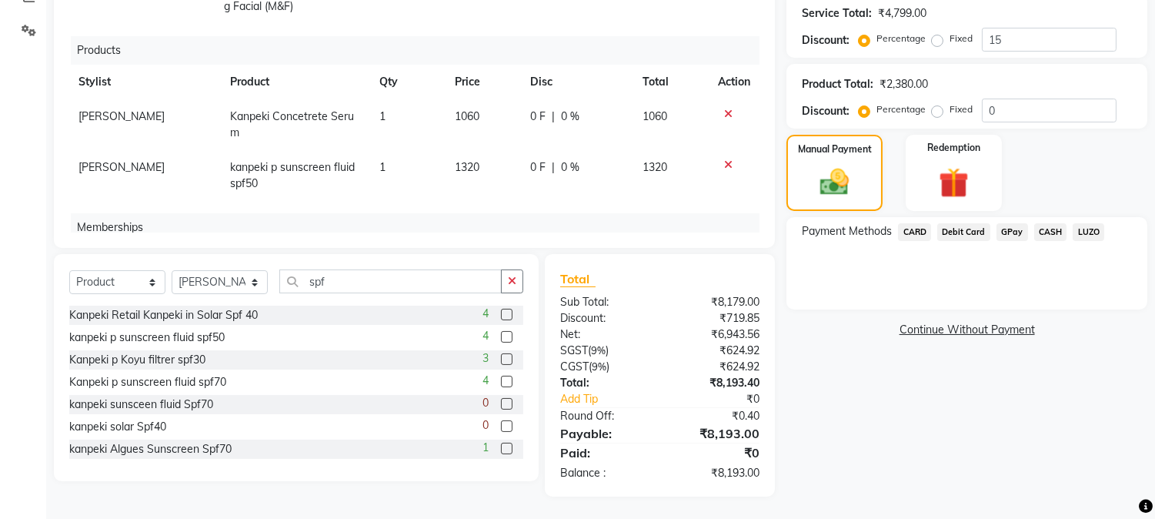
click at [1018, 231] on span "GPay" at bounding box center [1012, 232] width 32 height 18
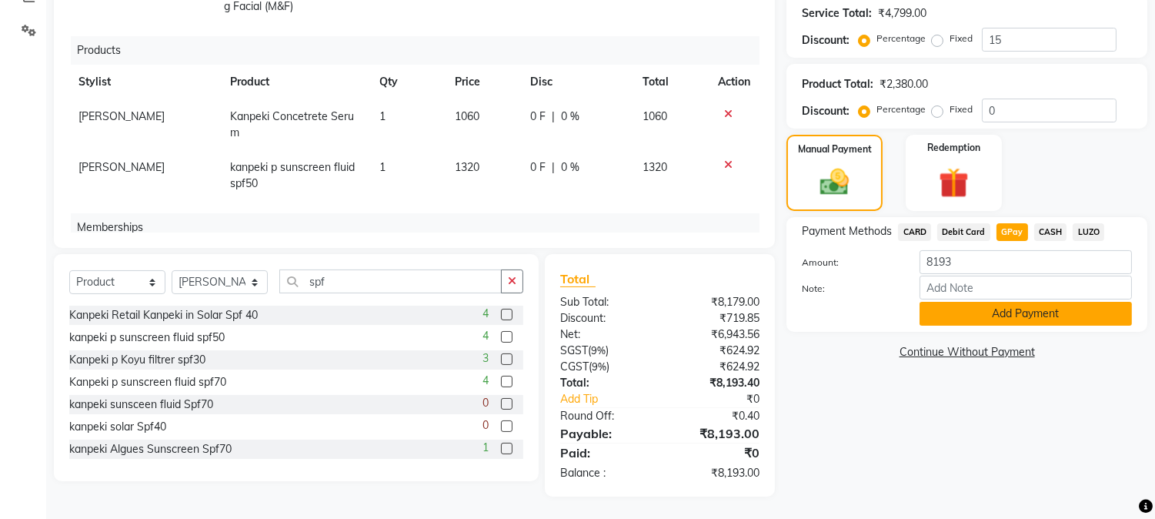
click at [1012, 309] on button "Add Payment" at bounding box center [1025, 314] width 212 height 24
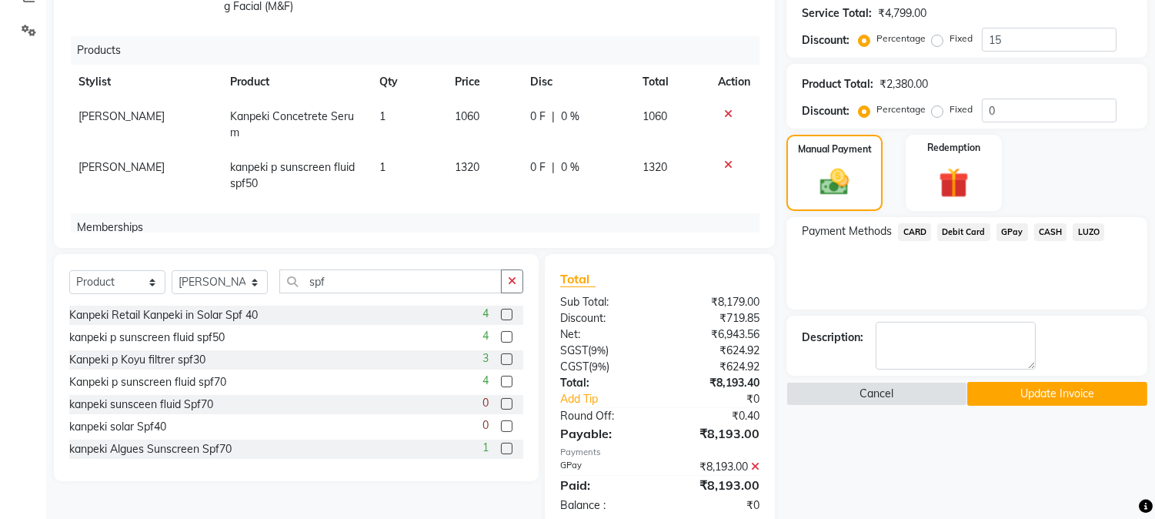
click at [1021, 385] on button "Update Invoice" at bounding box center [1057, 394] width 180 height 24
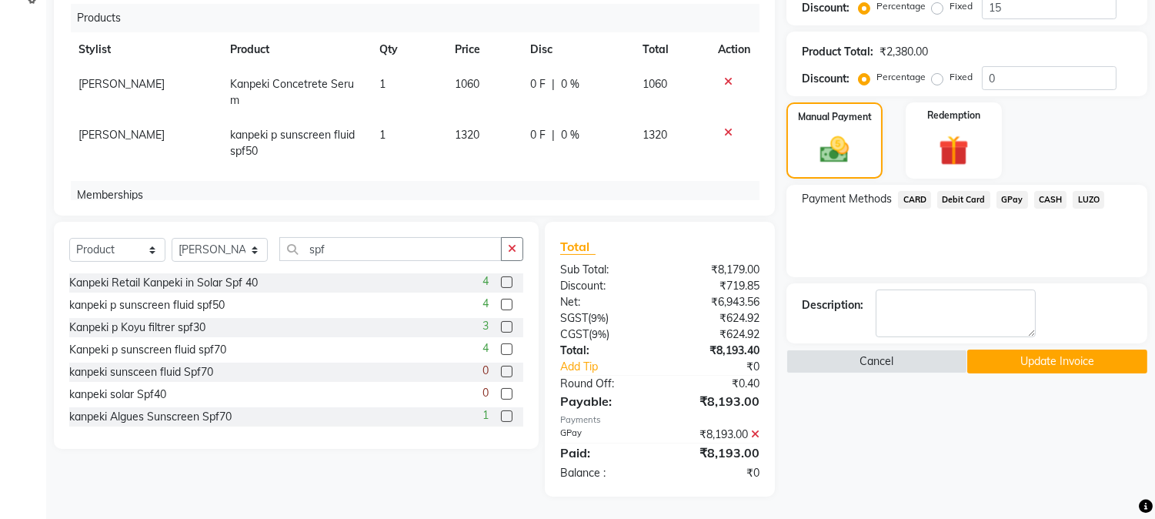
scroll to position [0, 0]
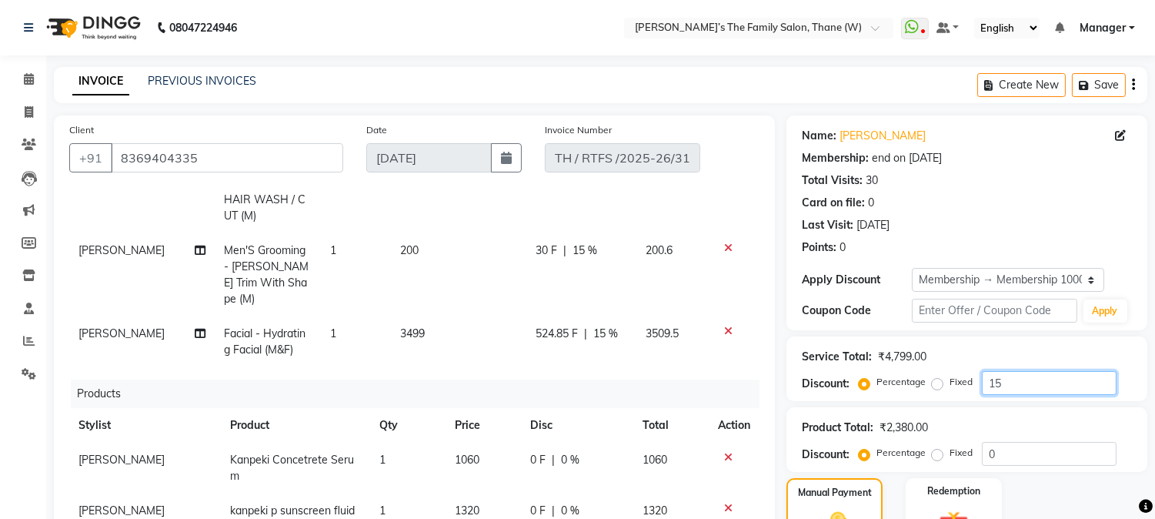
click at [1021, 385] on input "15" at bounding box center [1049, 383] width 135 height 24
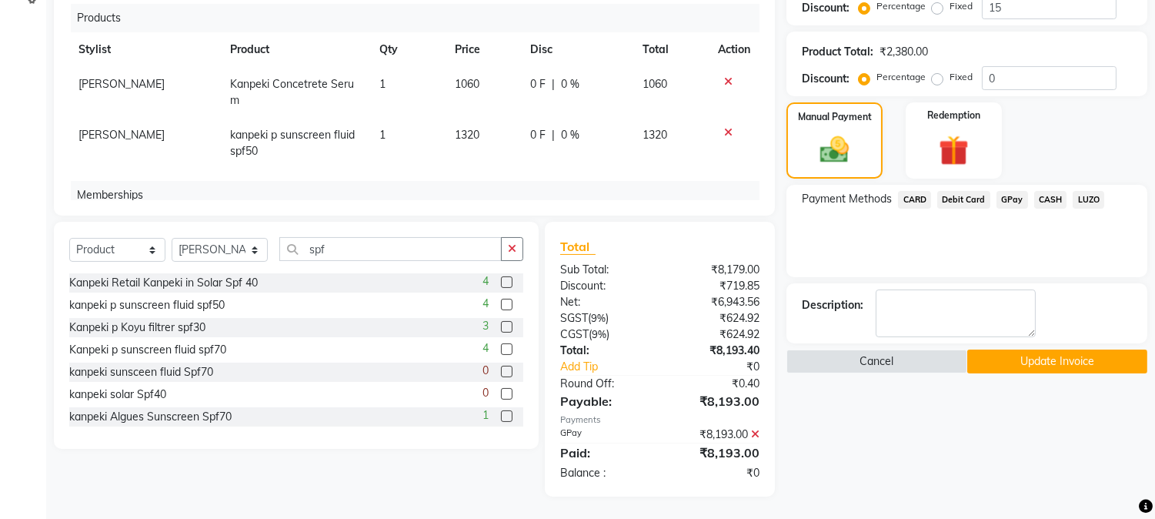
click at [1064, 365] on button "Update Invoice" at bounding box center [1057, 361] width 180 height 24
